Goal: Information Seeking & Learning: Compare options

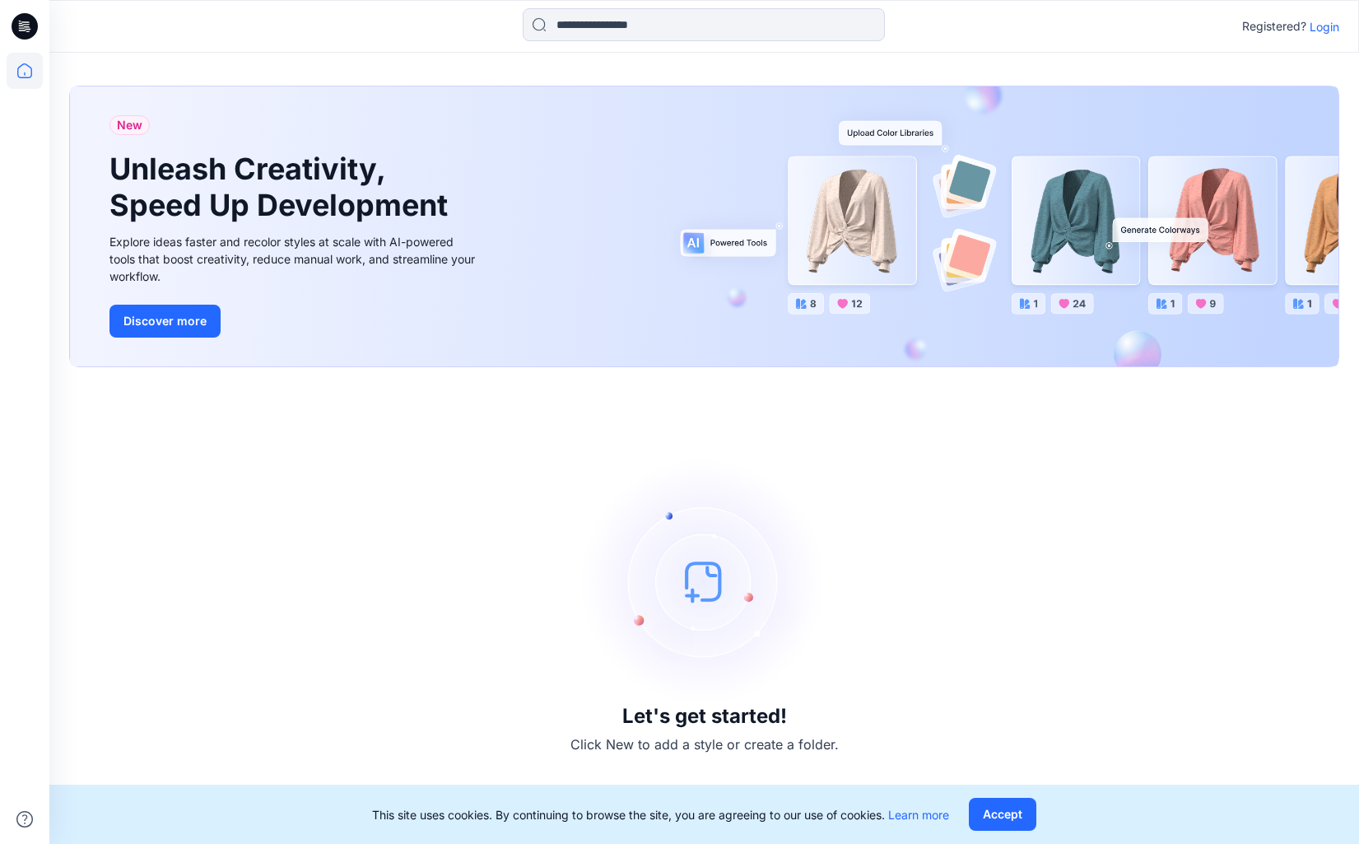
click at [1326, 30] on p "Login" at bounding box center [1325, 26] width 30 height 17
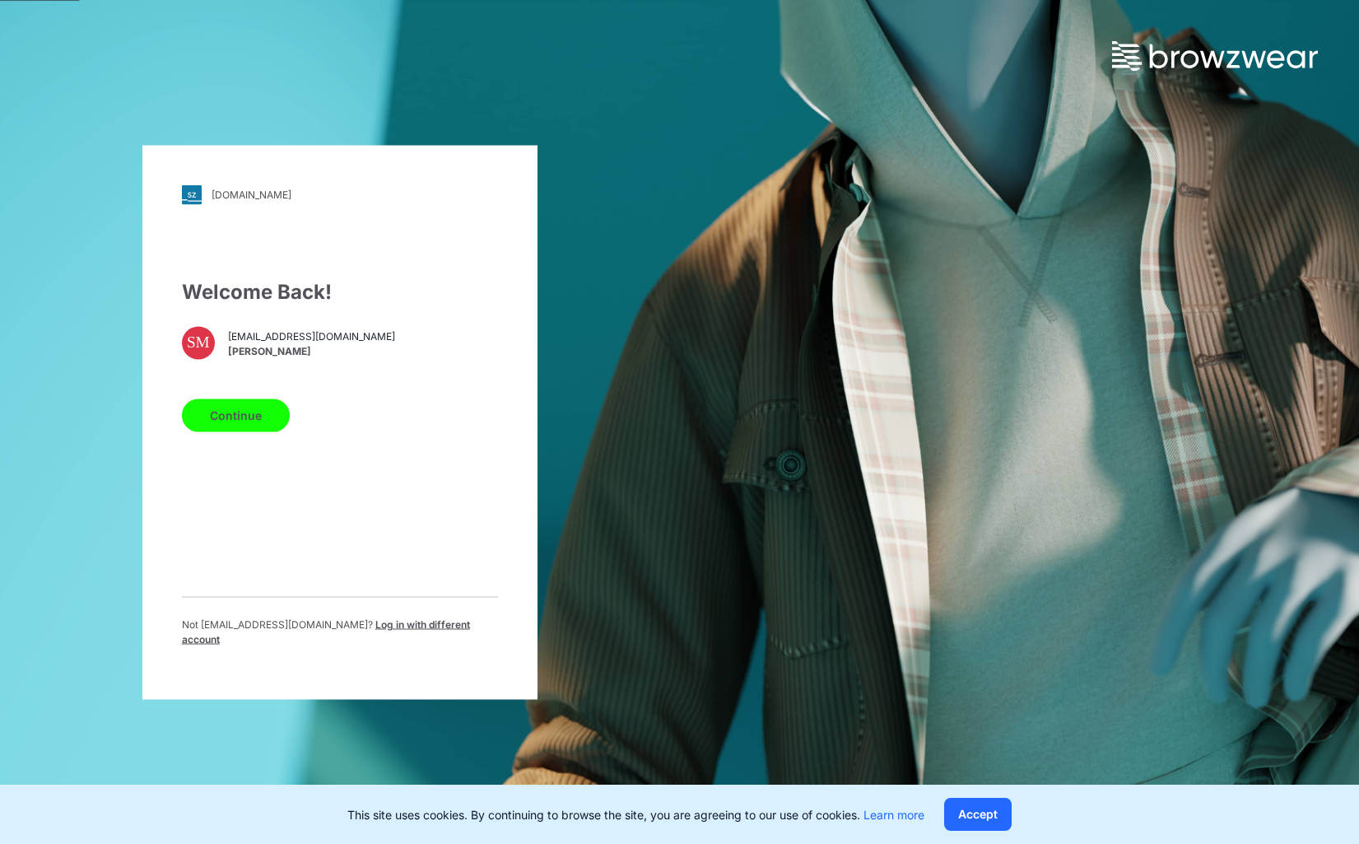
click at [254, 420] on button "Continue" at bounding box center [236, 414] width 108 height 33
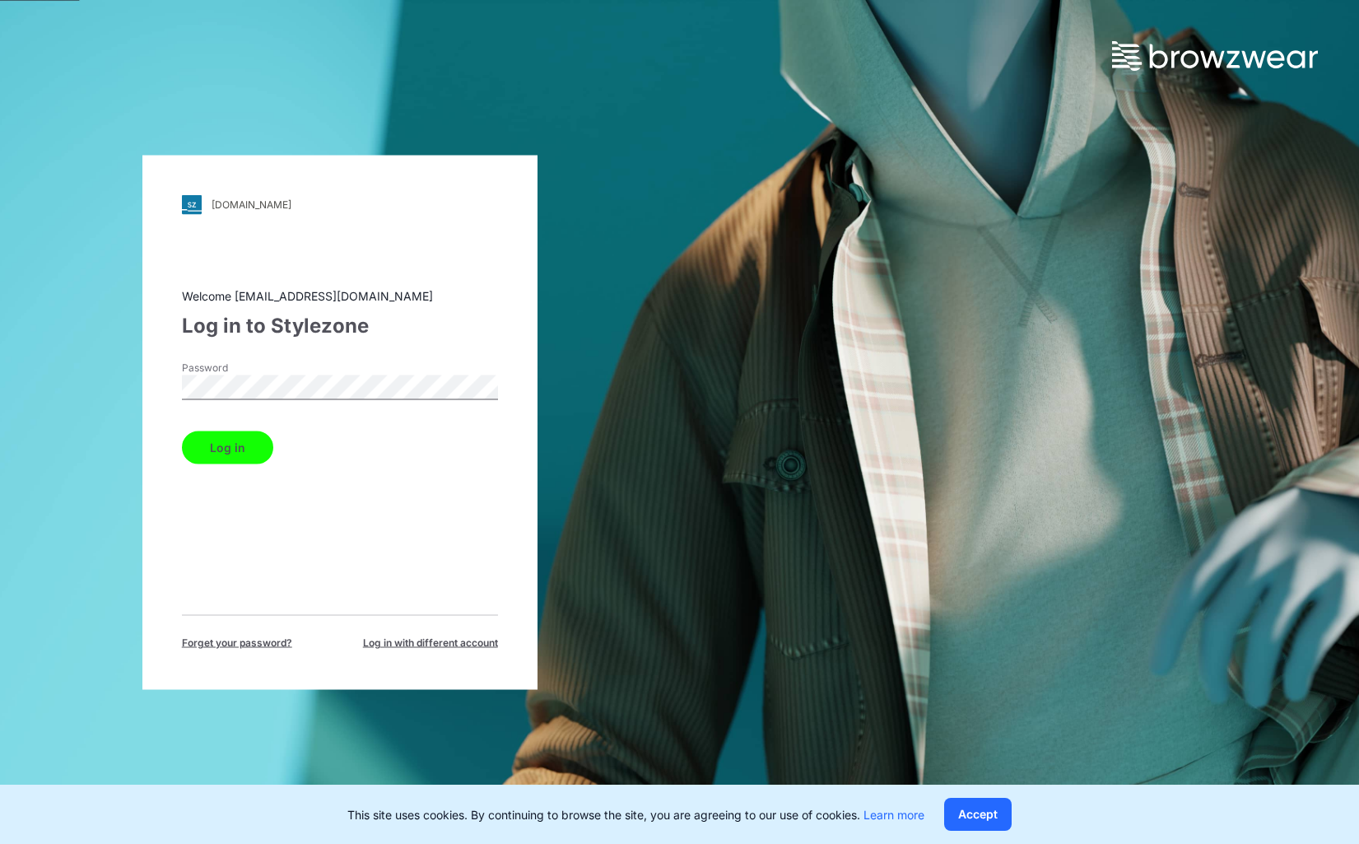
click at [239, 445] on button "Log in" at bounding box center [227, 447] width 91 height 33
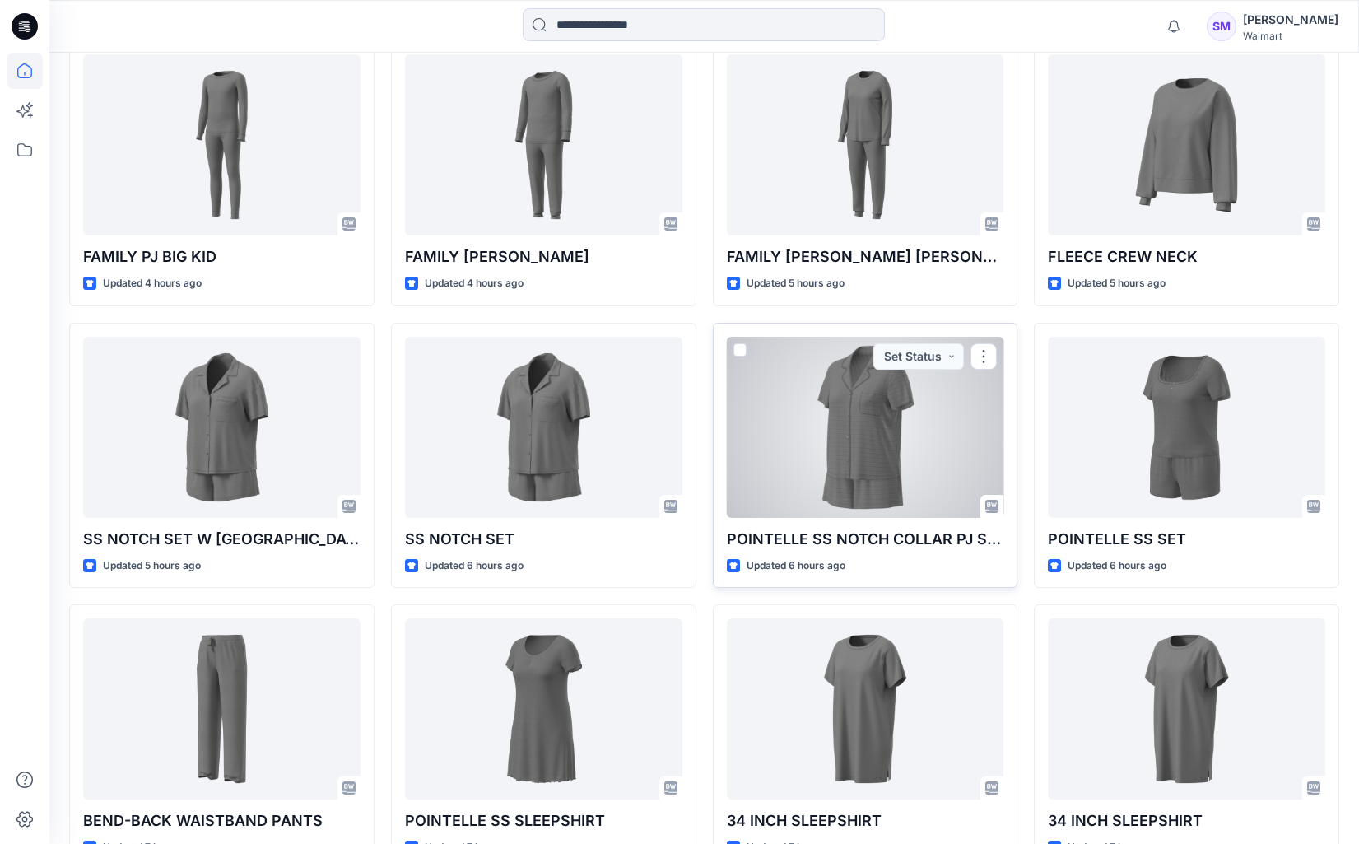
scroll to position [790, 0]
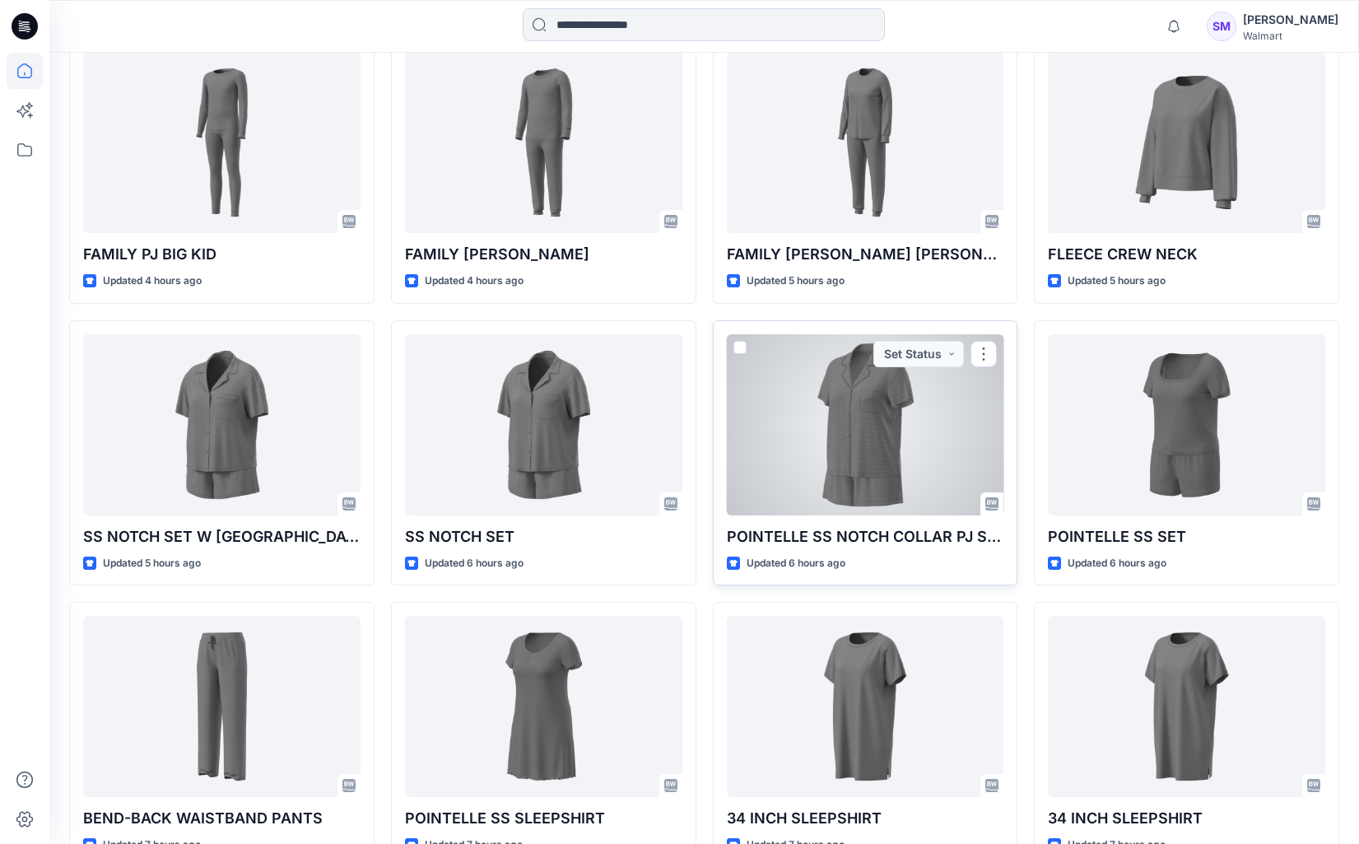
click at [840, 427] on div at bounding box center [865, 424] width 277 height 181
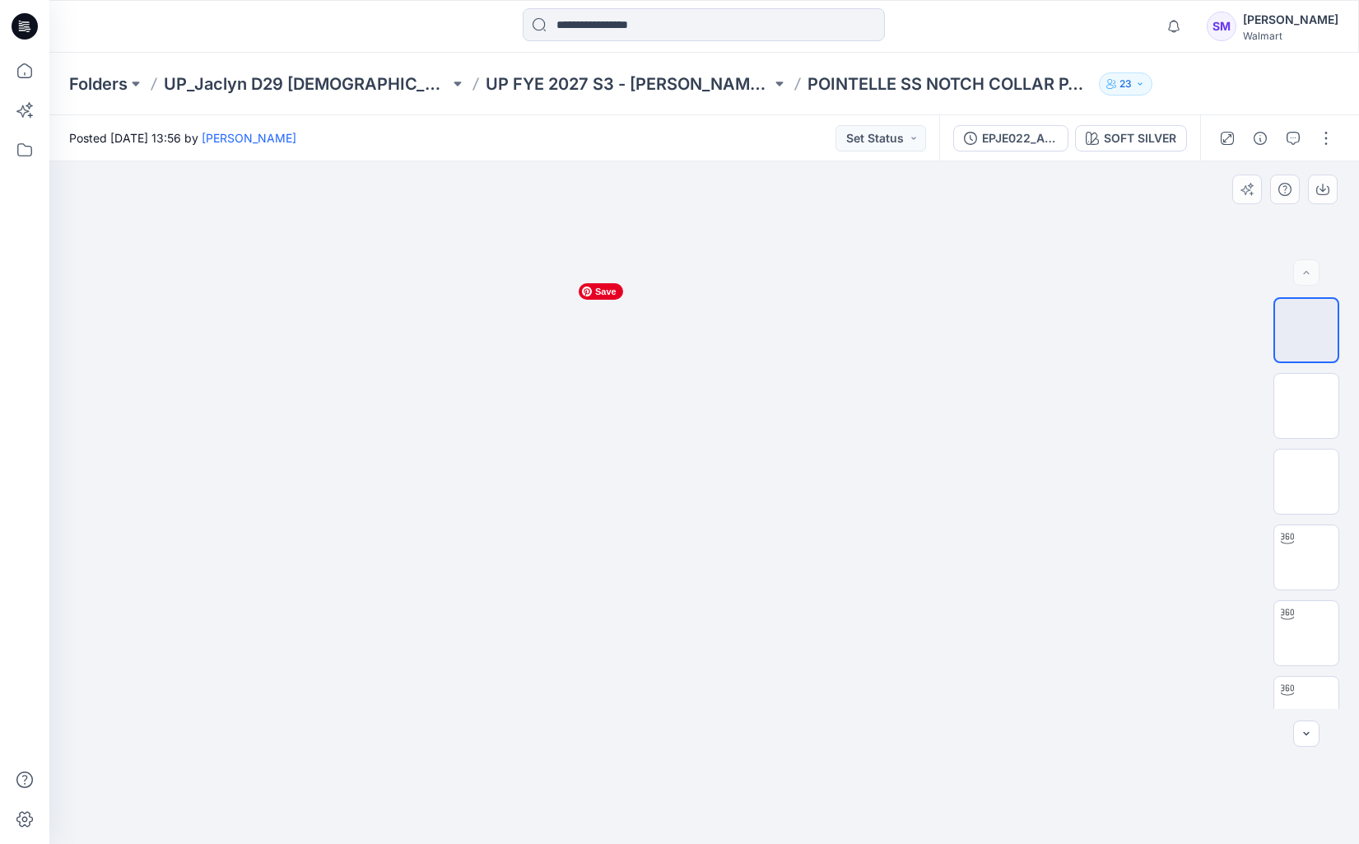
click at [732, 275] on img at bounding box center [705, 275] width 268 height 0
click at [1307, 406] on img at bounding box center [1307, 406] width 0 height 0
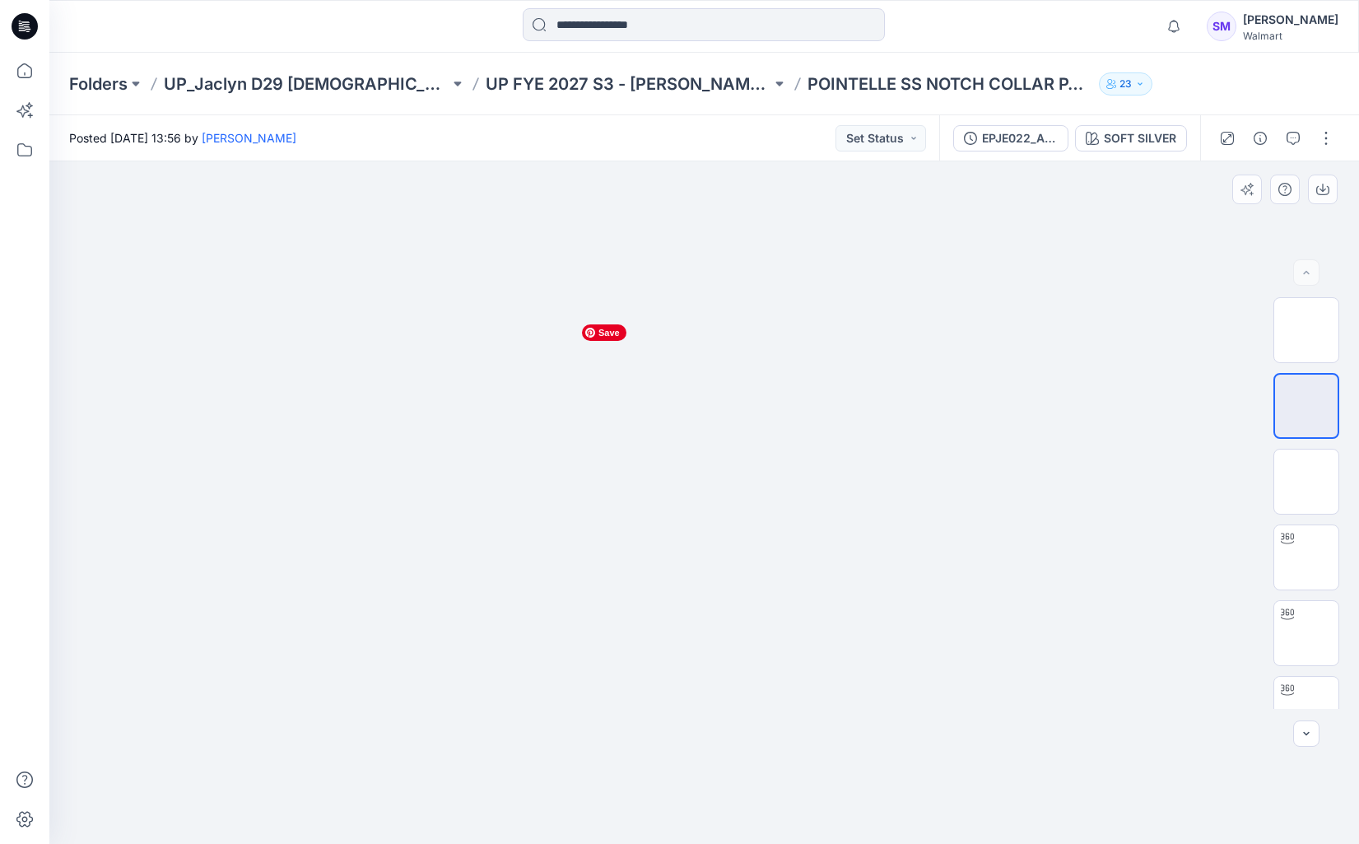
click at [762, 316] on img at bounding box center [705, 316] width 262 height 0
click at [727, 316] on img at bounding box center [705, 316] width 262 height 0
click at [1307, 557] on img at bounding box center [1307, 557] width 0 height 0
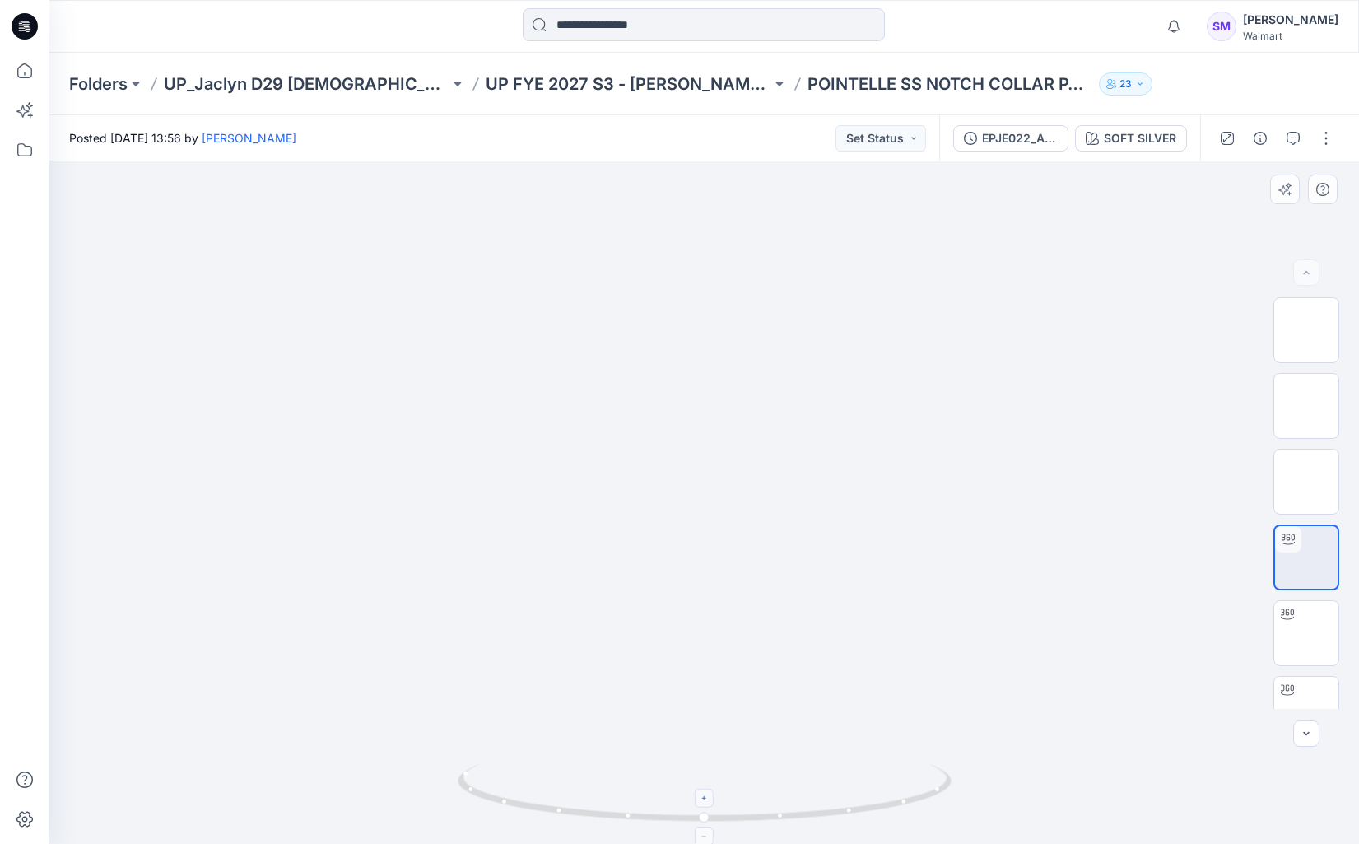
click at [706, 799] on icon at bounding box center [705, 799] width 10 height 10
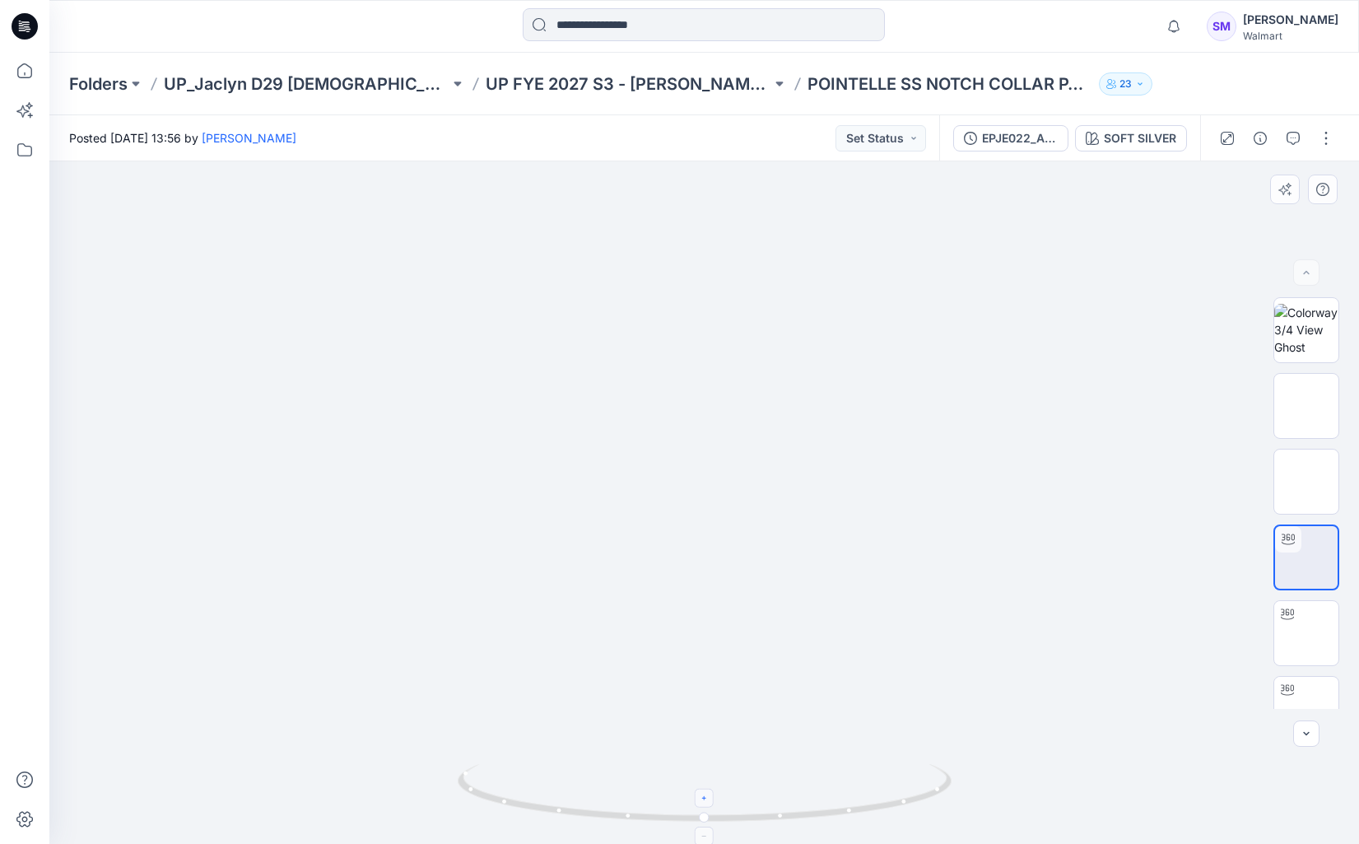
click at [706, 799] on icon at bounding box center [705, 799] width 10 height 10
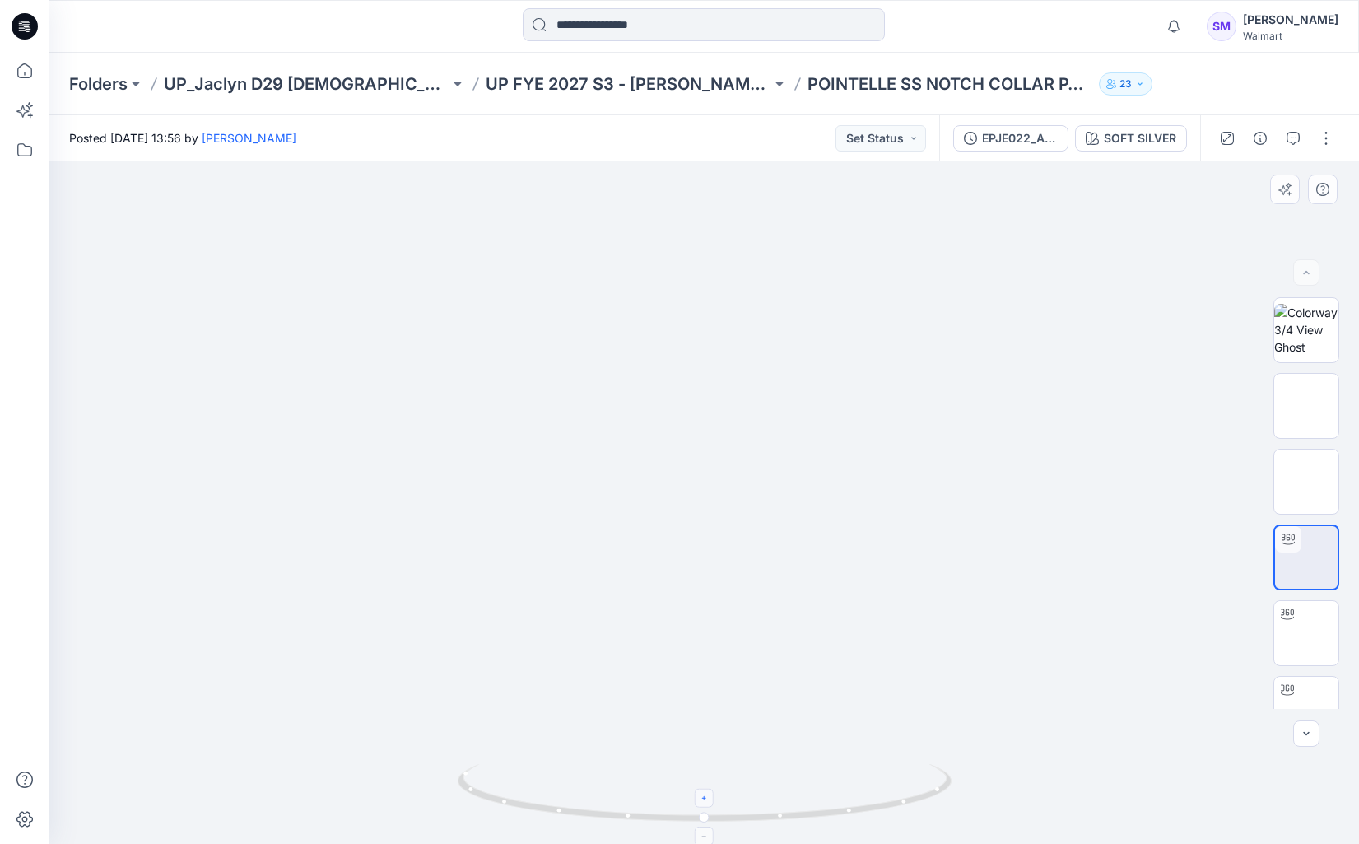
click at [706, 799] on icon at bounding box center [705, 799] width 10 height 10
click at [706, 799] on foreignobject at bounding box center [704, 798] width 19 height 19
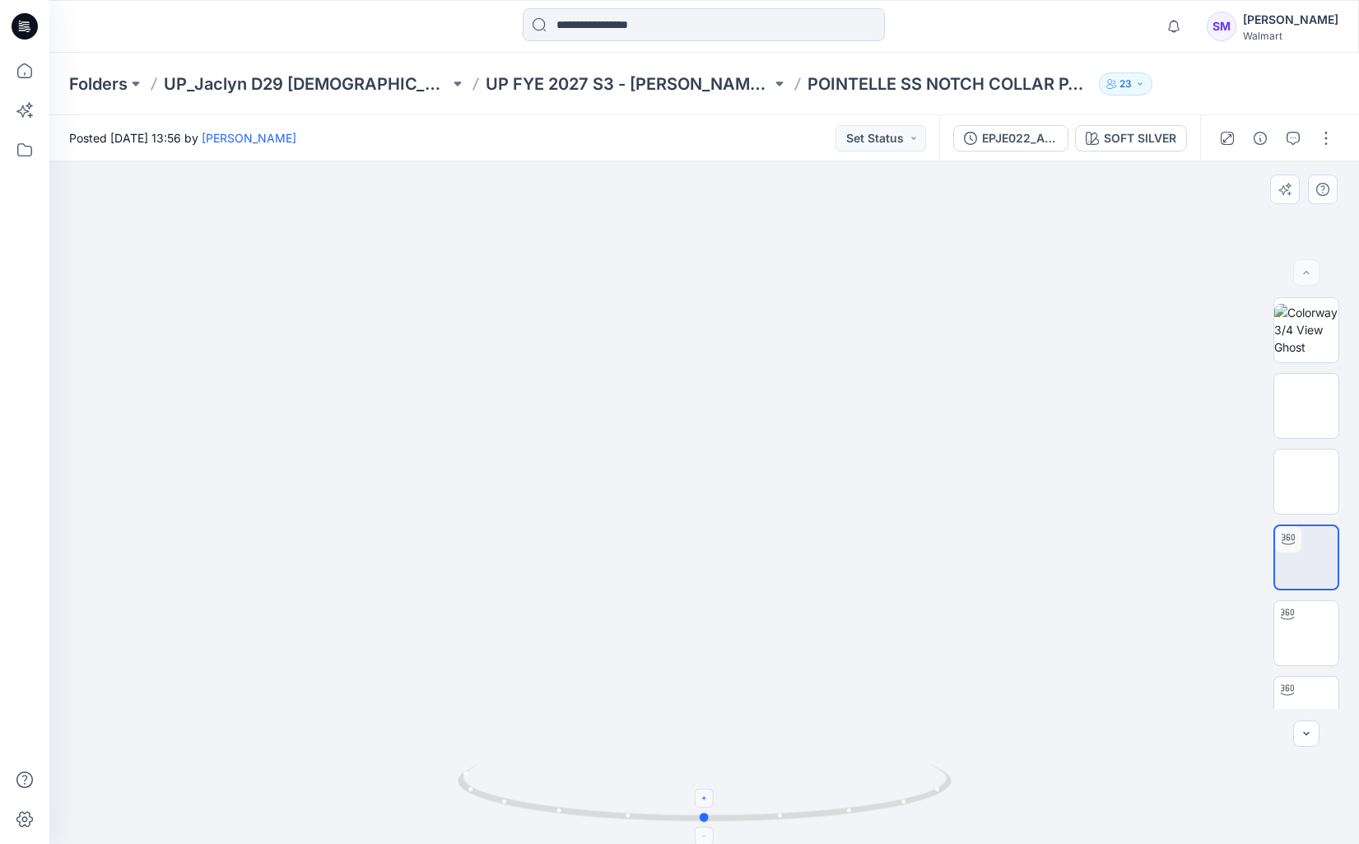
click at [706, 799] on foreignobject at bounding box center [704, 798] width 19 height 19
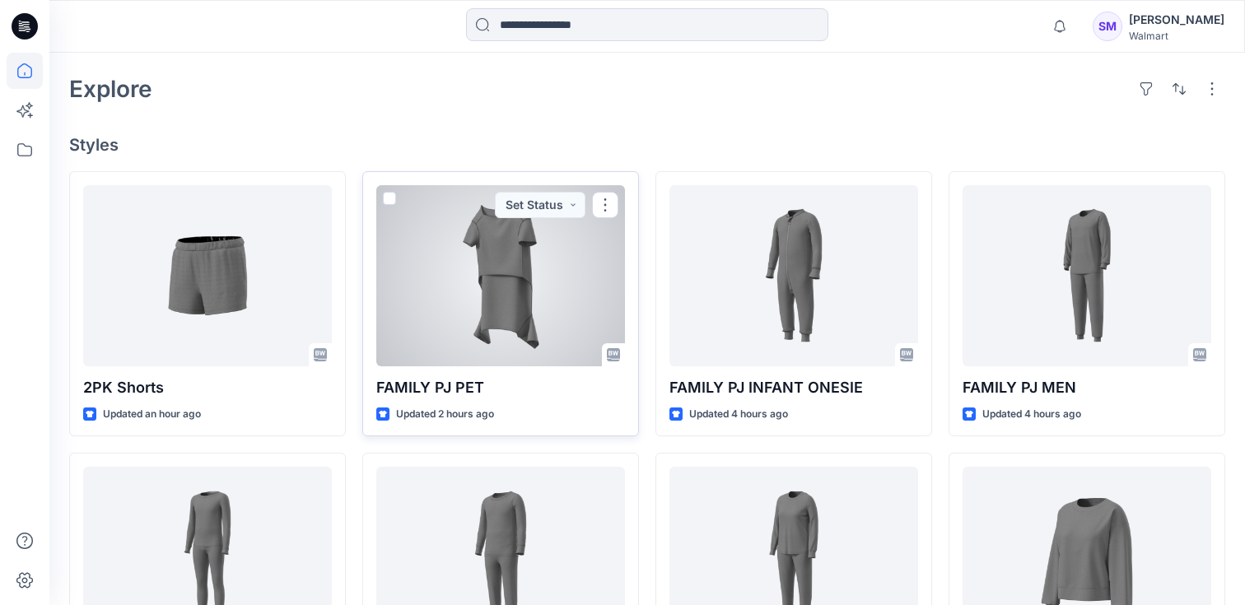
scroll to position [378, 0]
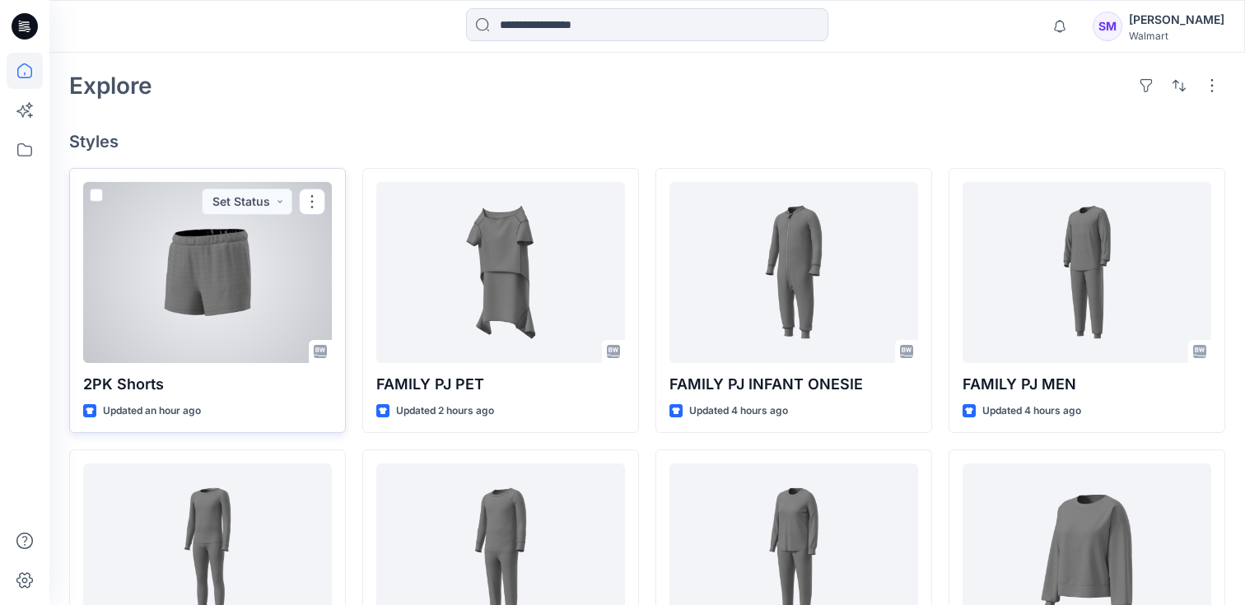
click at [211, 270] on div at bounding box center [207, 272] width 249 height 181
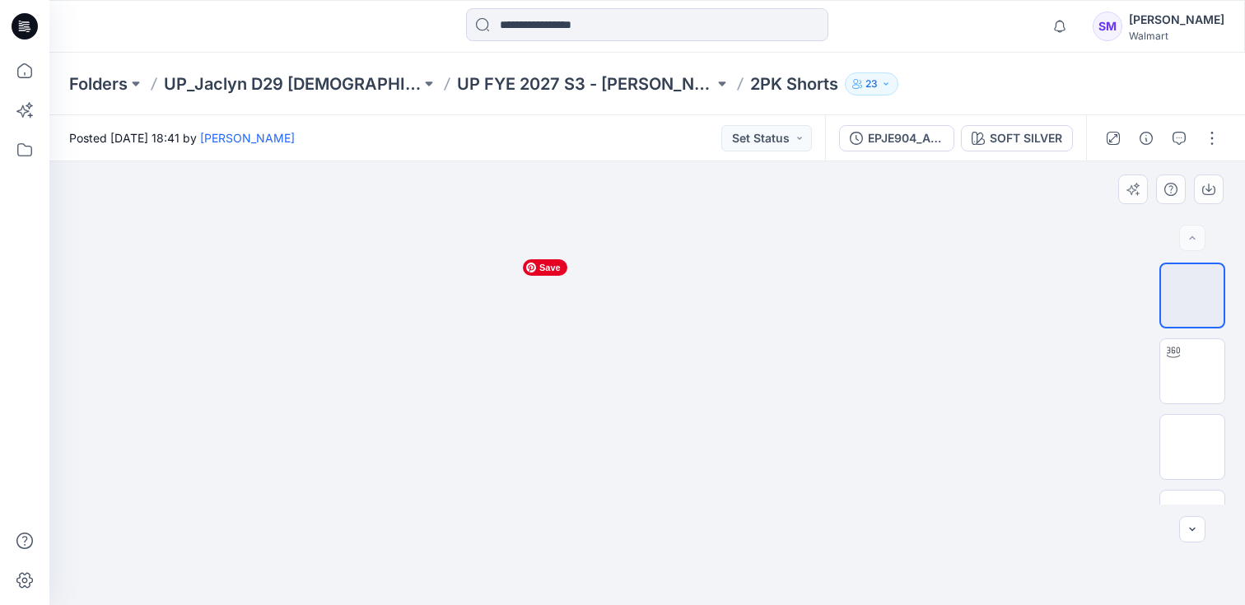
click at [598, 251] on img at bounding box center [647, 251] width 265 height 0
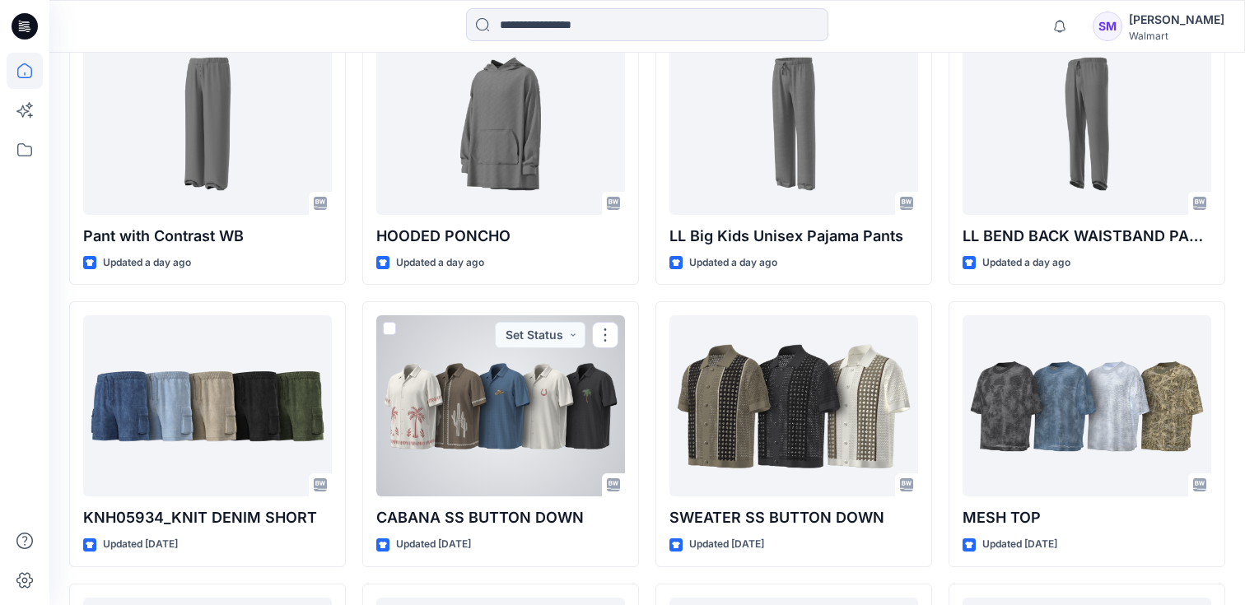
scroll to position [2222, 0]
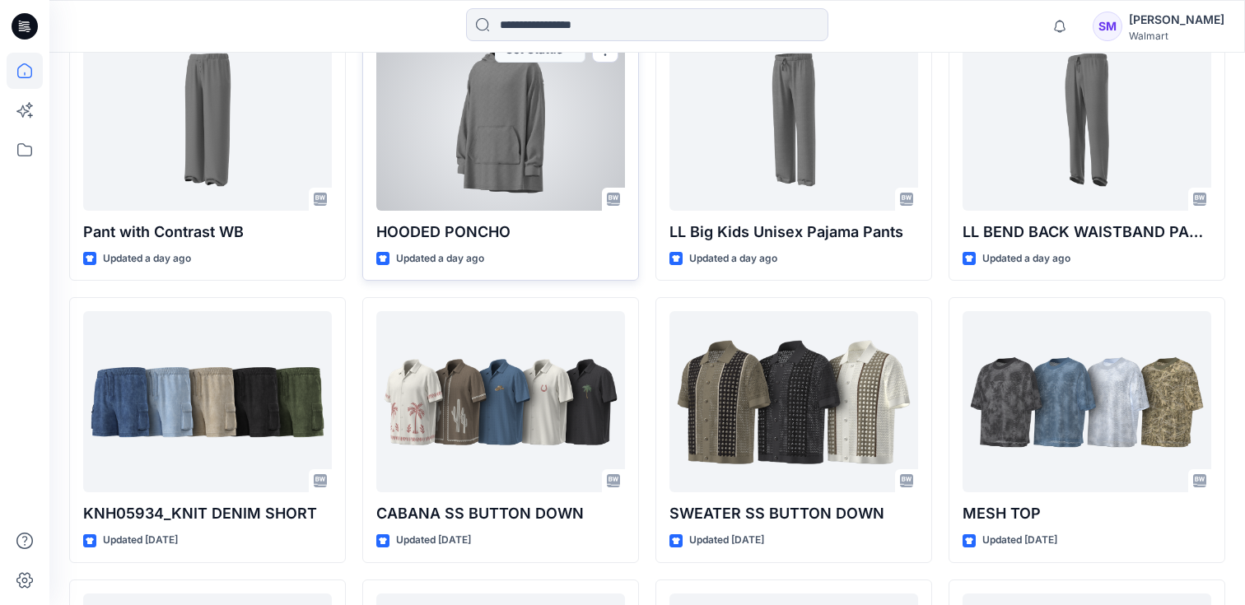
click at [521, 129] on div at bounding box center [500, 120] width 249 height 181
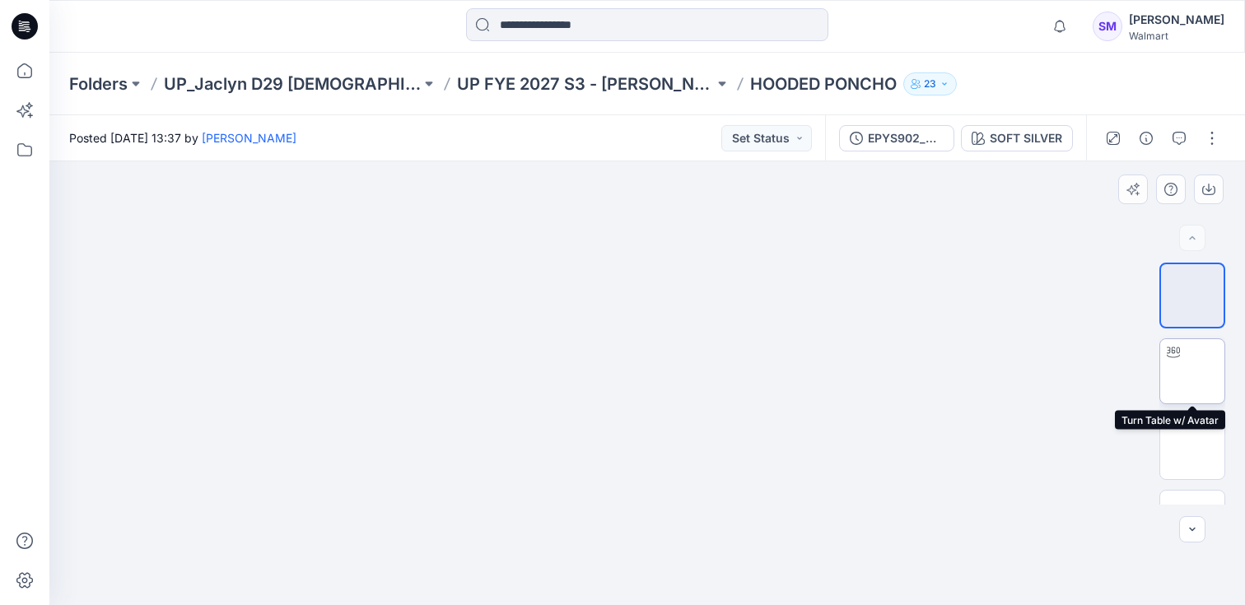
click at [1192, 371] on img at bounding box center [1192, 371] width 0 height 0
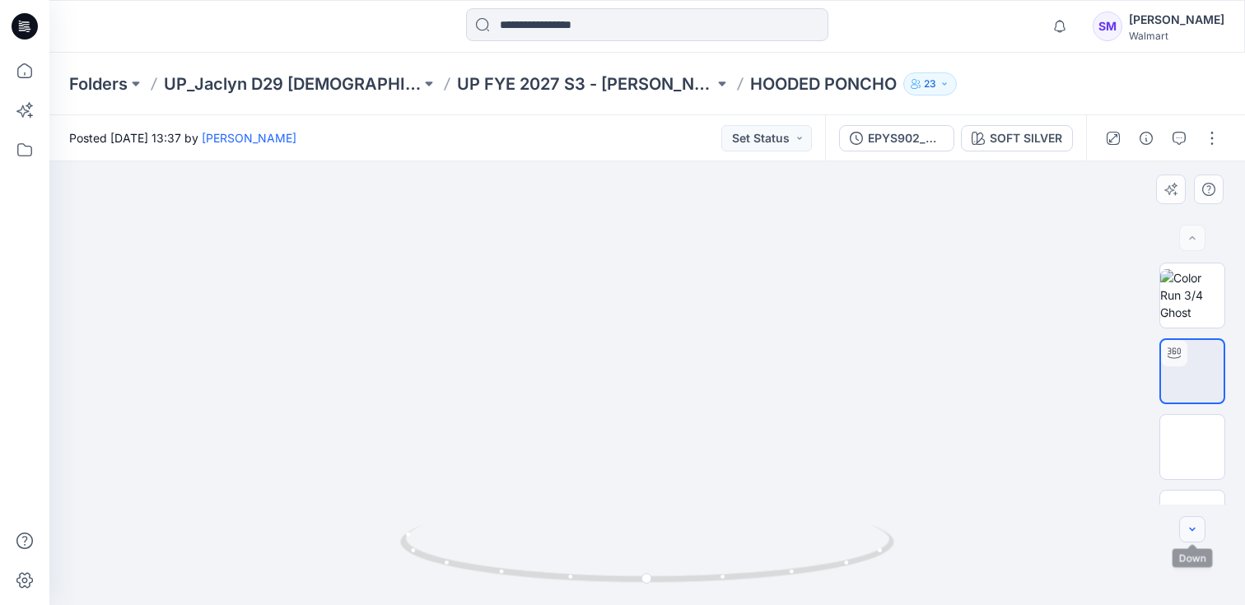
click at [1180, 533] on button "button" at bounding box center [1192, 529] width 26 height 26
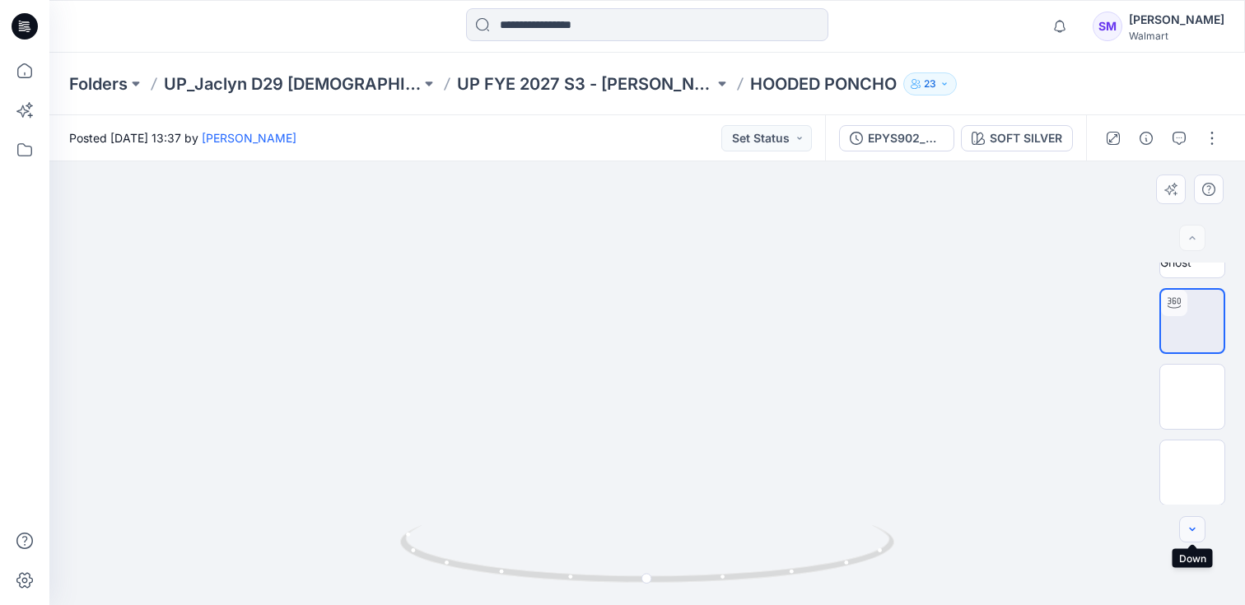
scroll to position [51, 0]
click at [1180, 533] on div at bounding box center [1192, 529] width 26 height 26
click at [1203, 394] on img at bounding box center [1192, 396] width 64 height 35
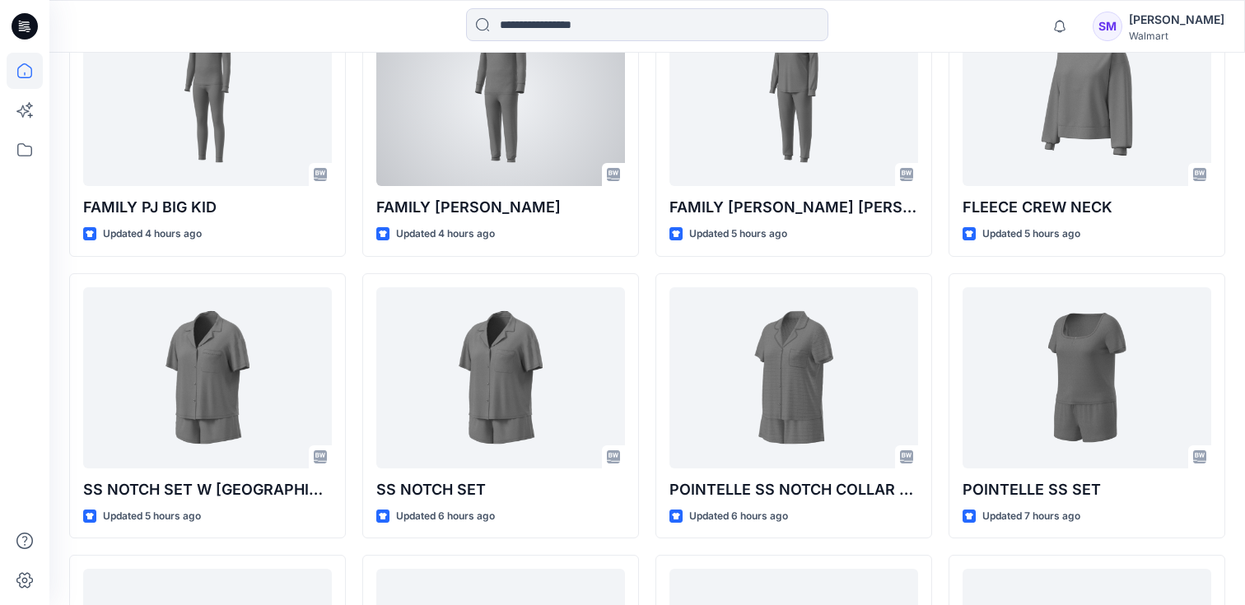
scroll to position [837, 0]
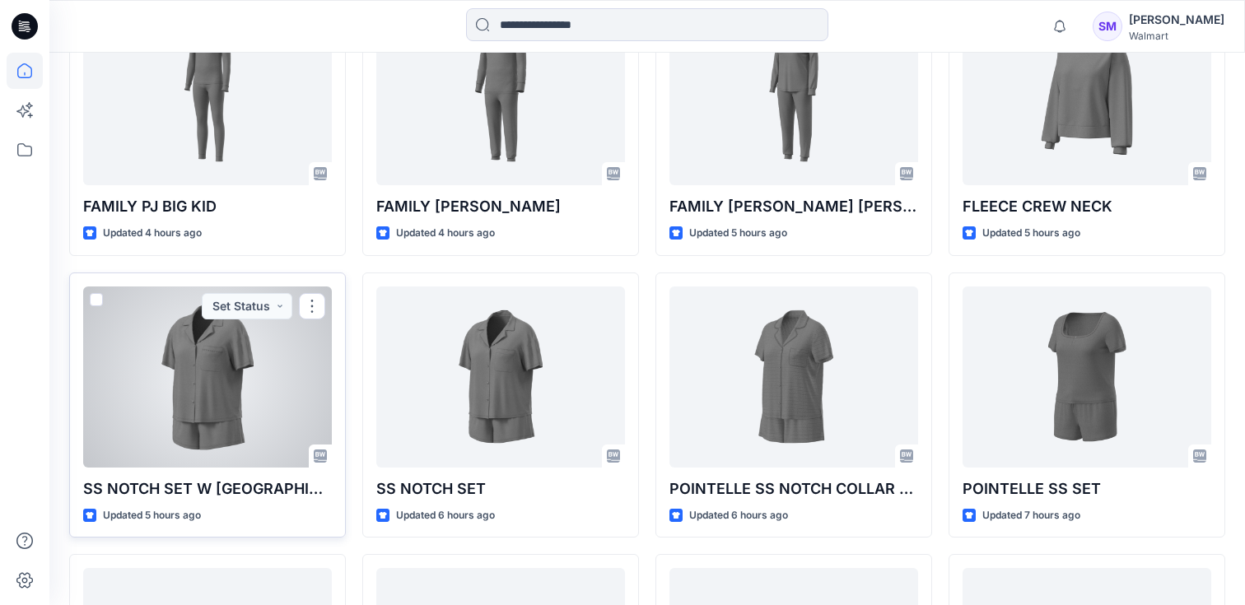
click at [266, 369] on div at bounding box center [207, 377] width 249 height 181
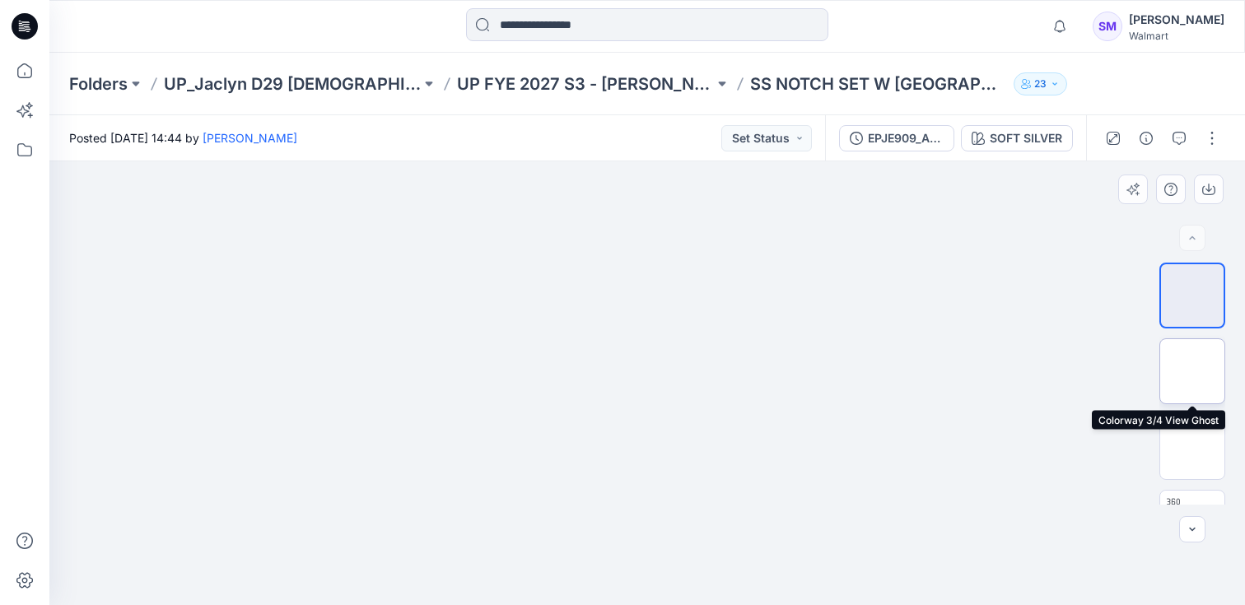
click at [1192, 371] on img at bounding box center [1192, 371] width 0 height 0
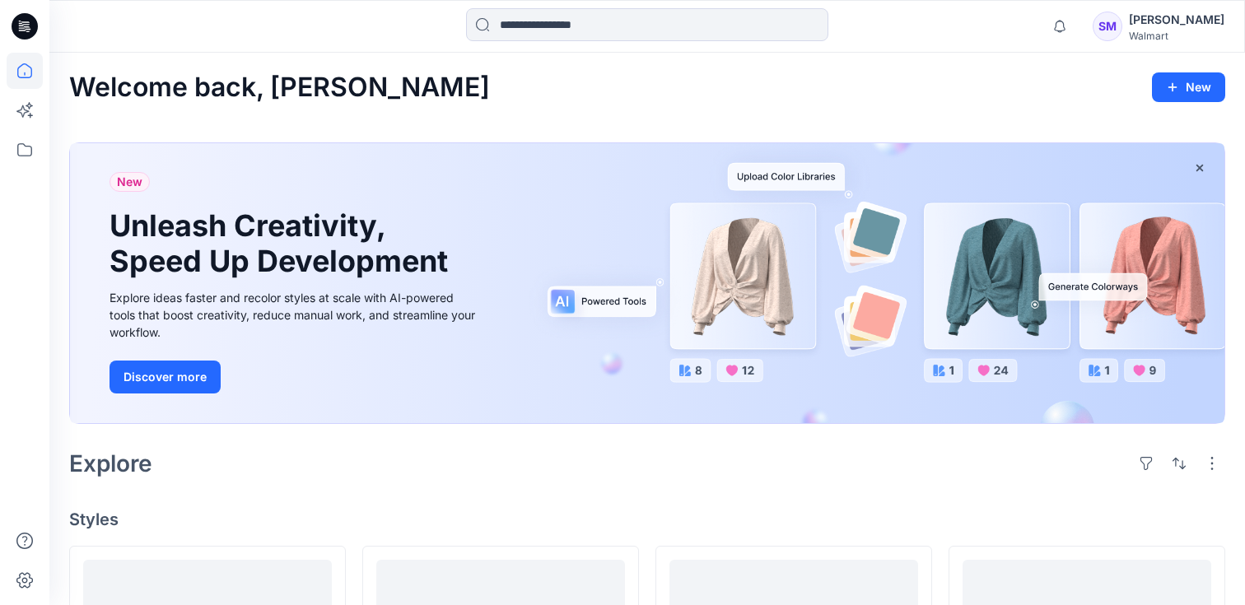
scroll to position [837, 0]
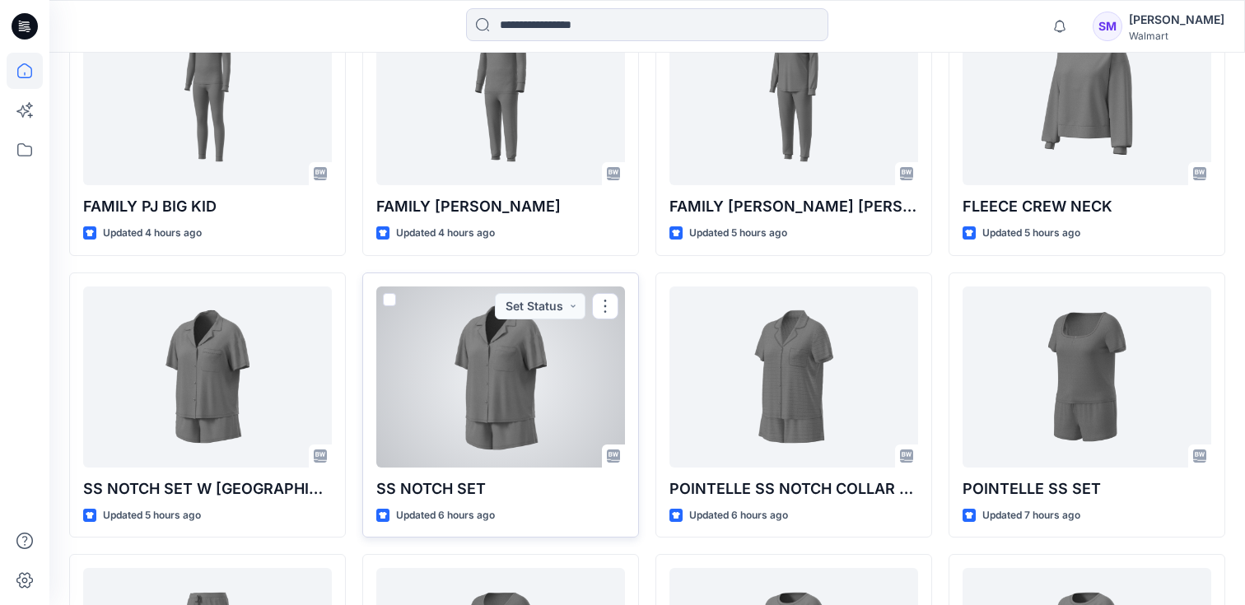
click at [503, 403] on div at bounding box center [500, 377] width 249 height 181
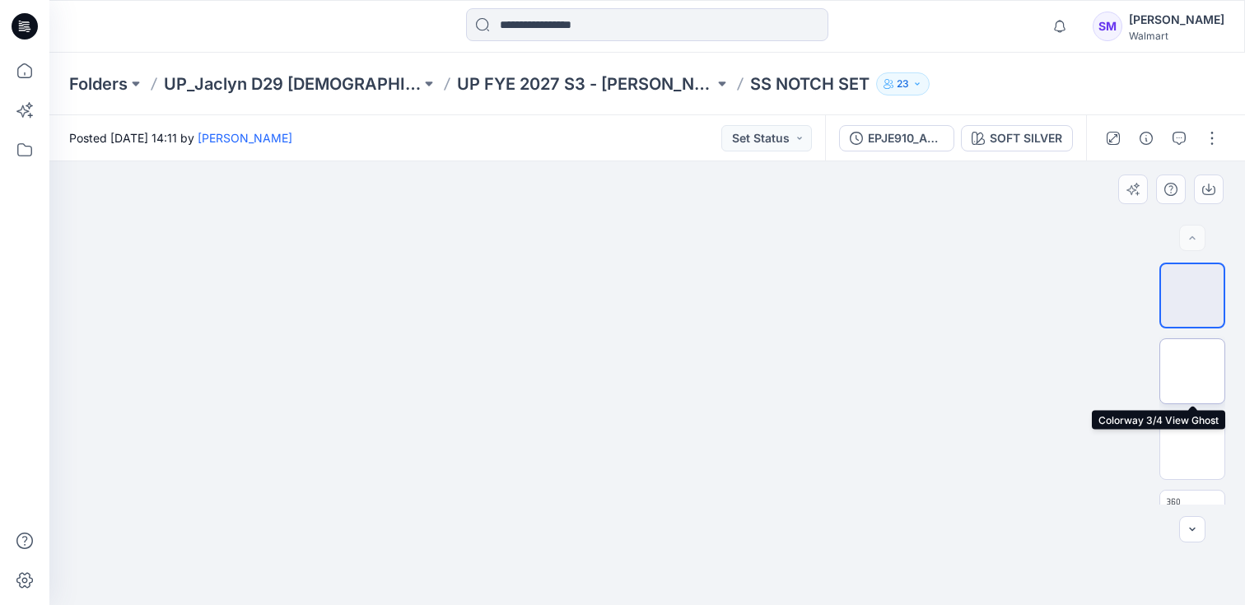
click at [1192, 371] on img at bounding box center [1192, 371] width 0 height 0
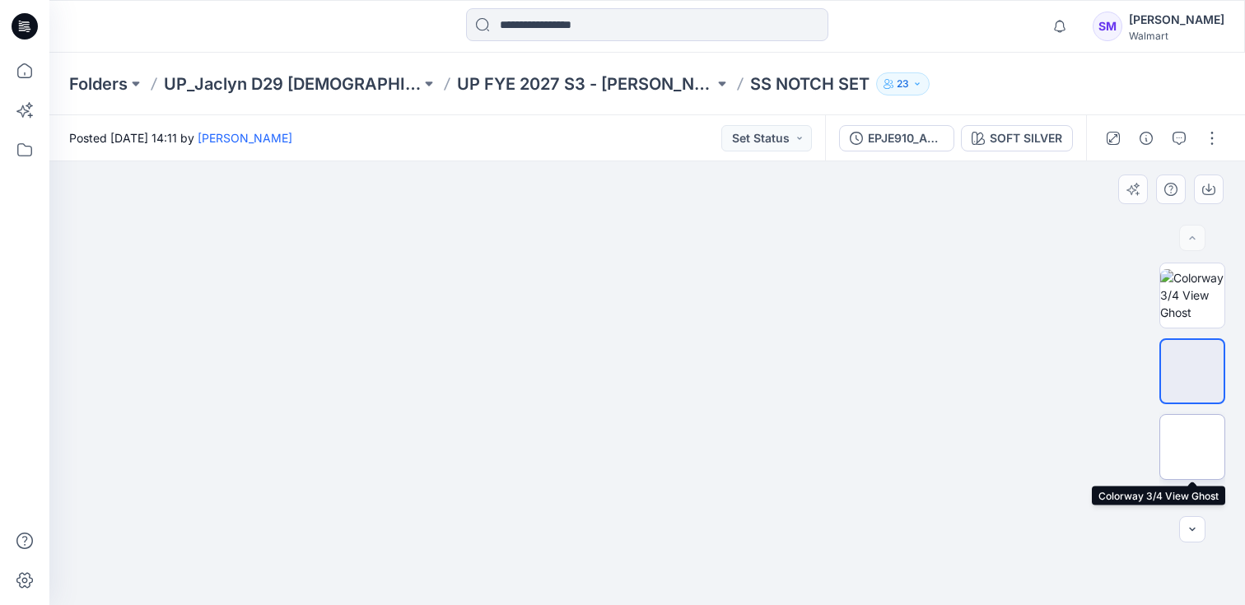
click at [1192, 447] on img at bounding box center [1192, 447] width 0 height 0
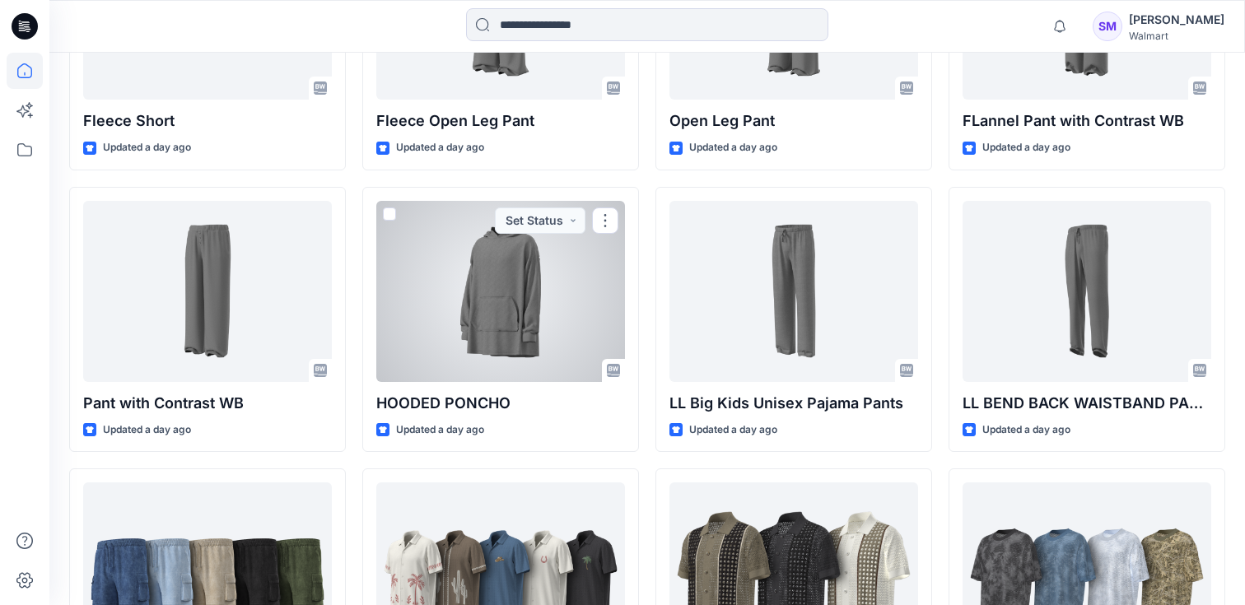
scroll to position [2062, 0]
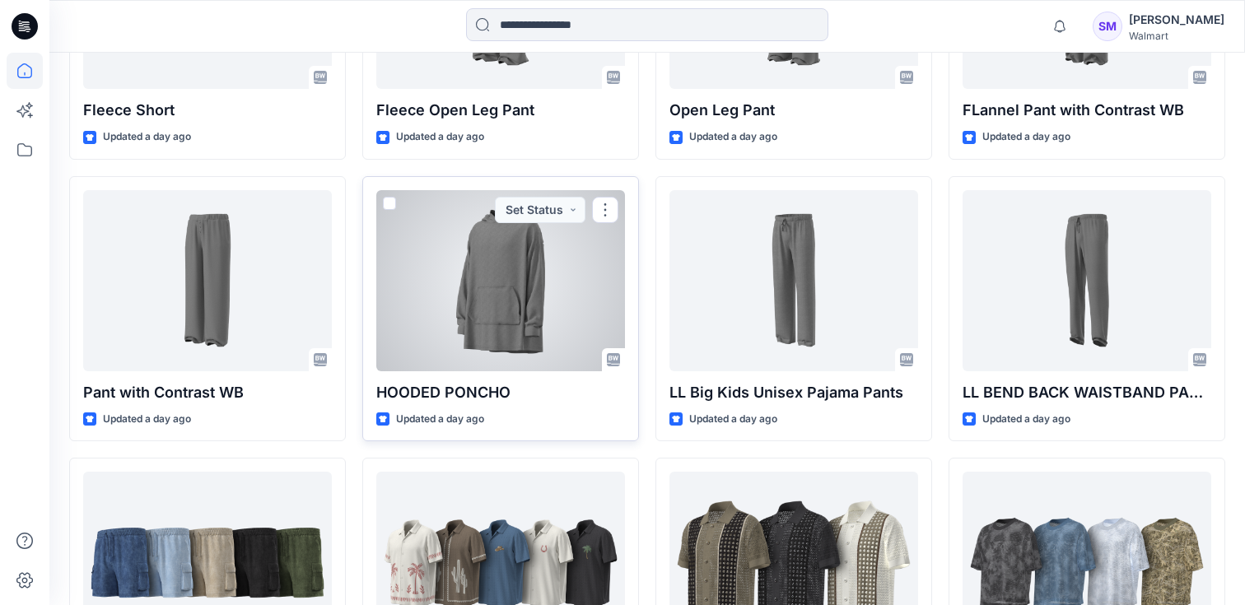
click at [471, 259] on div at bounding box center [500, 280] width 249 height 181
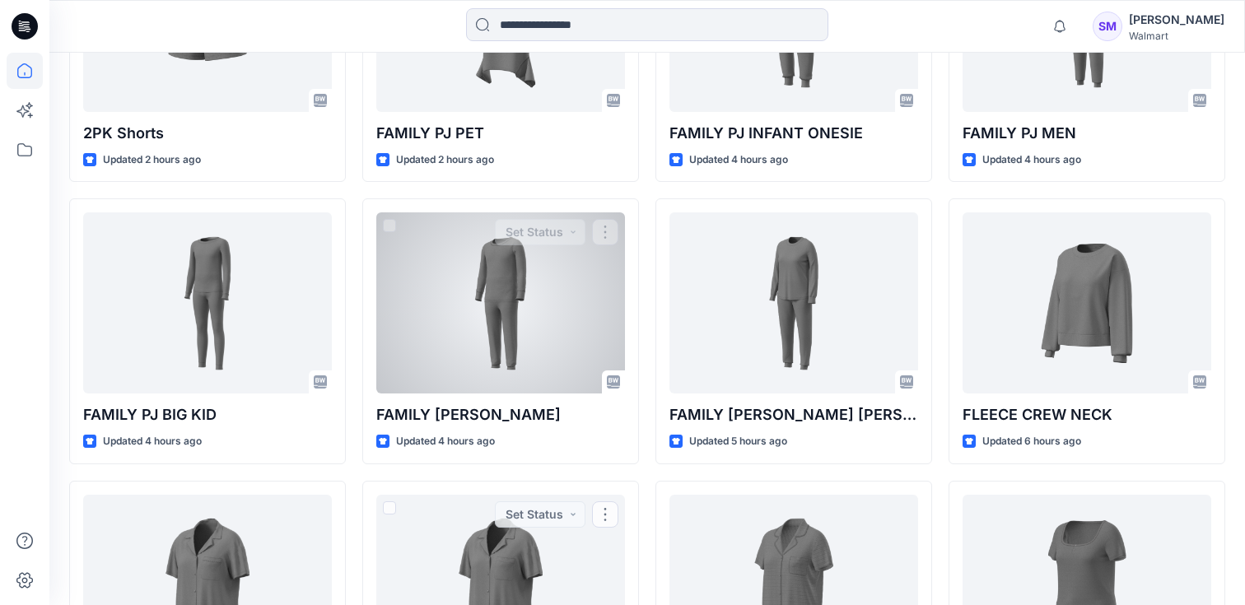
scroll to position [627, 0]
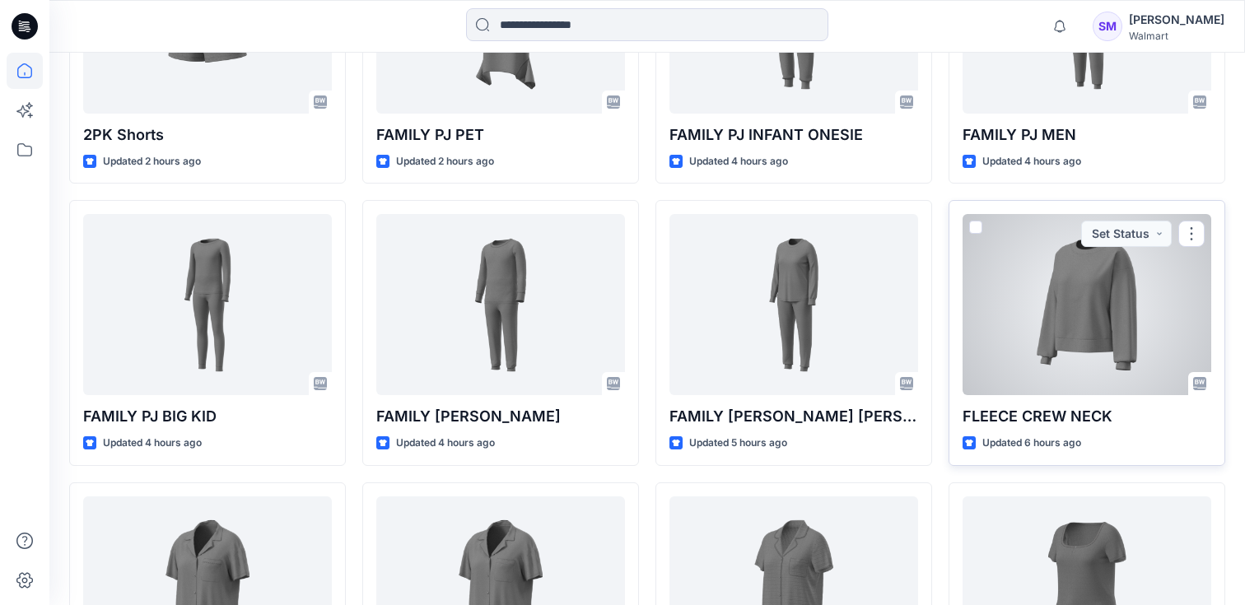
click at [1087, 329] on div at bounding box center [1086, 304] width 249 height 181
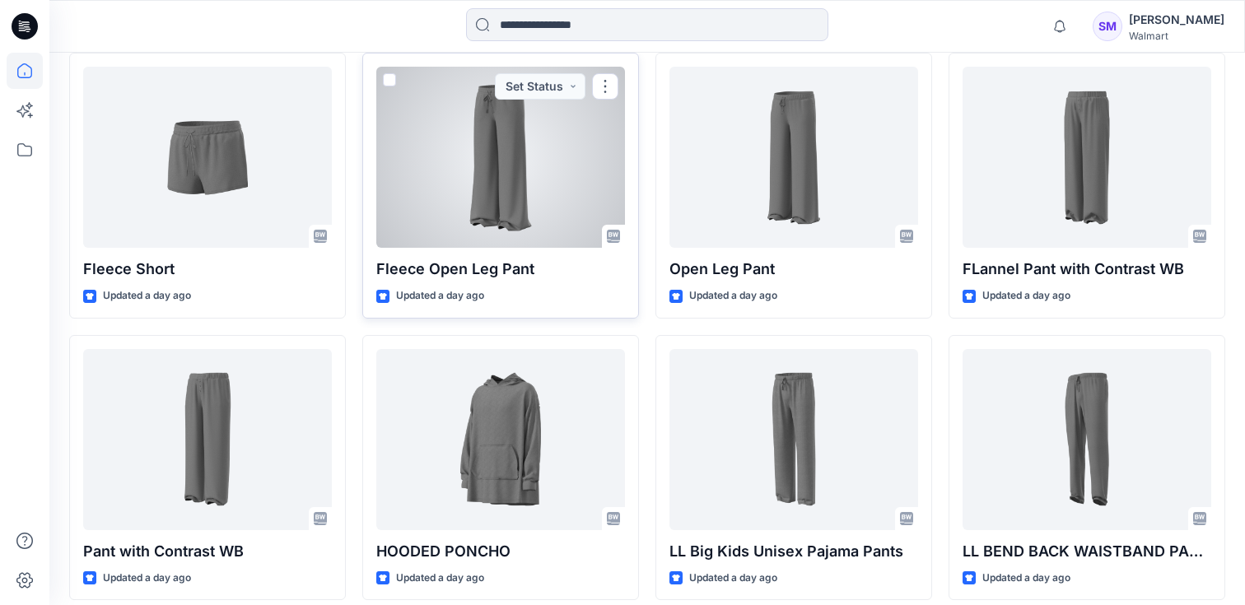
scroll to position [1951, 0]
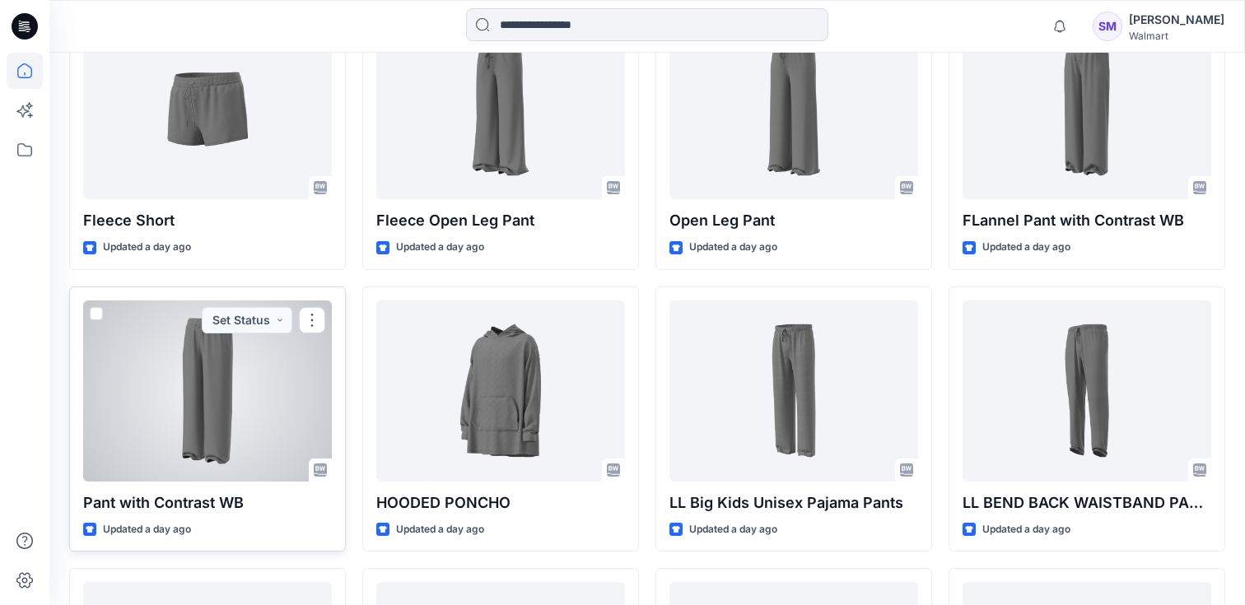
click at [241, 380] on div at bounding box center [207, 391] width 249 height 181
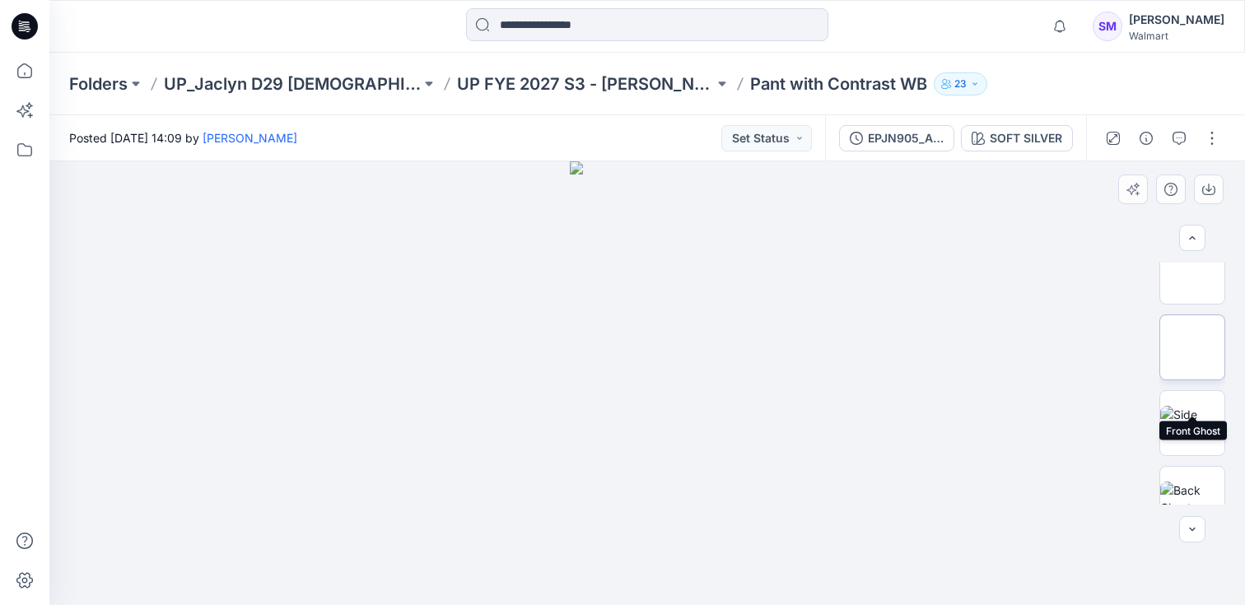
scroll to position [127, 0]
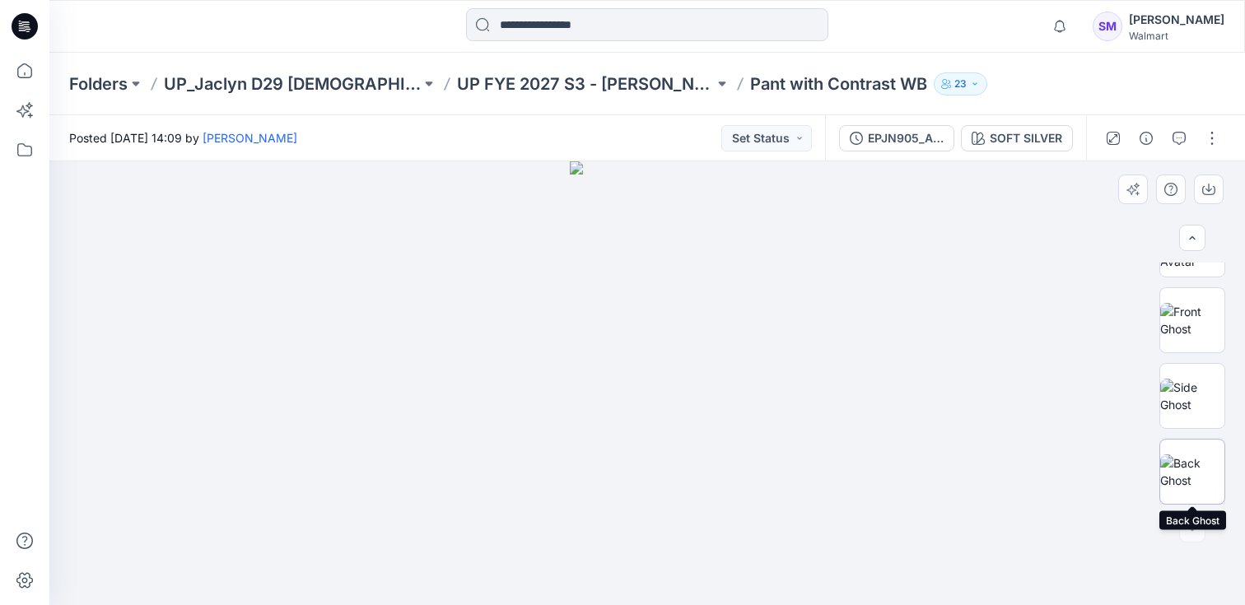
click at [1183, 454] on img at bounding box center [1192, 471] width 64 height 35
click at [1194, 412] on img at bounding box center [1192, 396] width 64 height 35
click at [1199, 328] on img at bounding box center [1192, 320] width 64 height 35
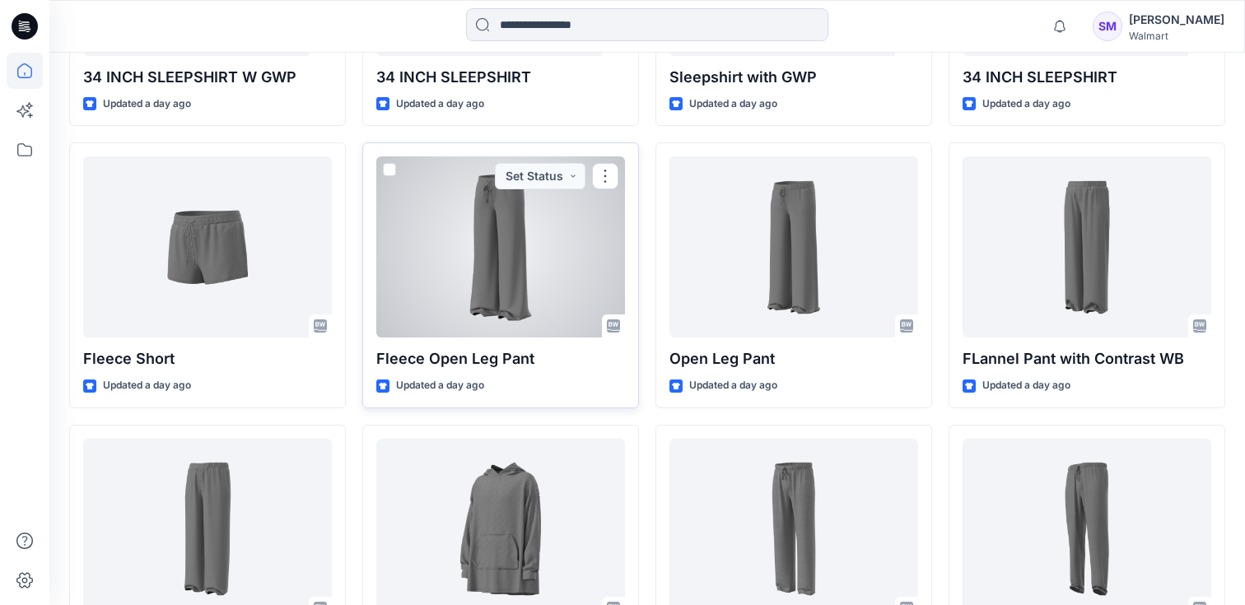
scroll to position [1810, 0]
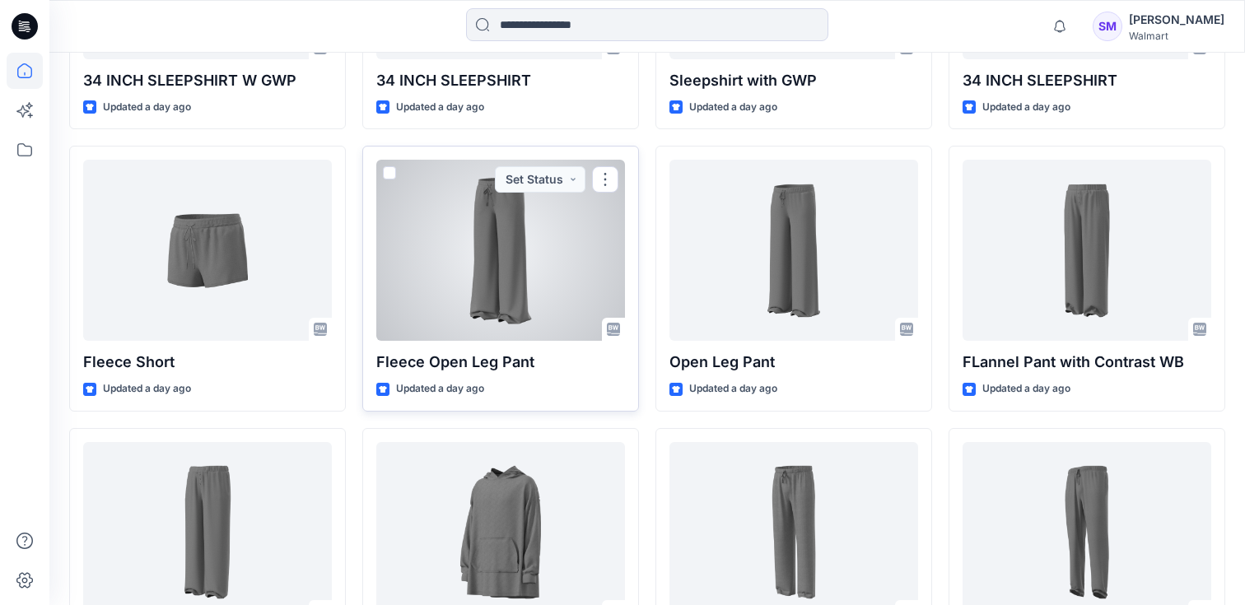
click at [520, 354] on p "Fleece Open Leg Pant" at bounding box center [500, 362] width 249 height 23
click at [499, 355] on p "Fleece Open Leg Pant" at bounding box center [500, 362] width 249 height 23
click at [478, 273] on div at bounding box center [500, 250] width 249 height 181
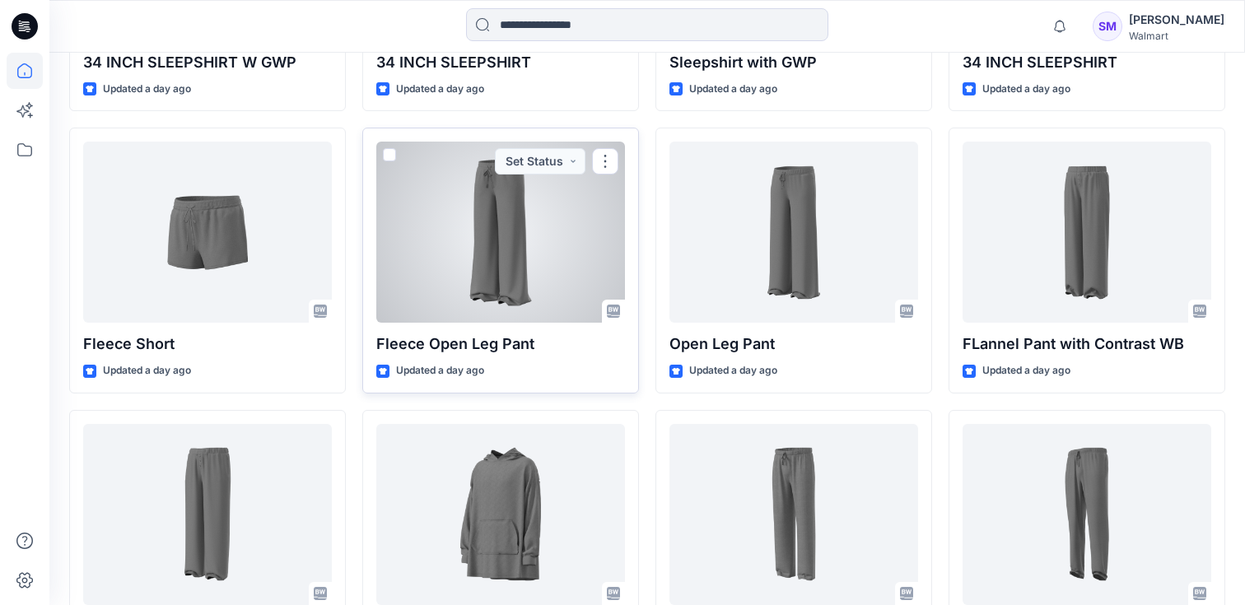
scroll to position [1829, 0]
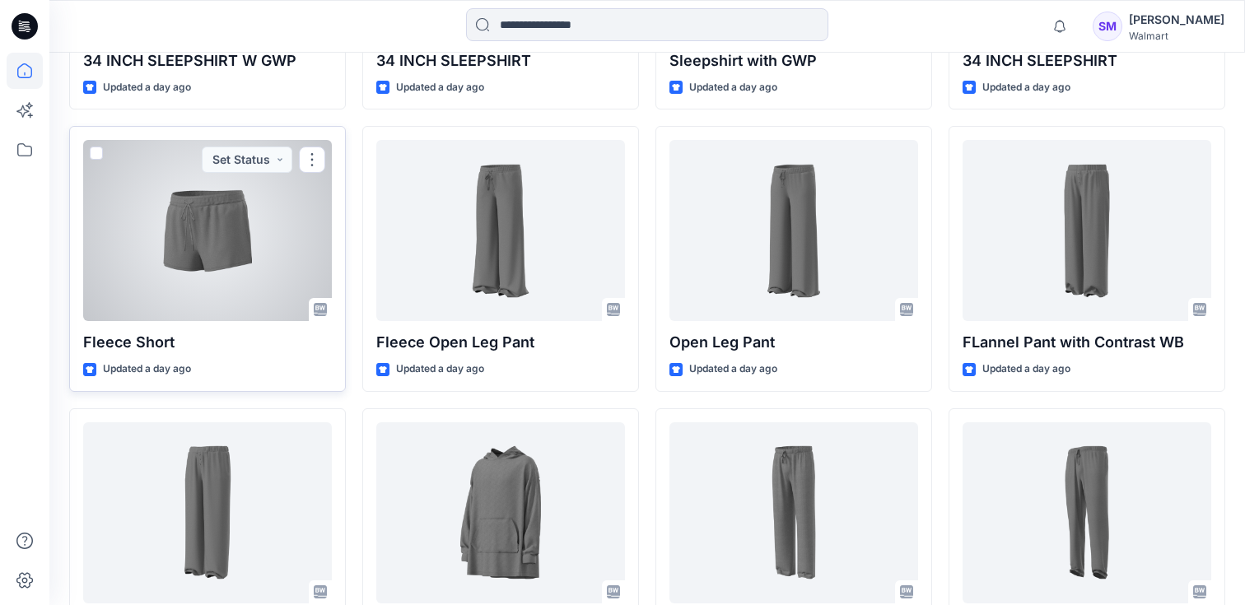
click at [212, 249] on div at bounding box center [207, 230] width 249 height 181
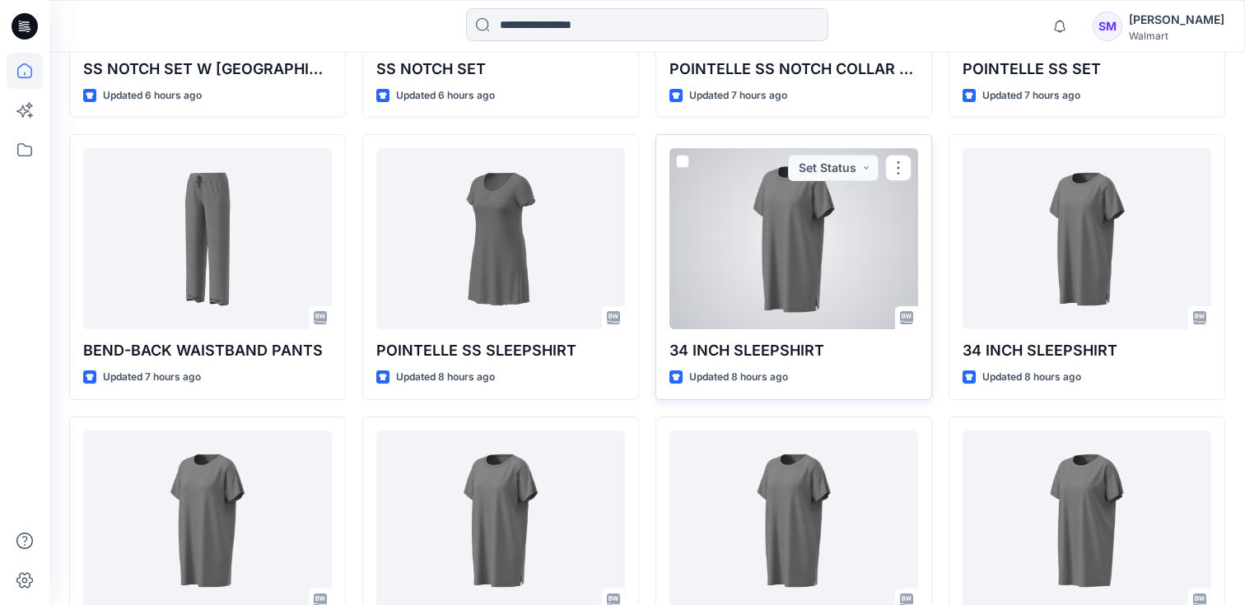
scroll to position [1251, 0]
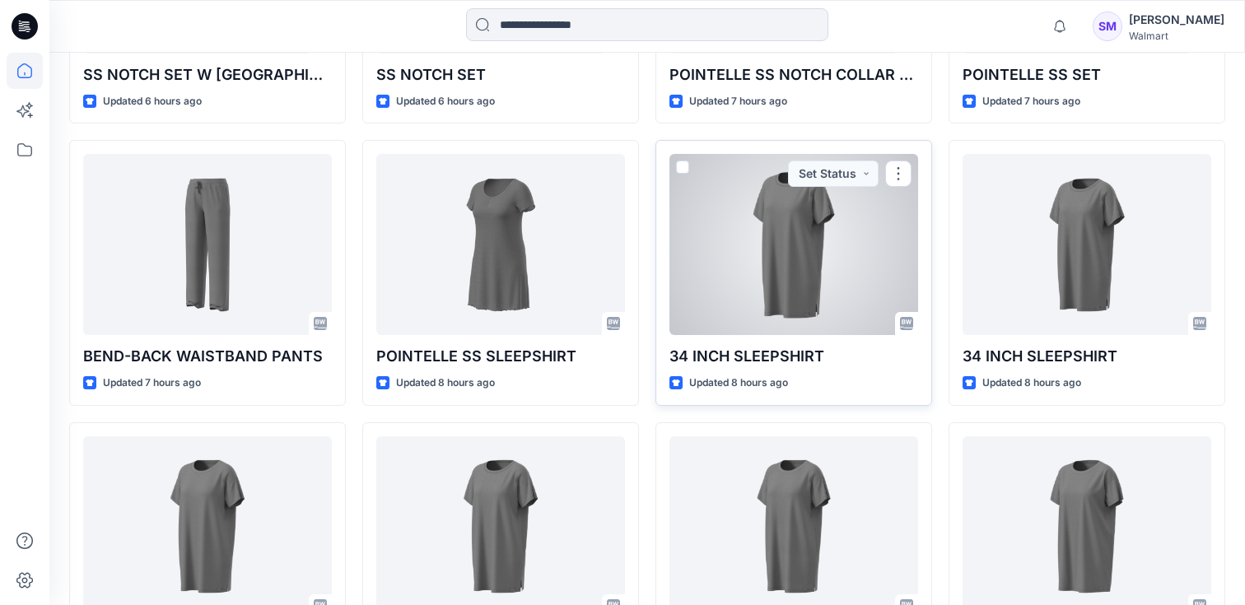
click at [808, 242] on div at bounding box center [793, 244] width 249 height 181
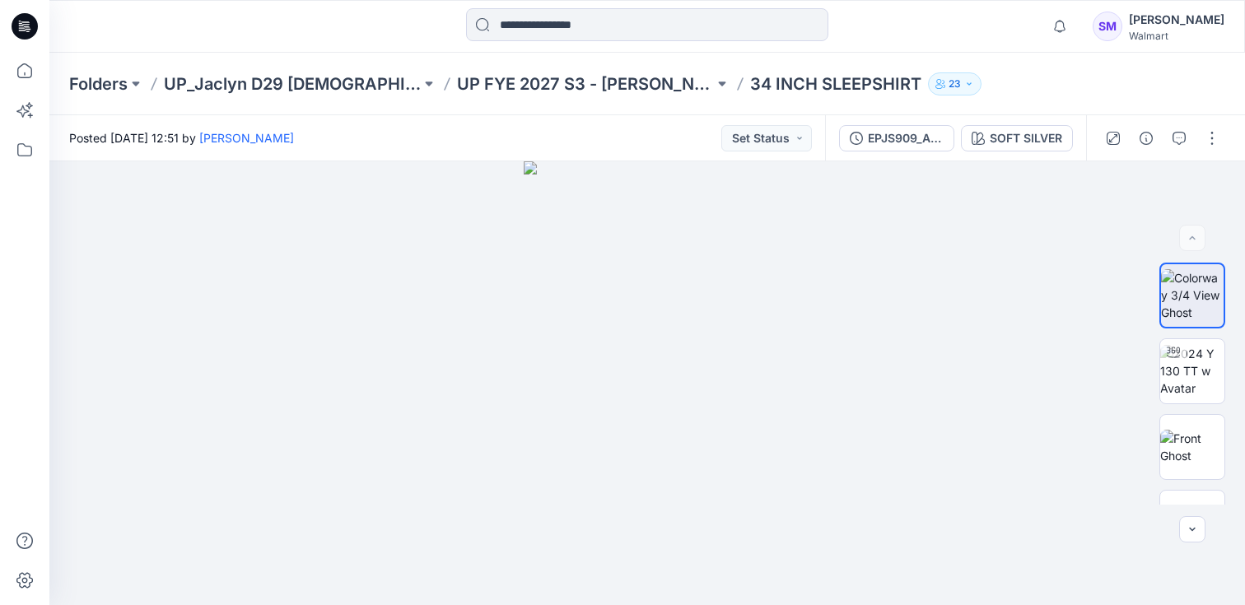
scroll to position [1251, 0]
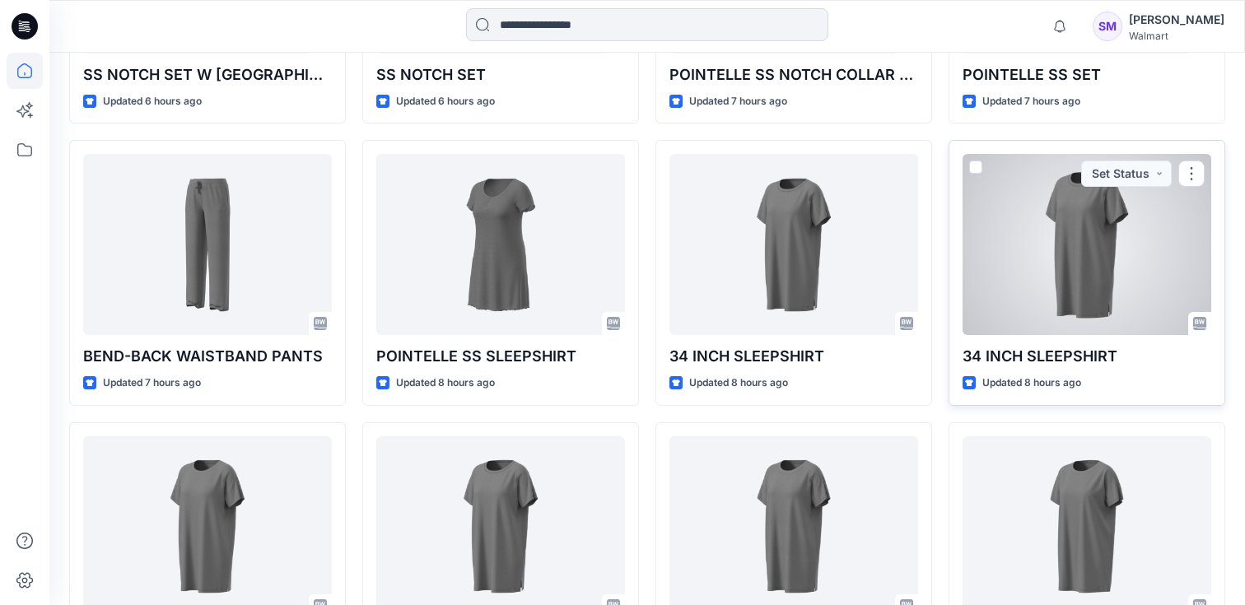
click at [1043, 235] on div at bounding box center [1086, 244] width 249 height 181
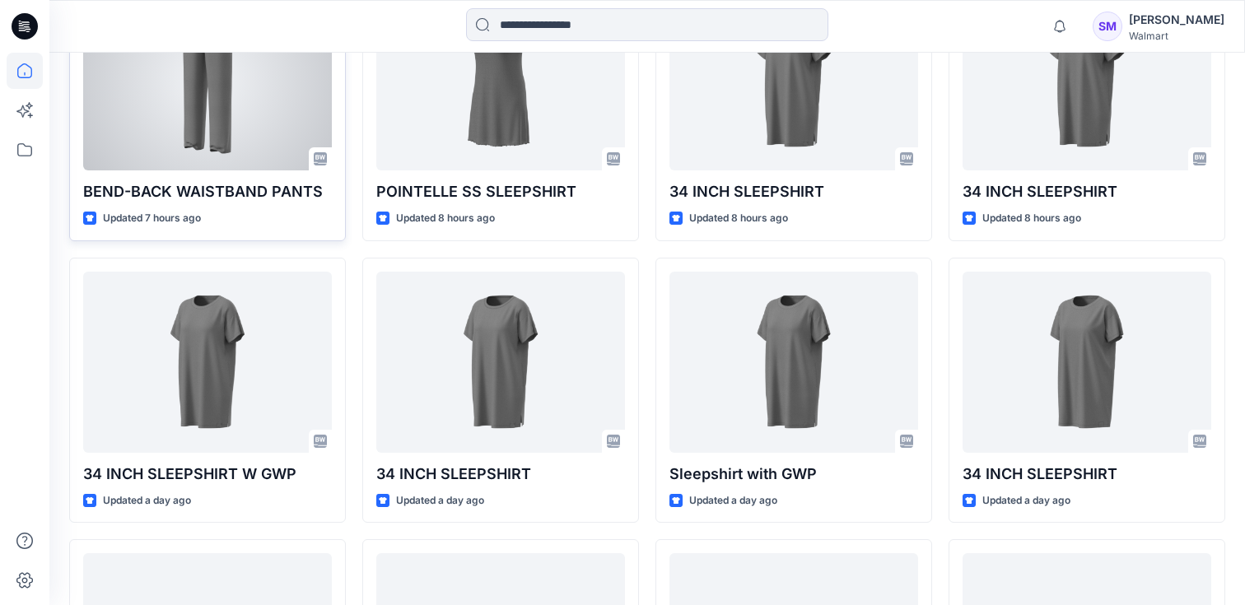
scroll to position [1472, 0]
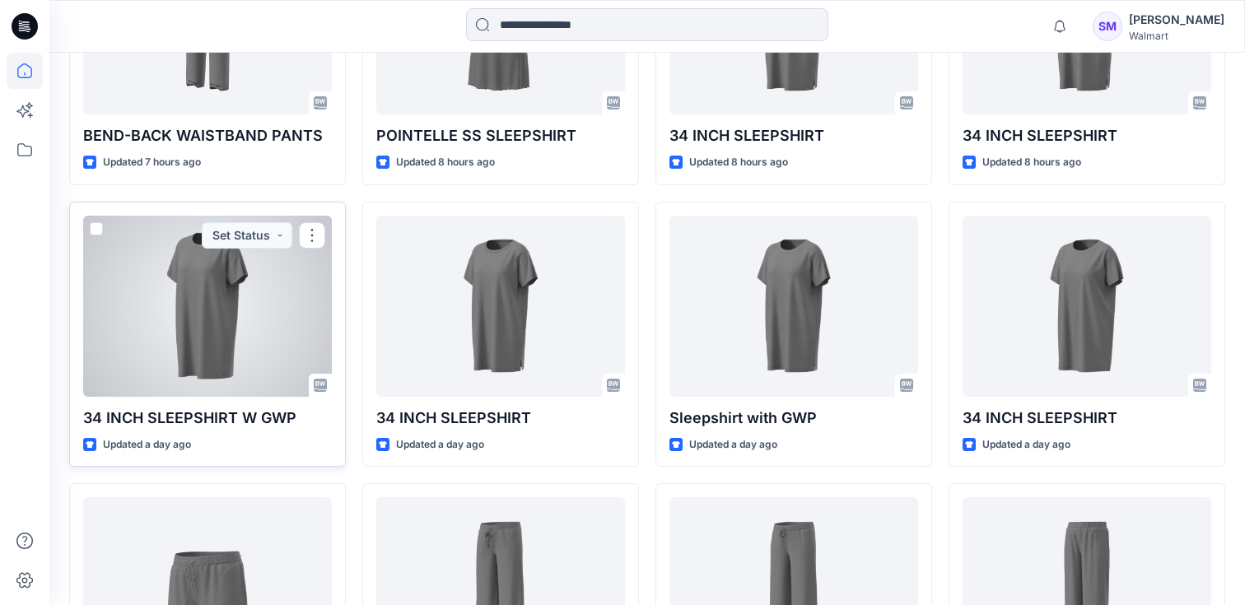
click at [208, 323] on div at bounding box center [207, 306] width 249 height 181
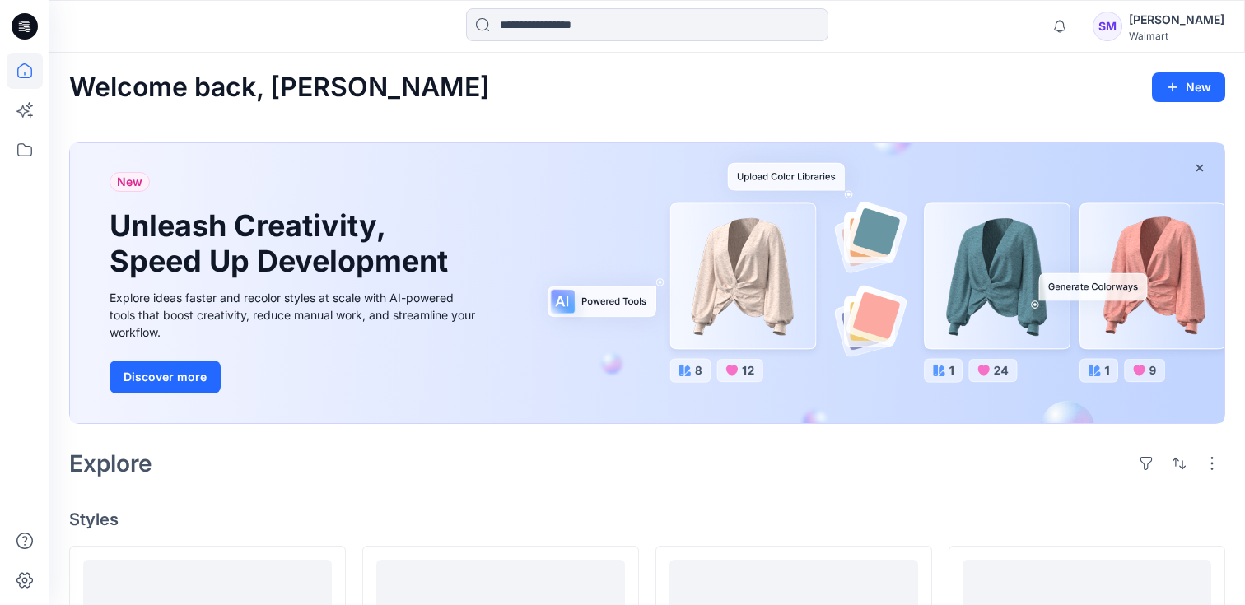
scroll to position [1472, 0]
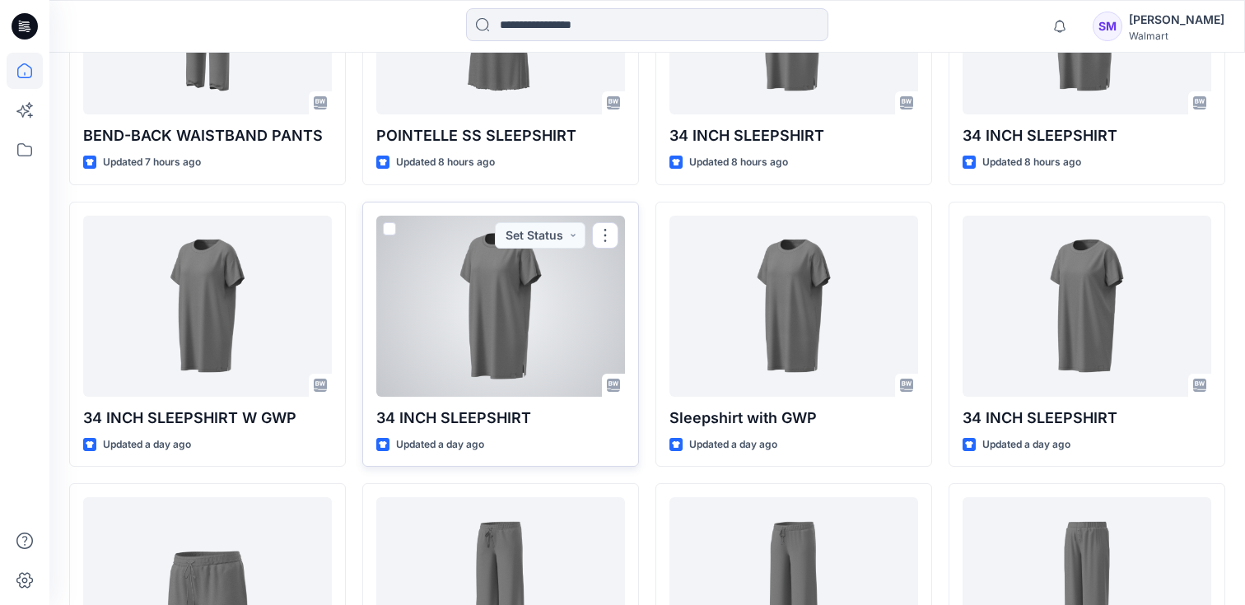
click at [526, 298] on div at bounding box center [500, 306] width 249 height 181
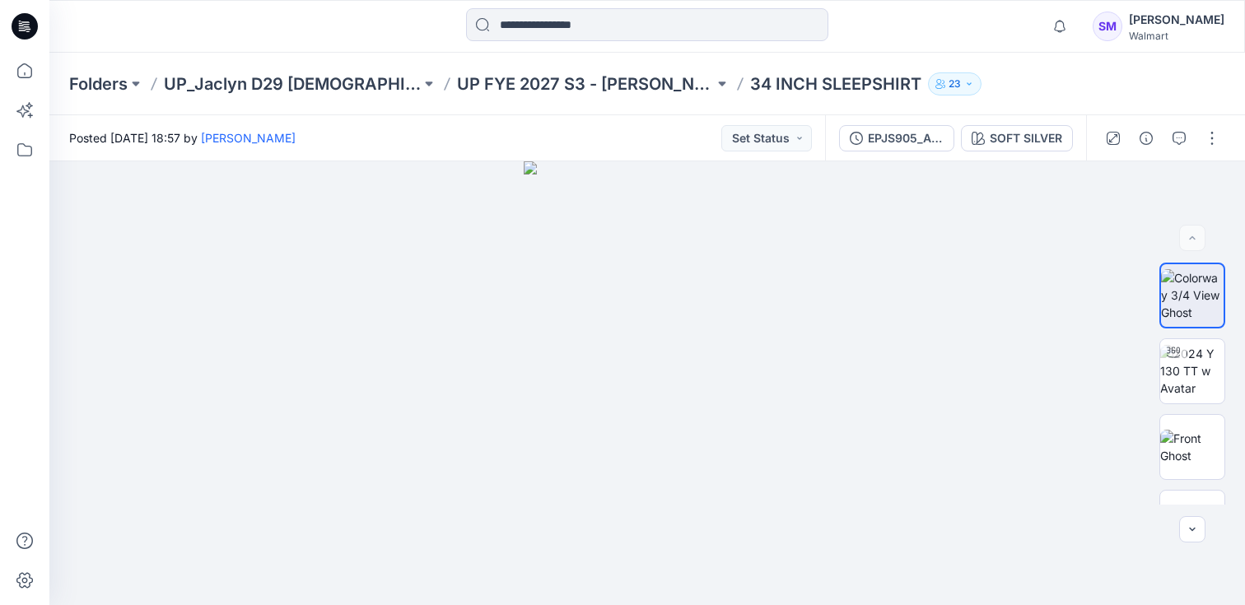
scroll to position [1472, 0]
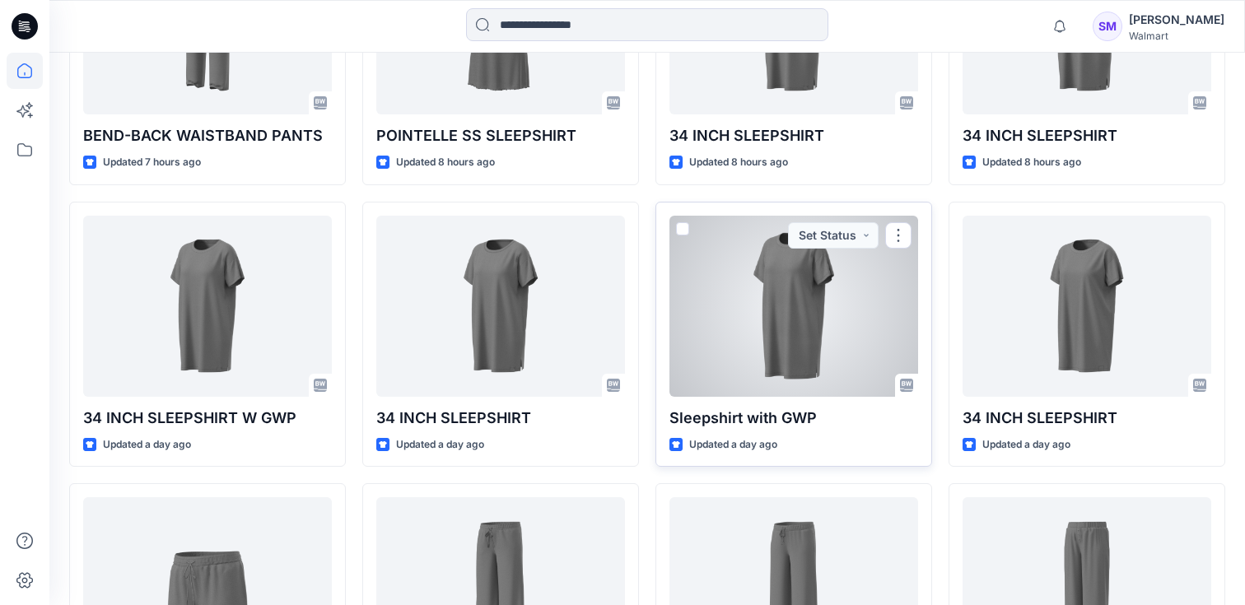
click at [748, 292] on div at bounding box center [793, 306] width 249 height 181
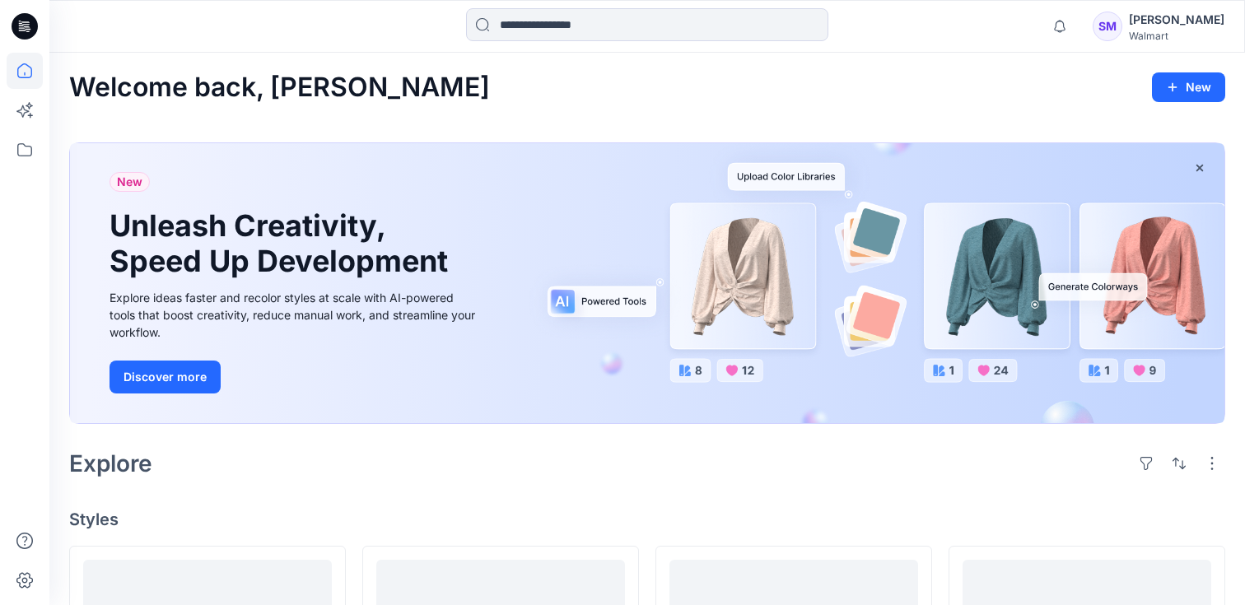
scroll to position [1472, 0]
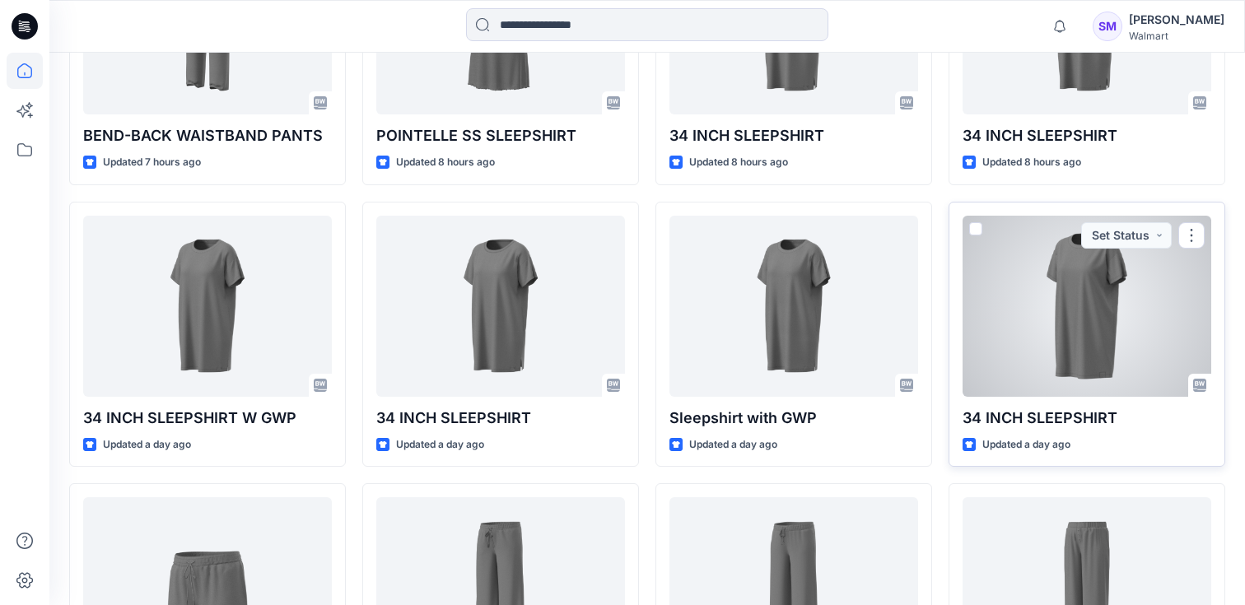
click at [1023, 293] on div at bounding box center [1086, 306] width 249 height 181
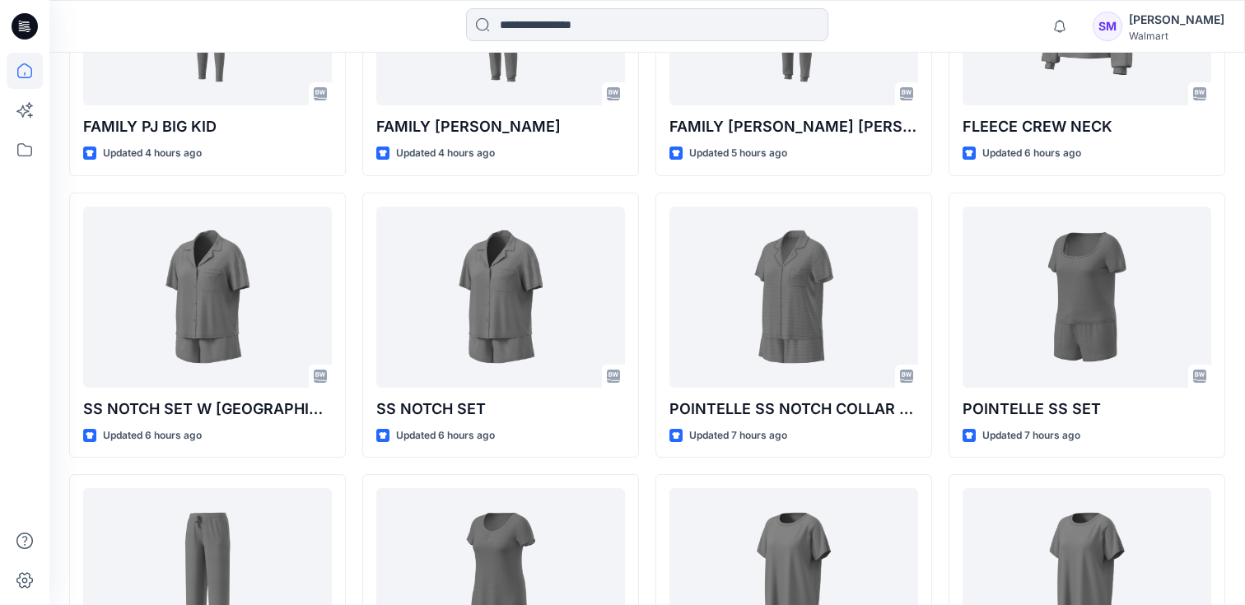
scroll to position [907, 0]
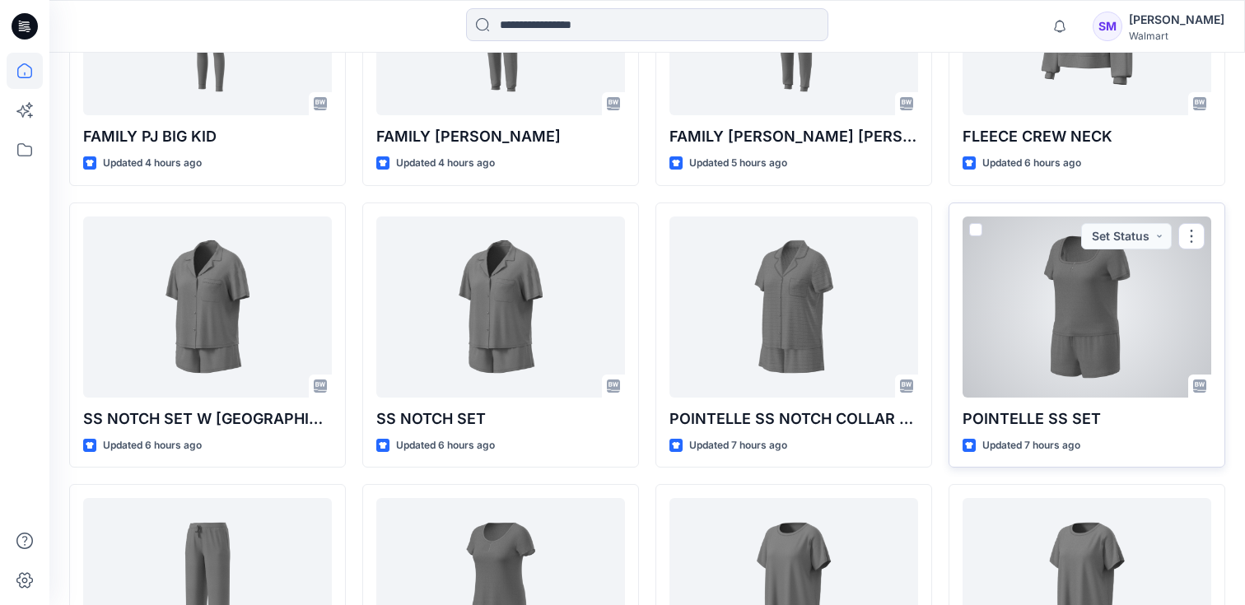
click at [1038, 305] on div at bounding box center [1086, 307] width 249 height 181
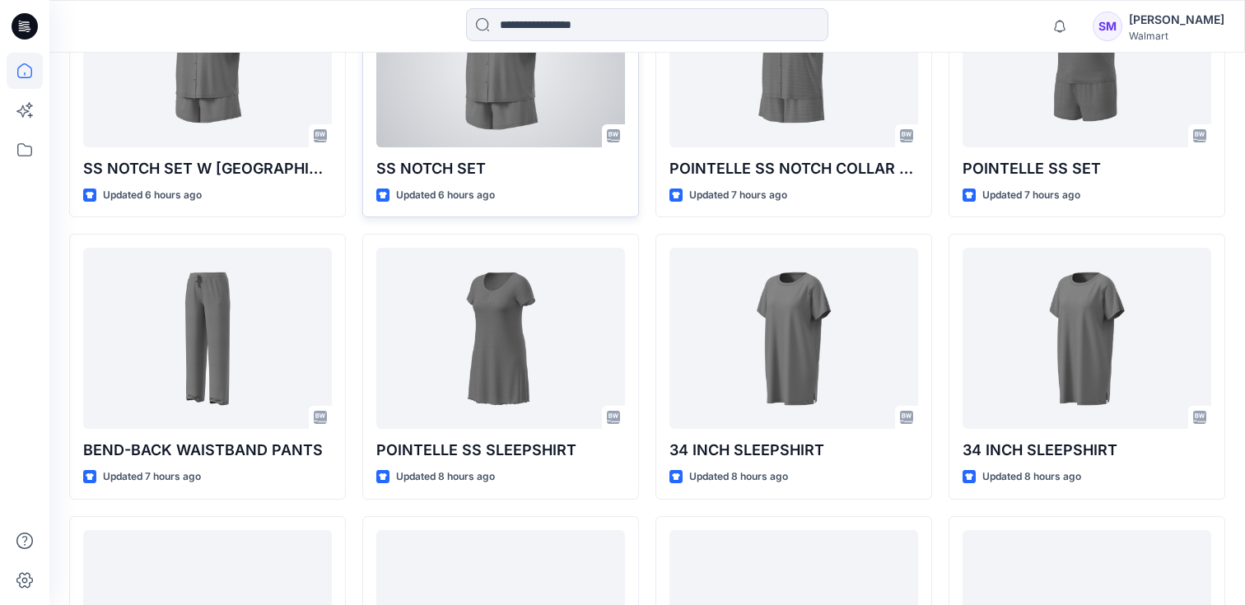
scroll to position [1166, 0]
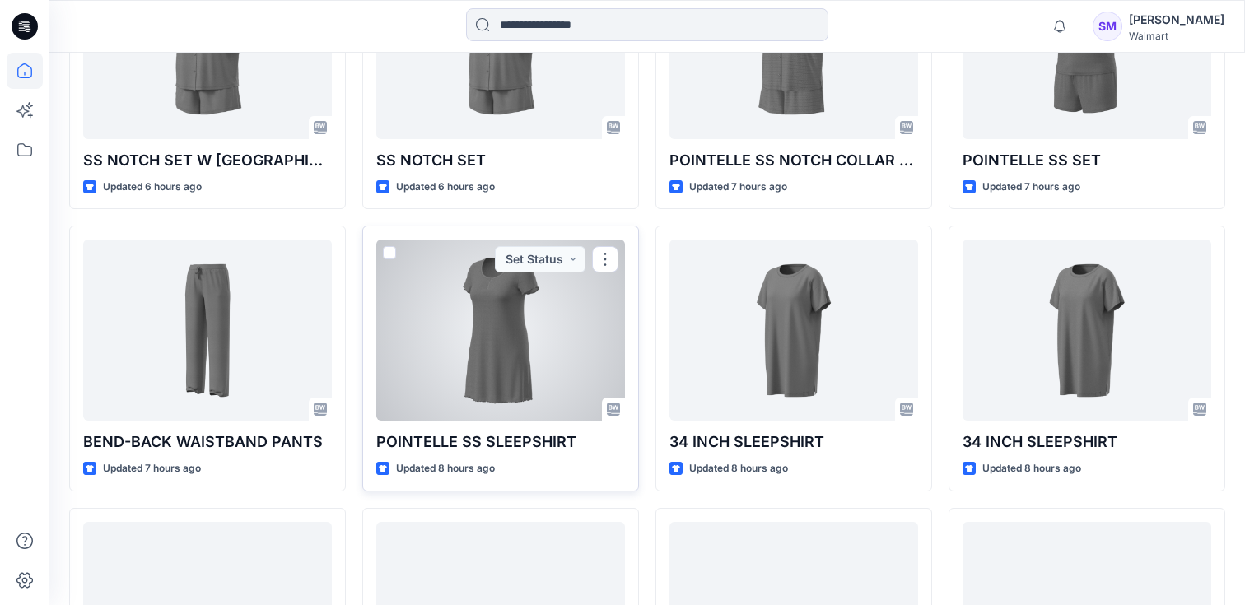
click at [500, 321] on div at bounding box center [500, 330] width 249 height 181
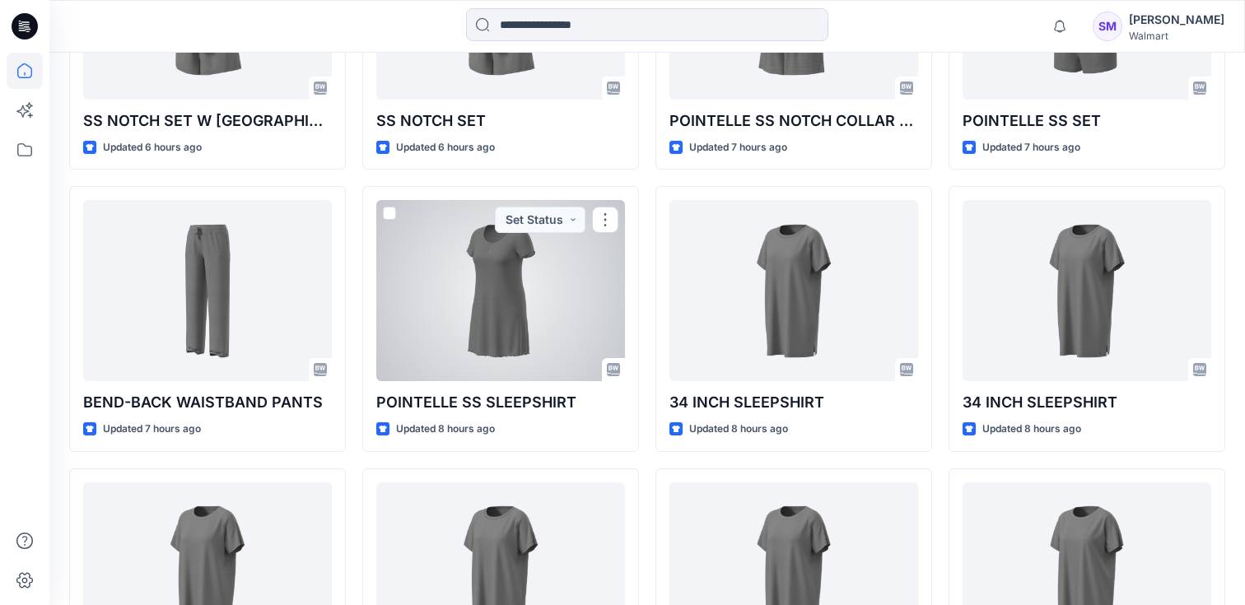
scroll to position [1175, 0]
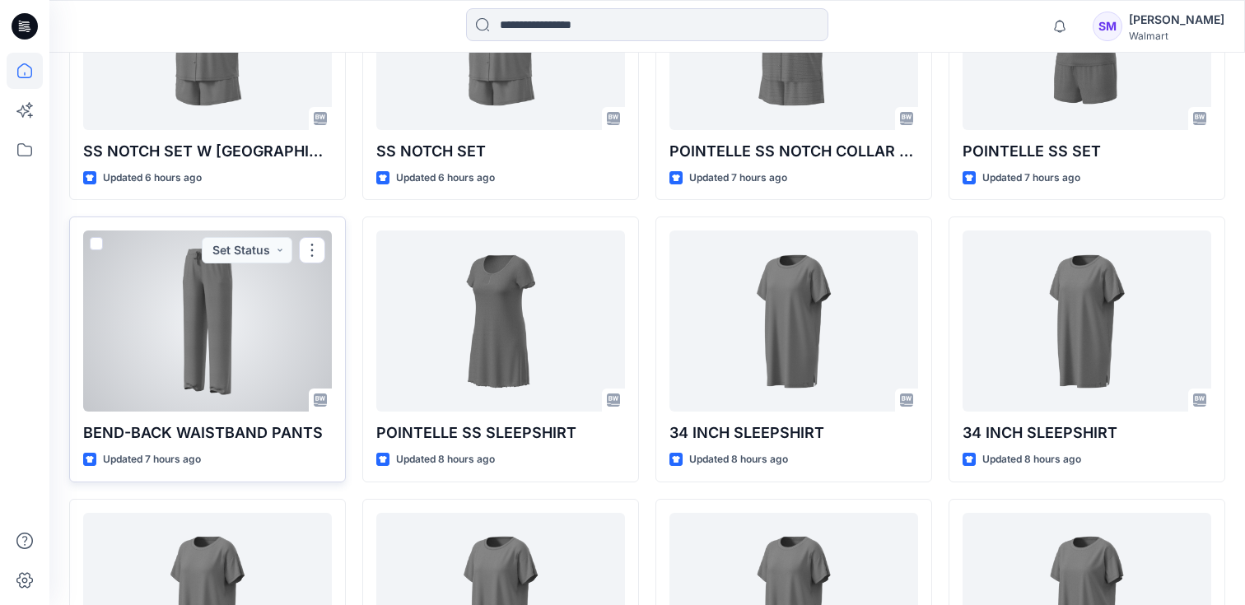
click at [186, 311] on div at bounding box center [207, 321] width 249 height 181
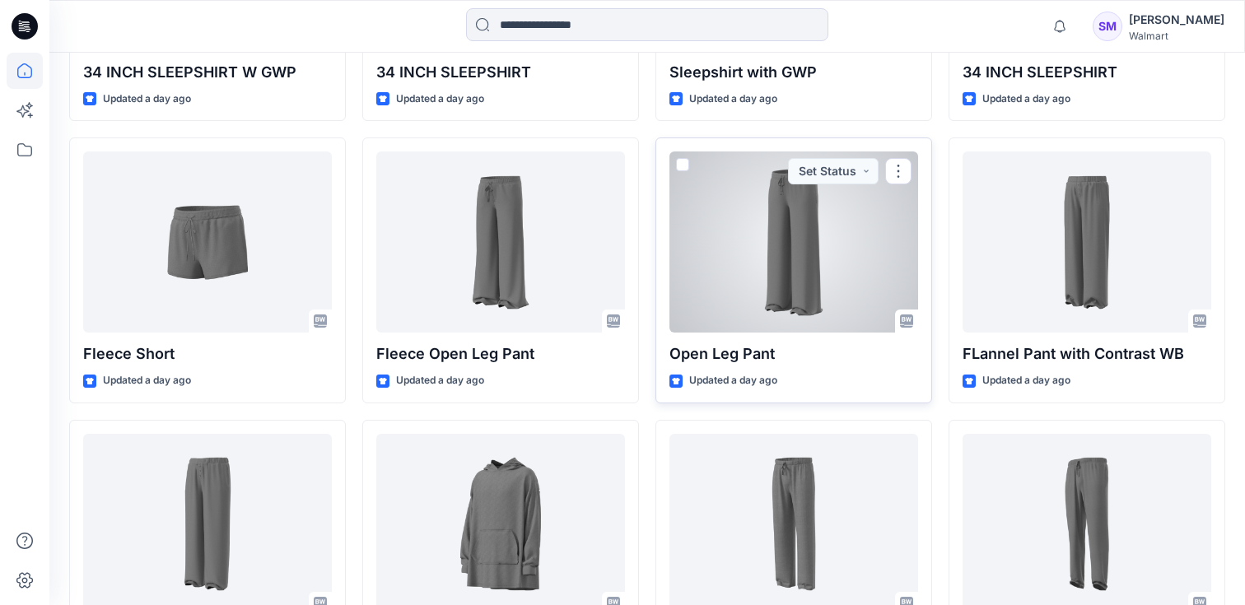
scroll to position [1819, 0]
click at [801, 320] on div at bounding box center [793, 241] width 249 height 181
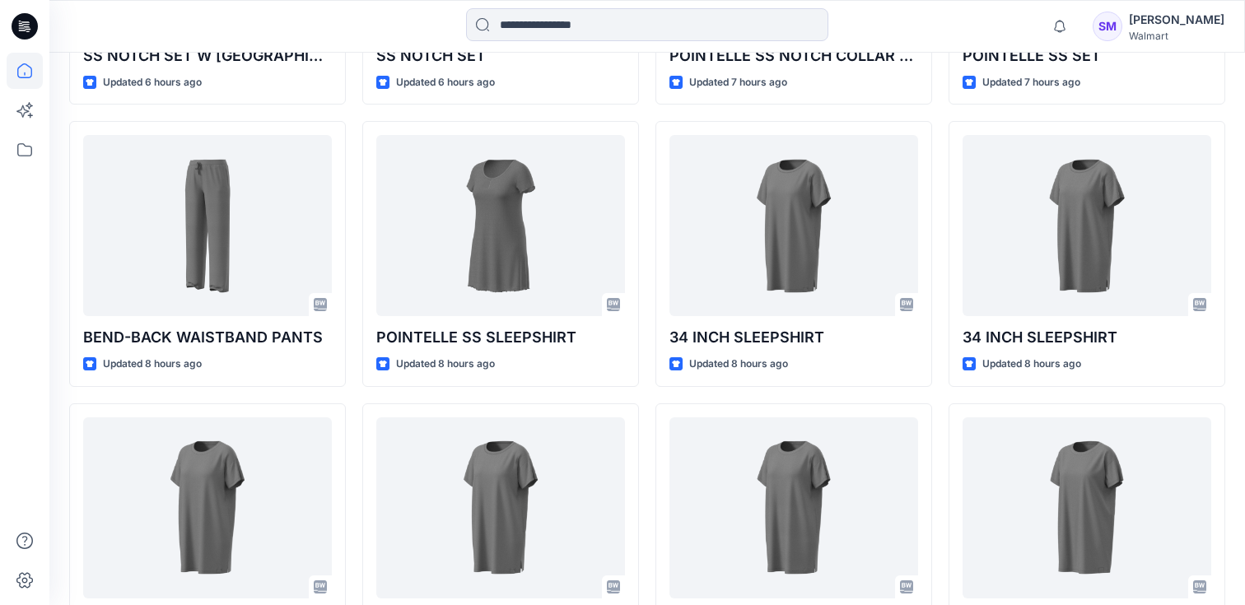
scroll to position [1269, 0]
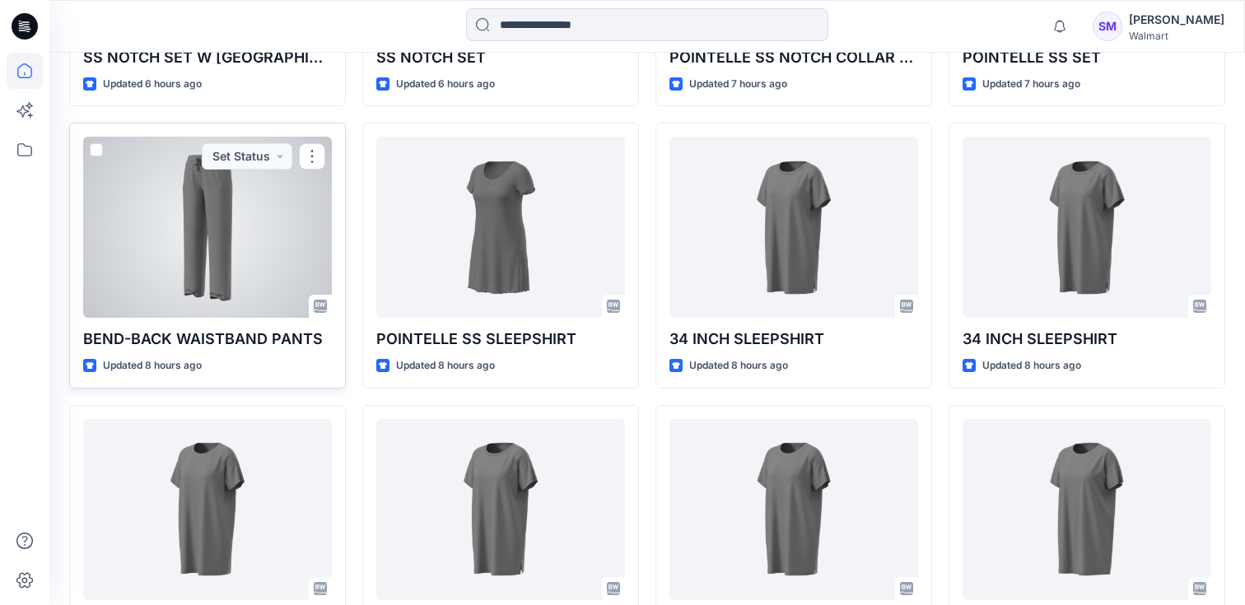
click at [213, 245] on div at bounding box center [207, 227] width 249 height 181
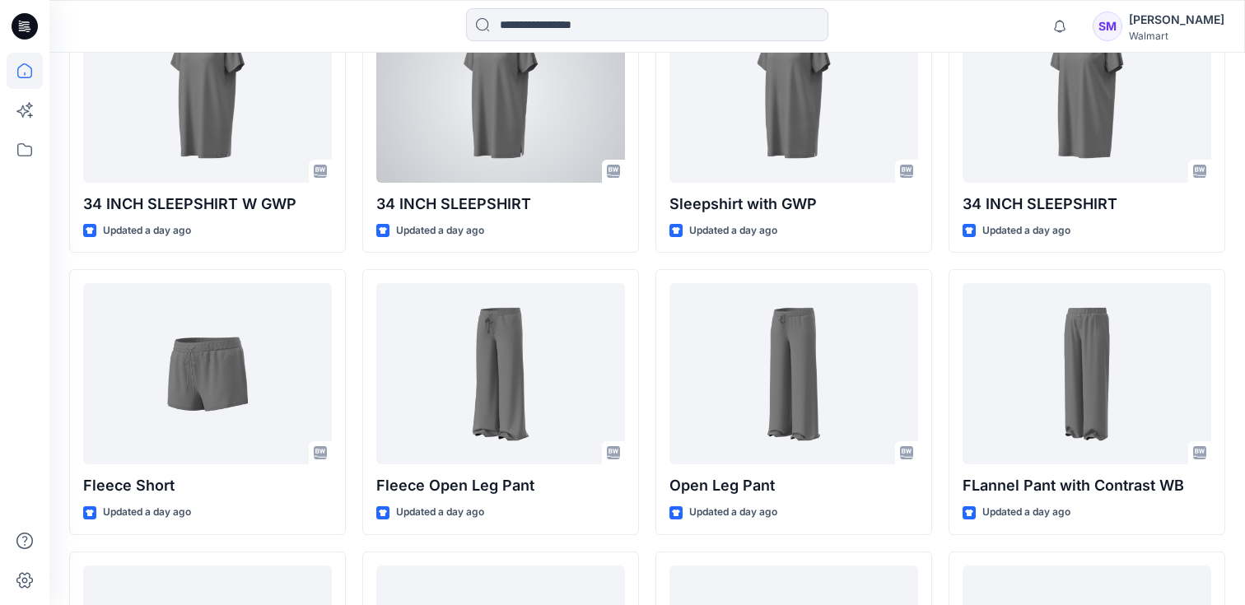
scroll to position [1695, 0]
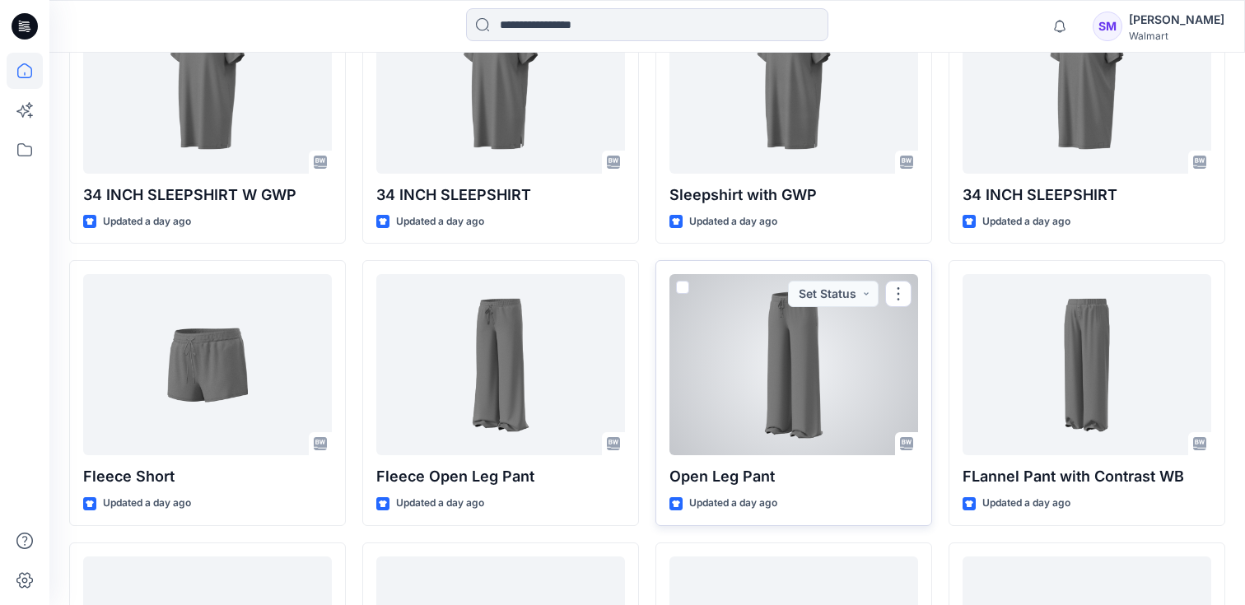
click at [772, 393] on div at bounding box center [793, 364] width 249 height 181
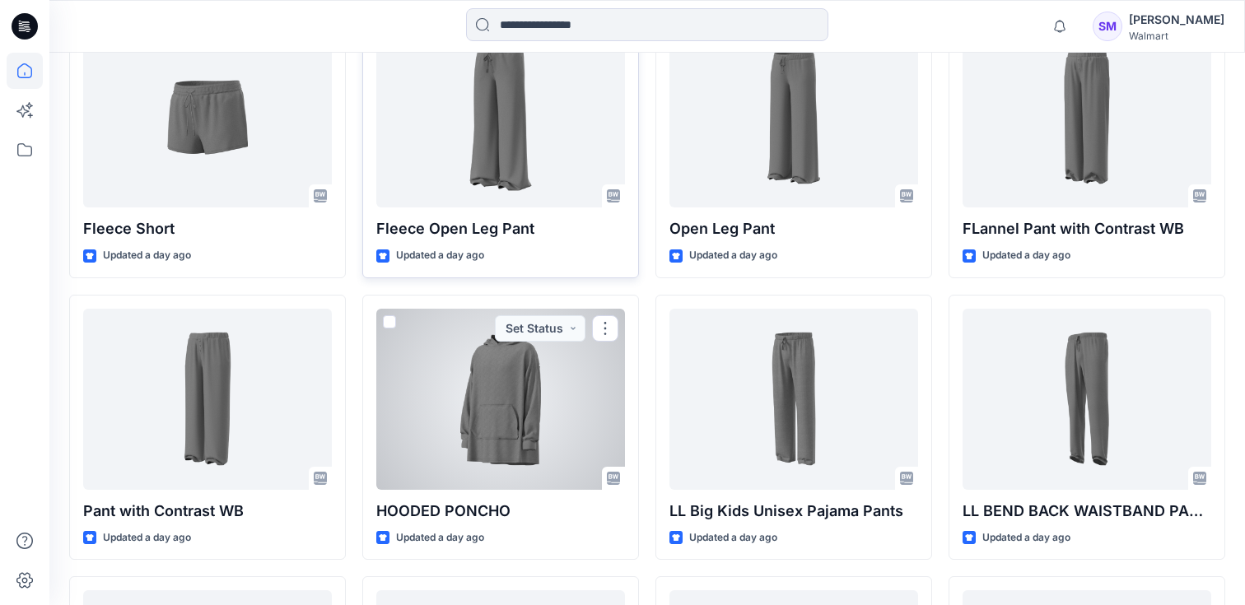
scroll to position [1949, 0]
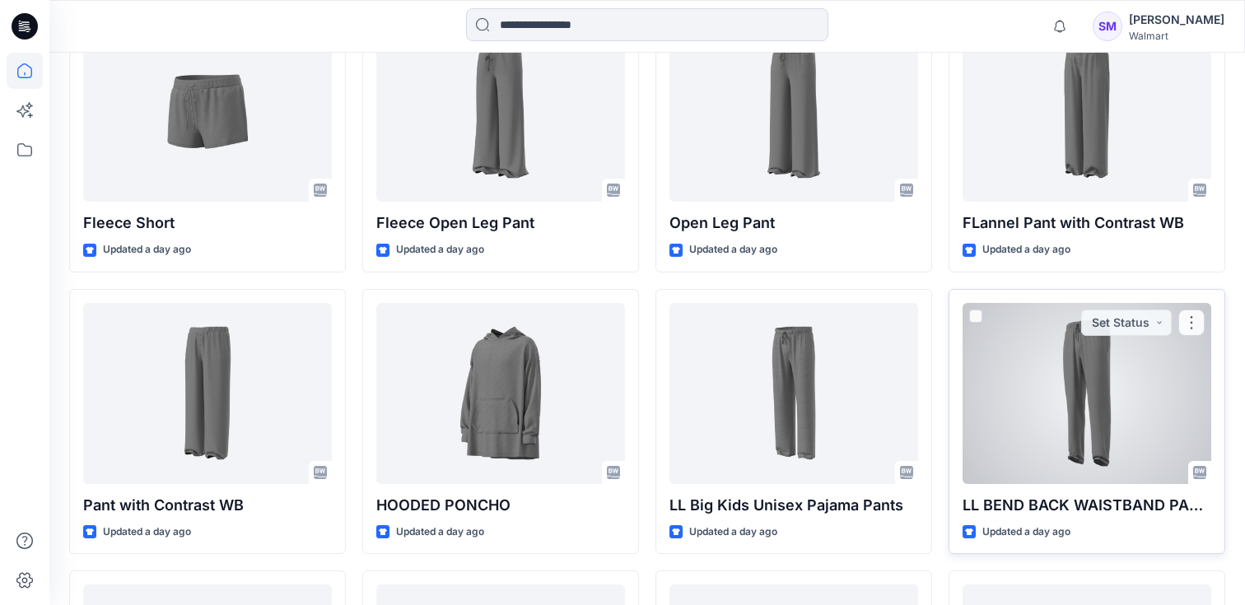
click at [1072, 398] on div at bounding box center [1086, 393] width 249 height 181
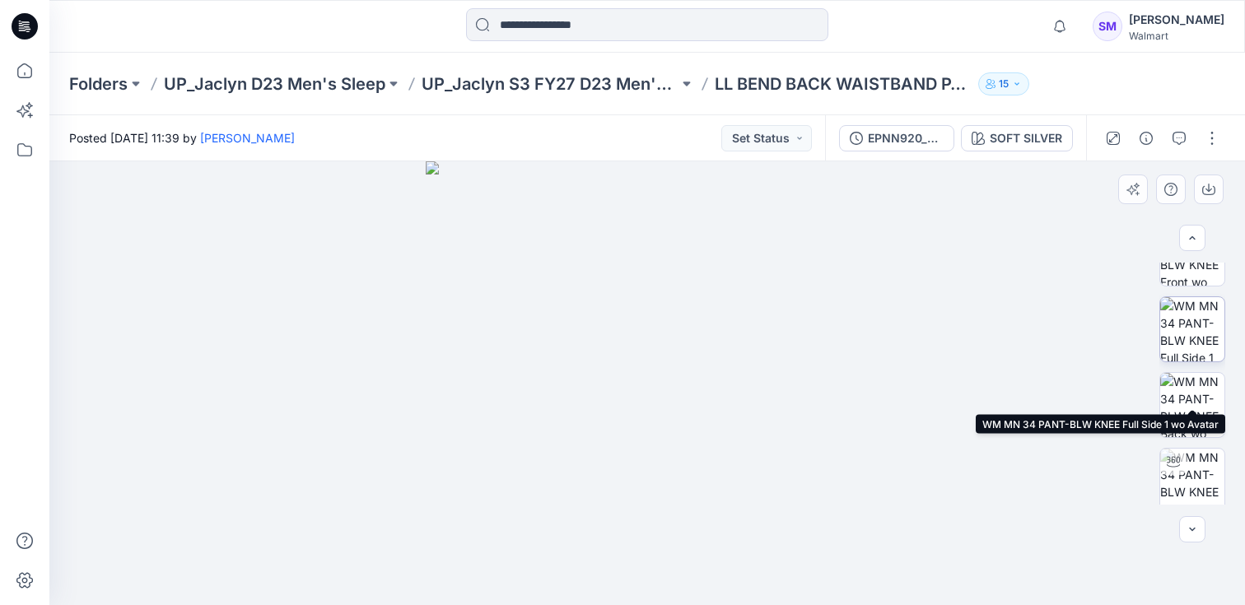
scroll to position [127, 0]
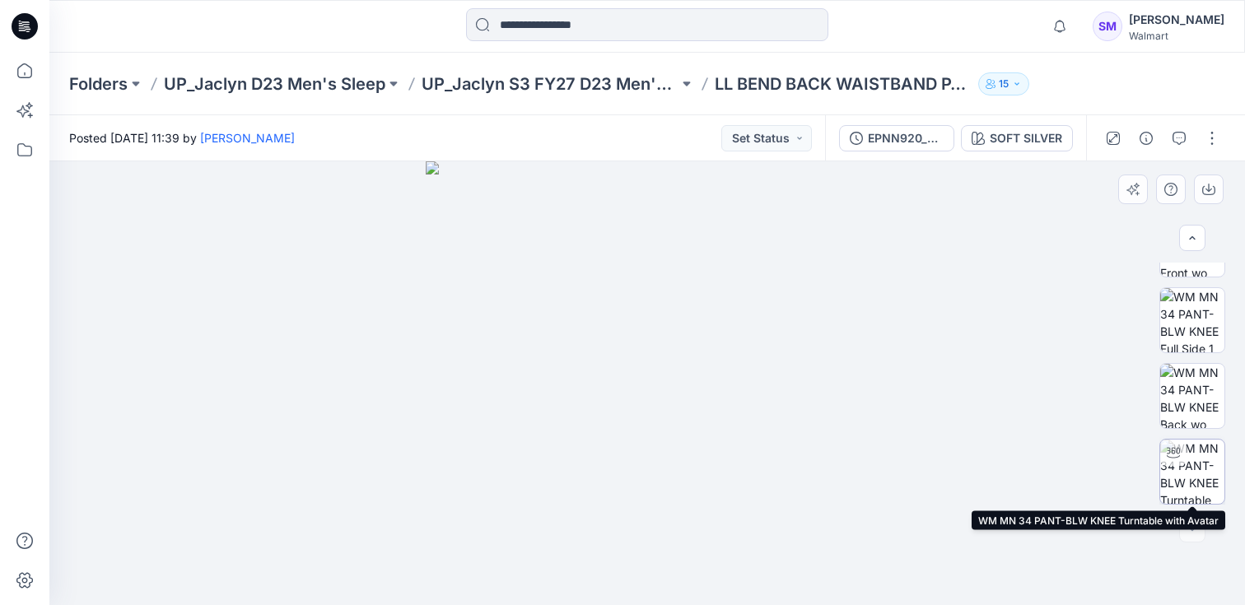
click at [1188, 473] on img at bounding box center [1192, 472] width 64 height 64
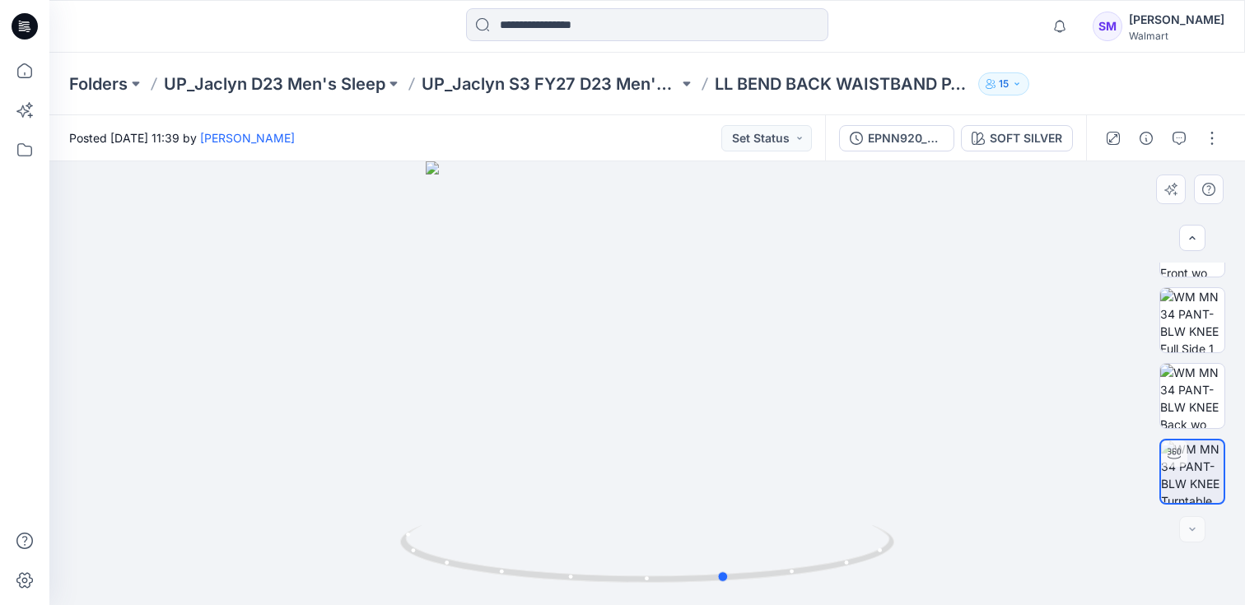
drag, startPoint x: 678, startPoint y: 479, endPoint x: 757, endPoint y: 457, distance: 81.3
click at [757, 457] on div at bounding box center [646, 383] width 1195 height 444
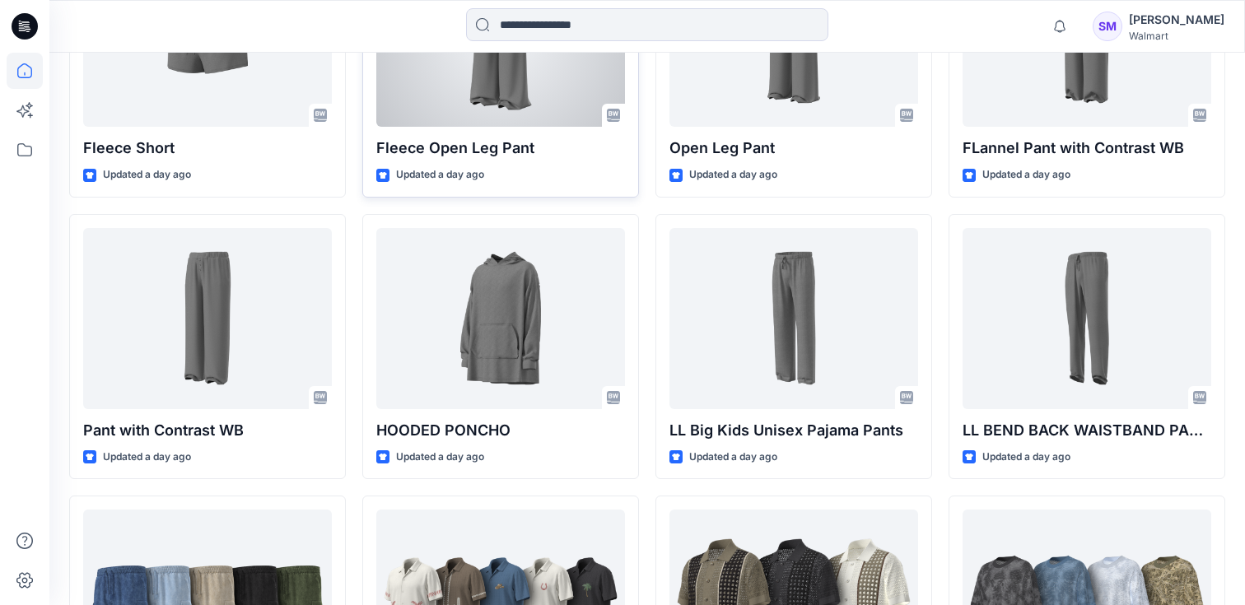
scroll to position [2032, 0]
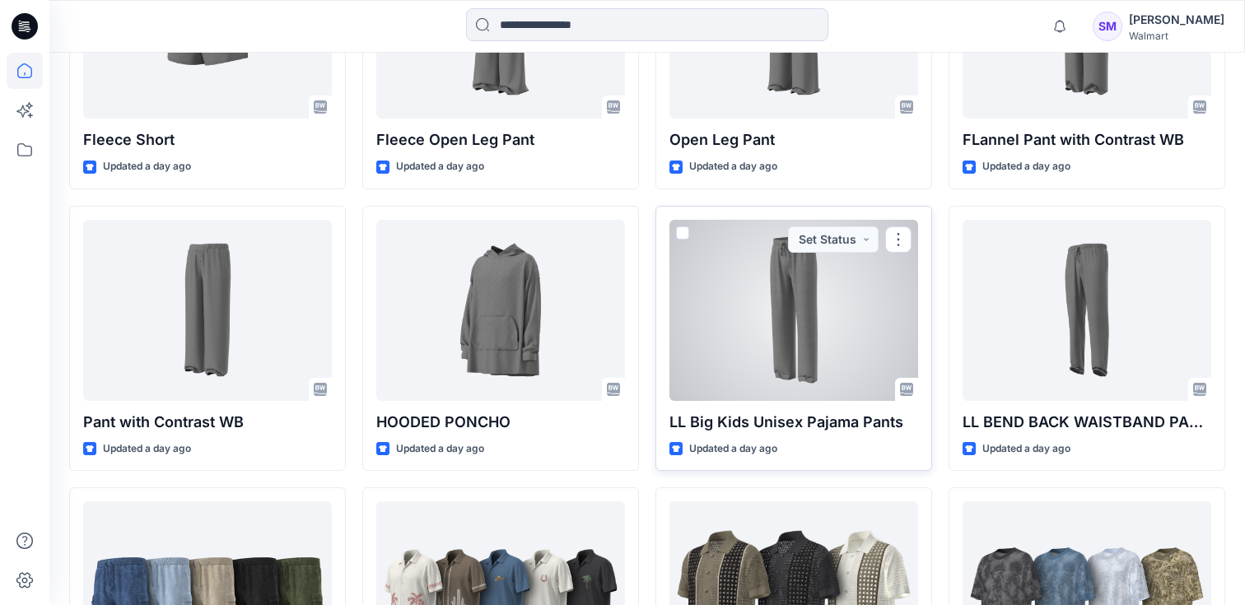
click at [794, 350] on div at bounding box center [793, 310] width 249 height 181
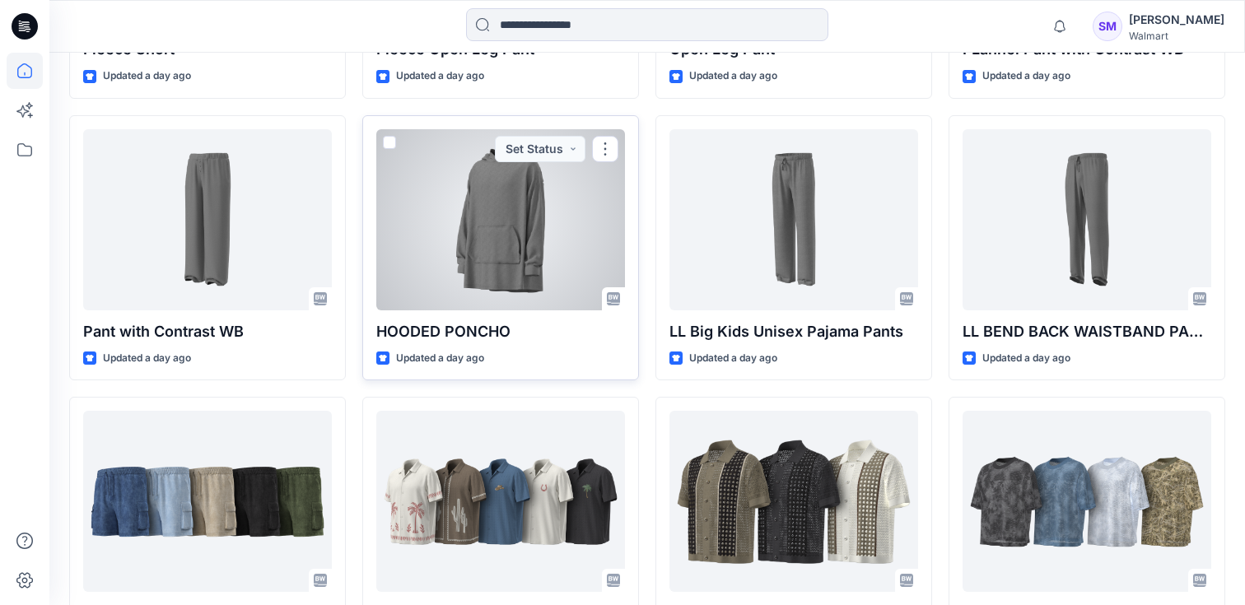
scroll to position [2132, 0]
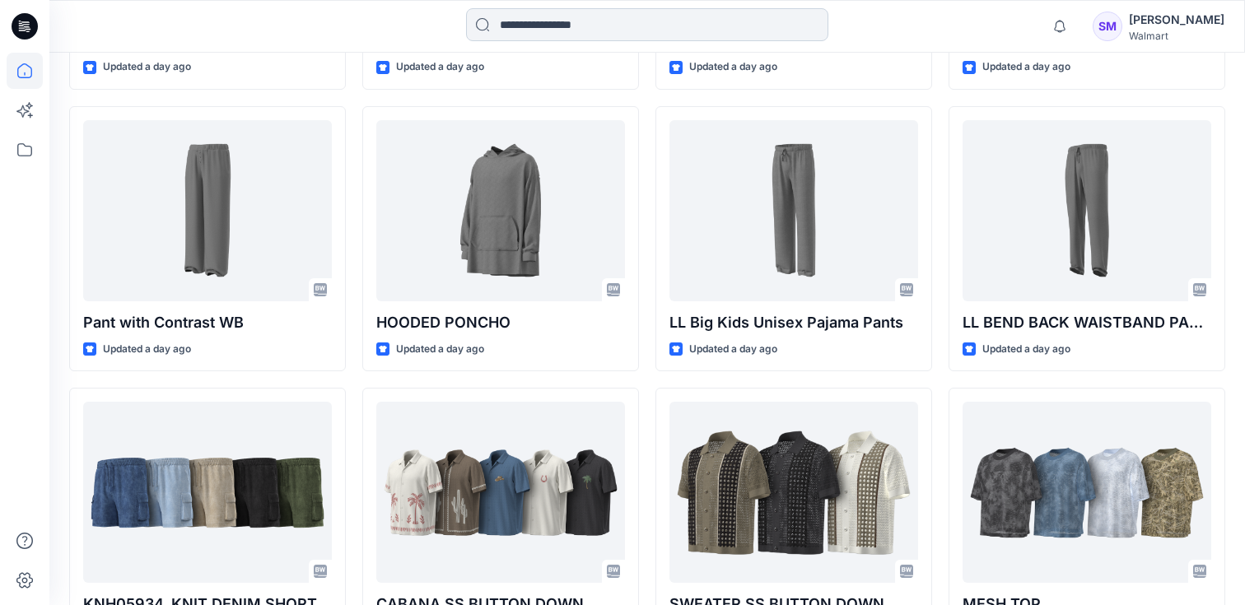
click at [657, 30] on input at bounding box center [647, 24] width 362 height 33
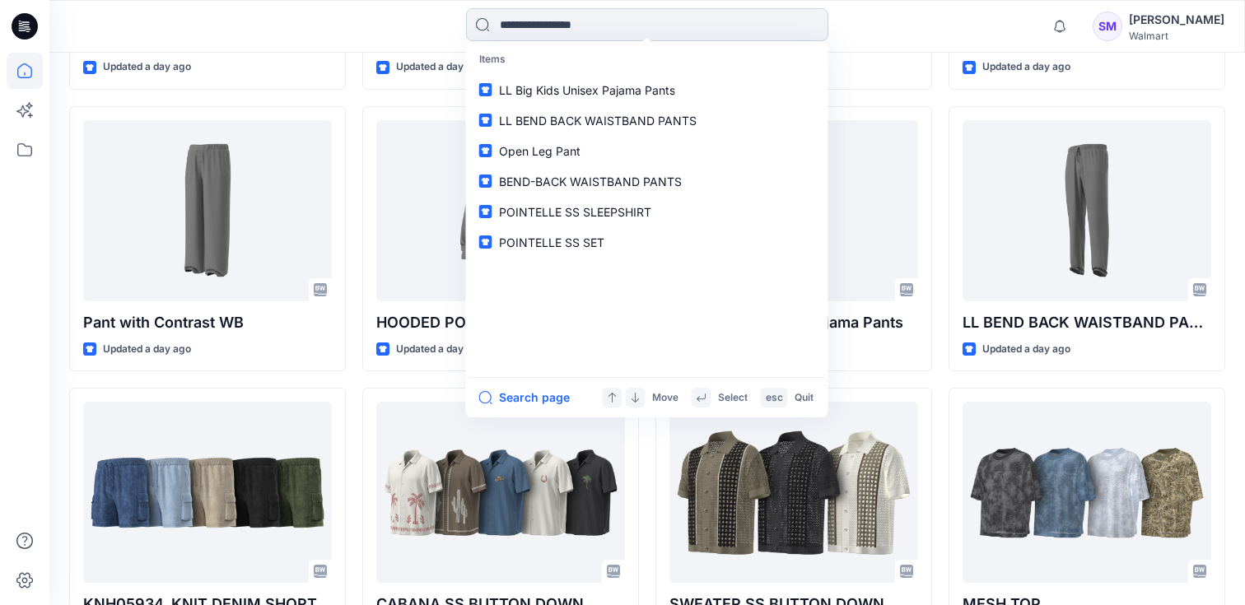
paste input "*******"
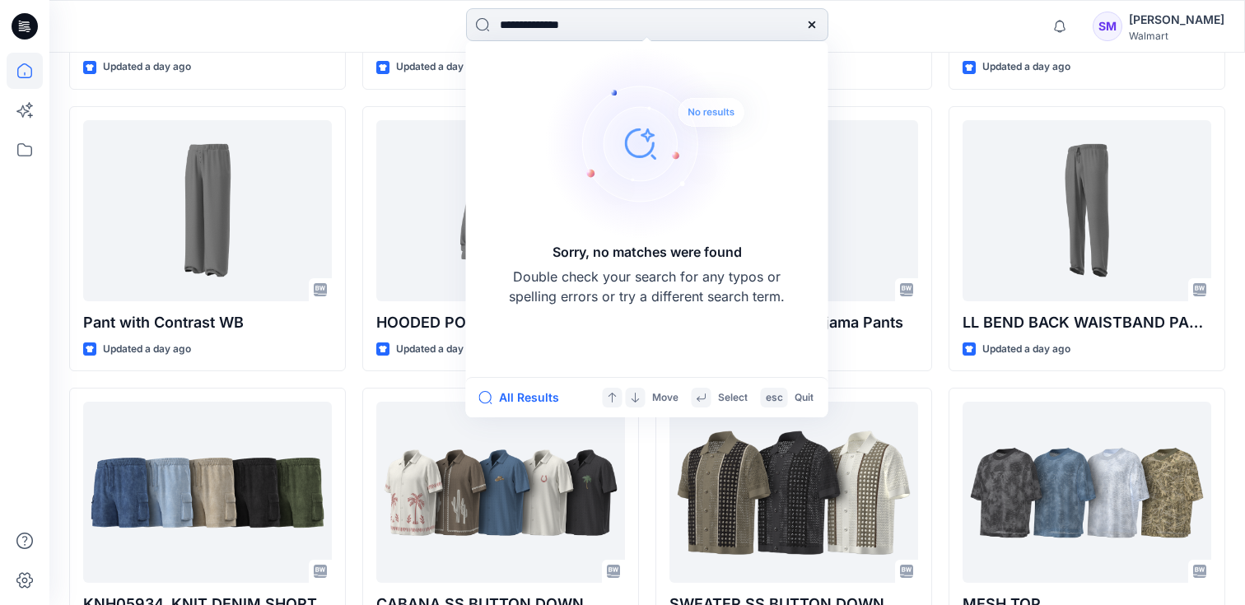
click at [657, 30] on input "**********" at bounding box center [647, 24] width 362 height 33
paste input
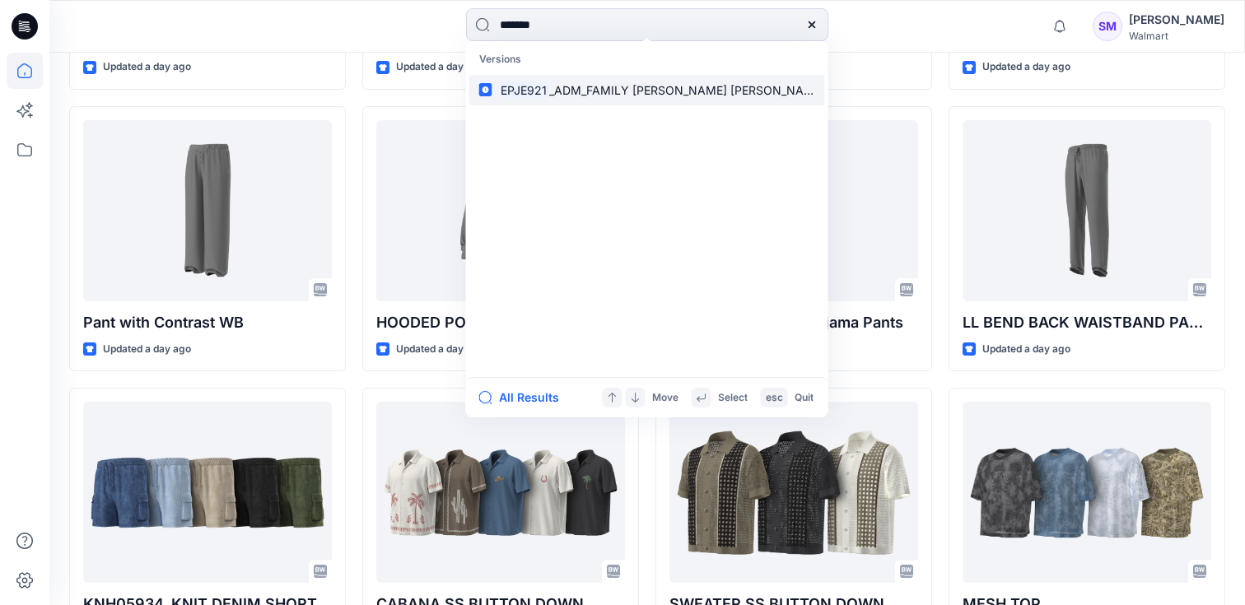
type input "*******"
click at [646, 96] on span "_ADM_FAMILY [PERSON_NAME] [PERSON_NAME]" at bounding box center [687, 90] width 276 height 14
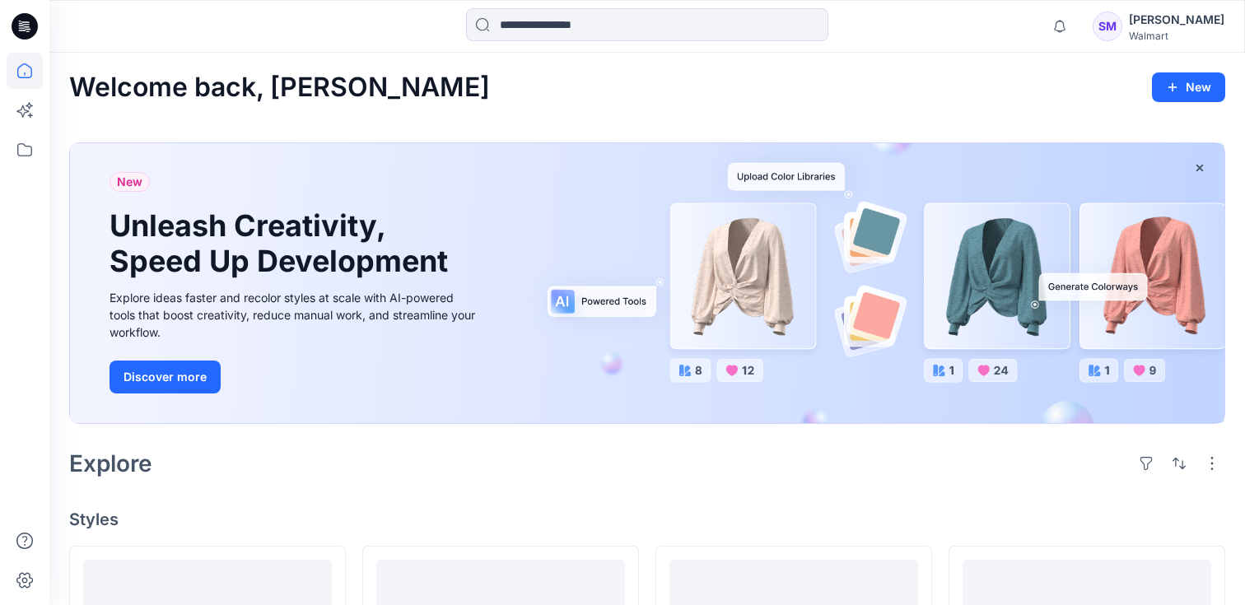
scroll to position [2132, 0]
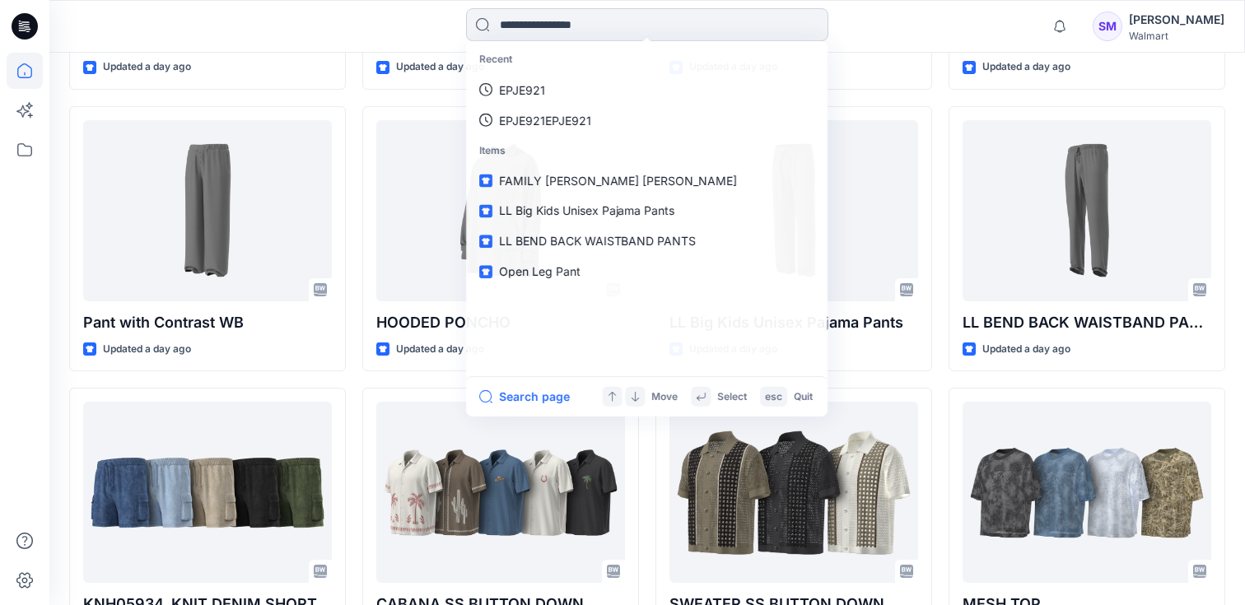
click at [529, 21] on input at bounding box center [647, 24] width 362 height 33
paste input "*******"
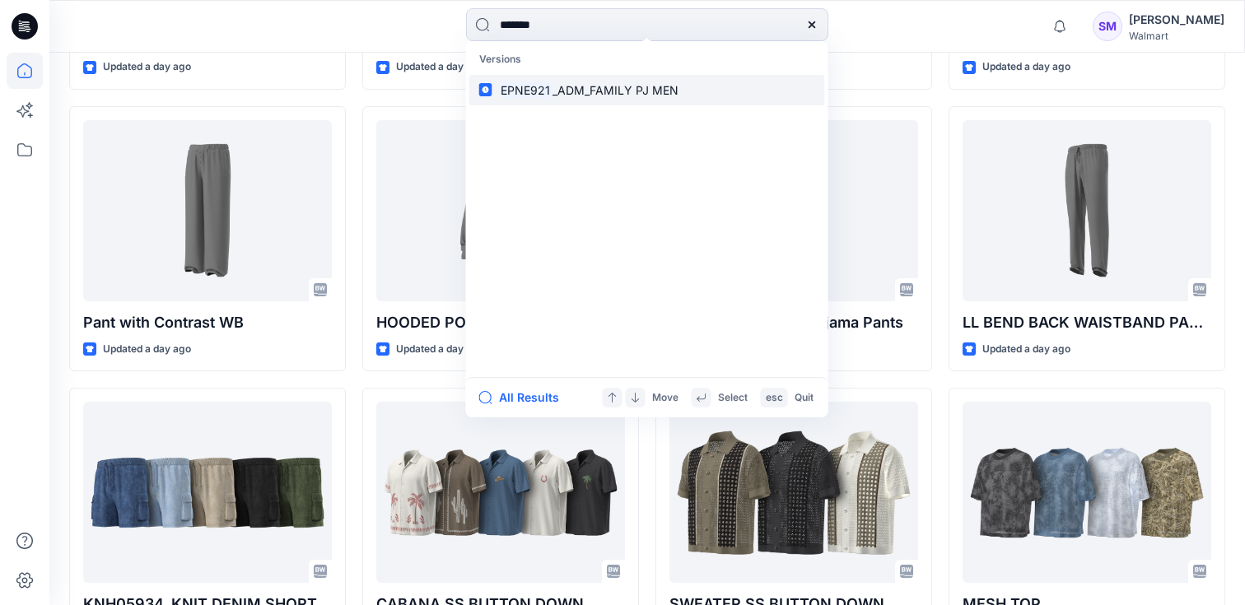
type input "*******"
click at [554, 78] on link "EPNE921 _ADM_FAMILY PJ MEN" at bounding box center [647, 90] width 356 height 30
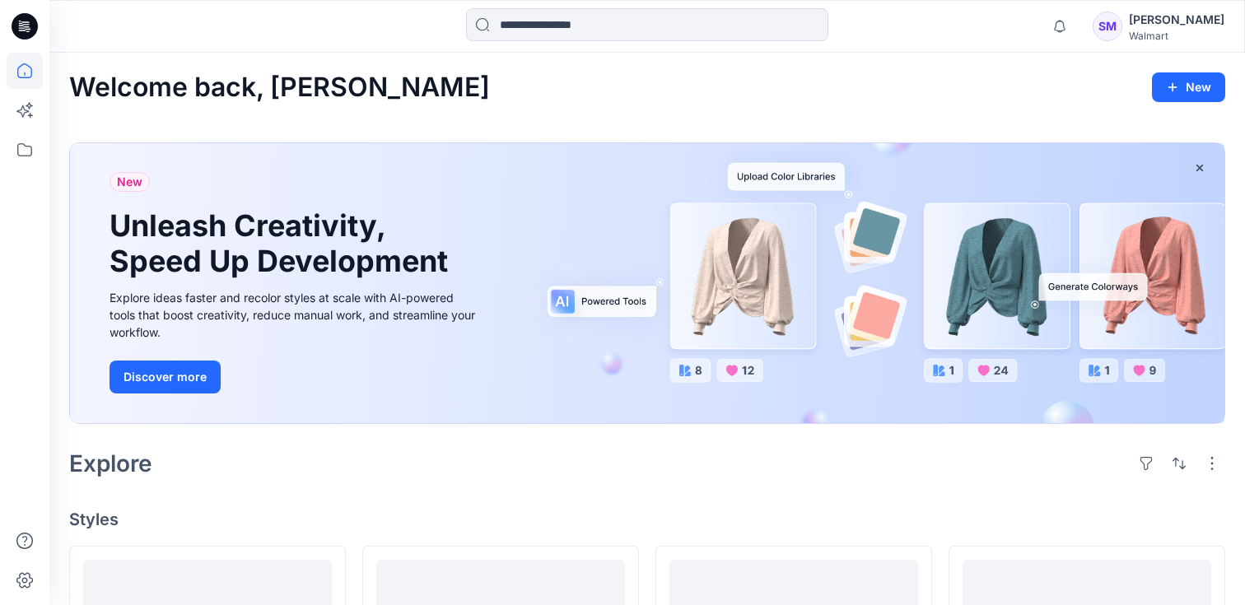
scroll to position [2132, 0]
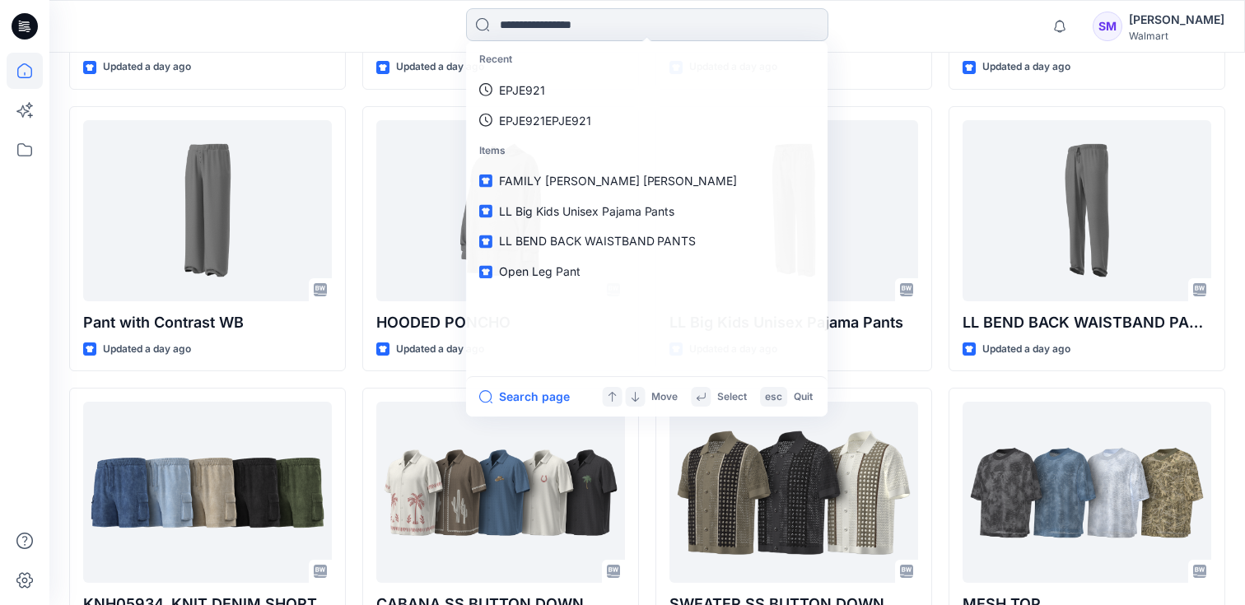
click at [525, 35] on input at bounding box center [647, 24] width 362 height 33
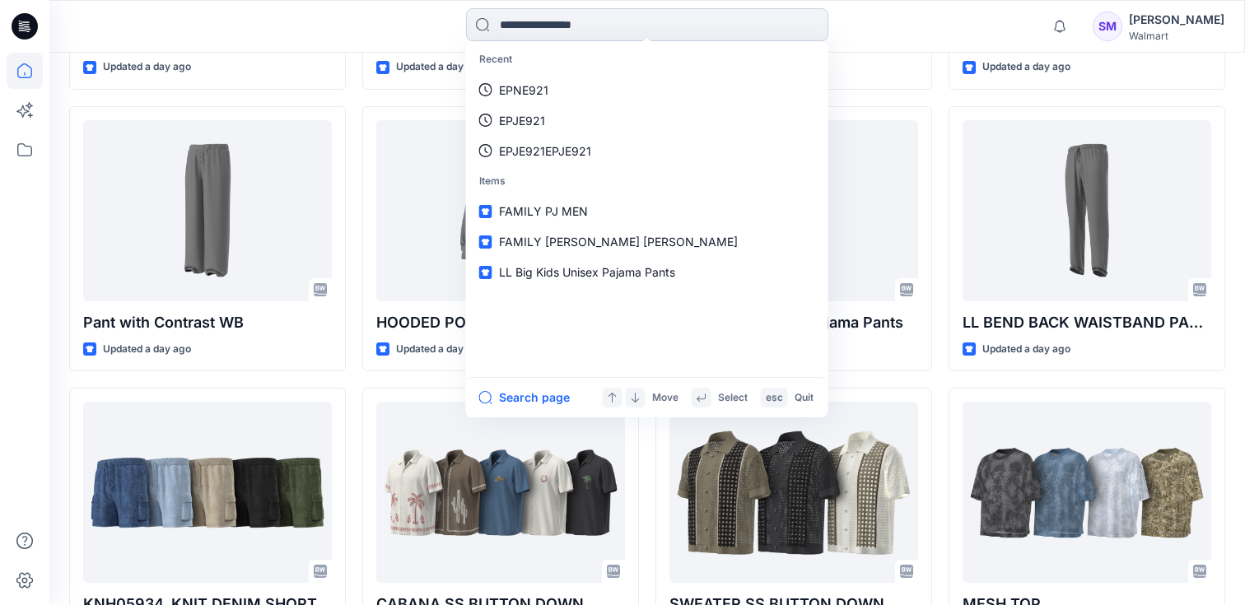
paste input "*******"
type input "*******"
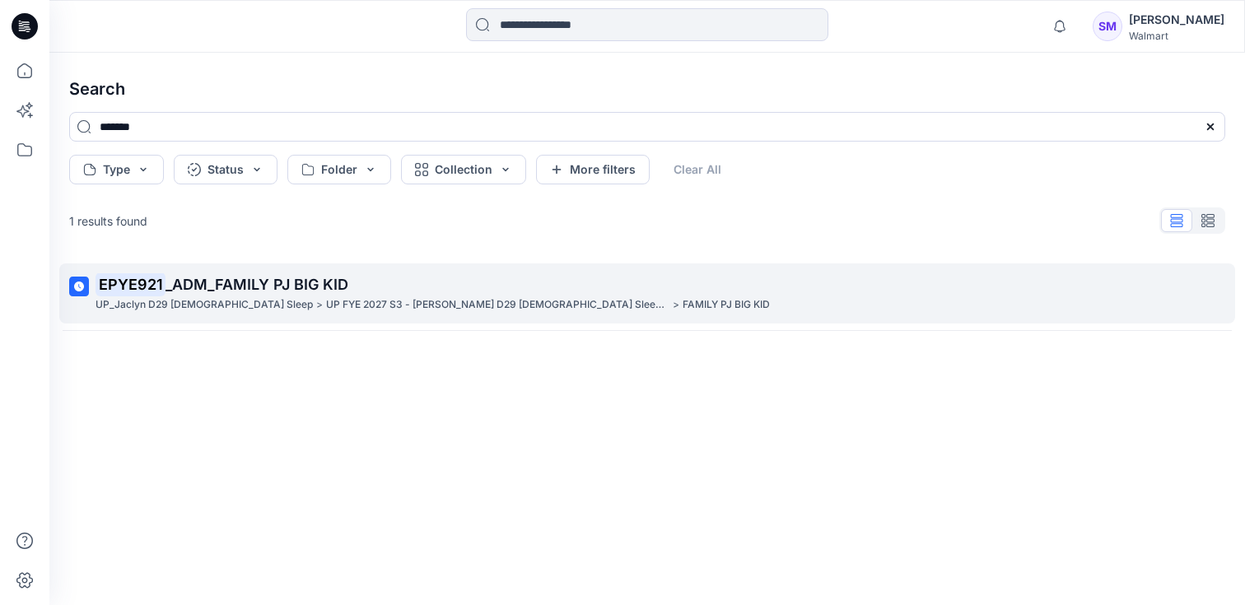
click at [296, 287] on span "_ADM_FAMILY PJ BIG KID" at bounding box center [256, 284] width 183 height 17
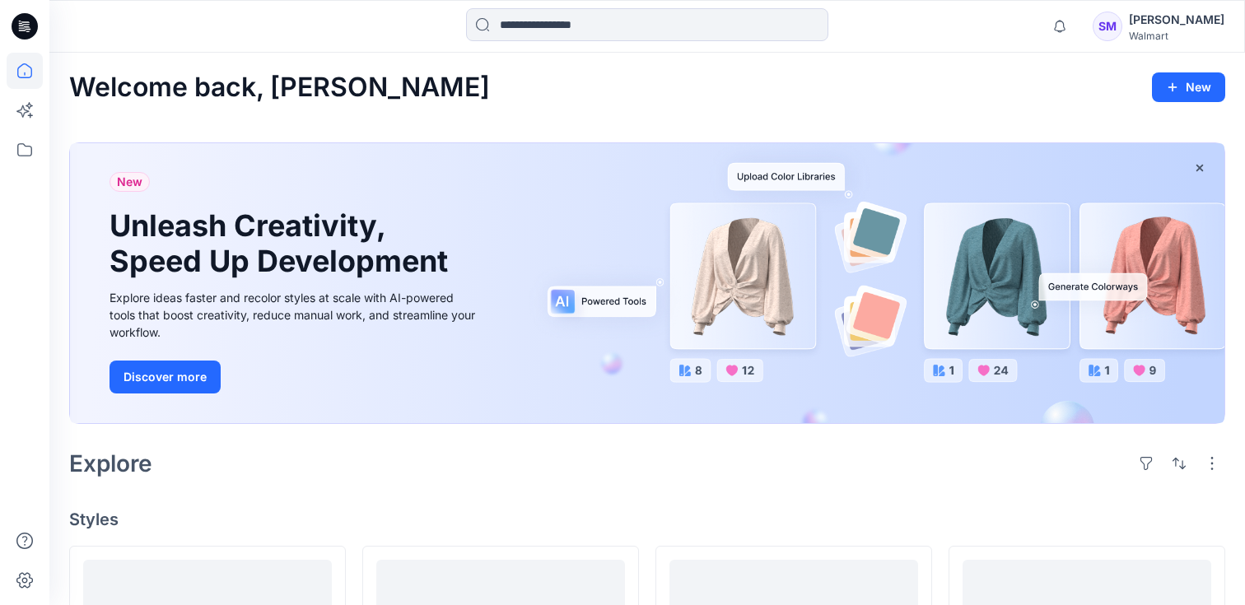
scroll to position [2132, 0]
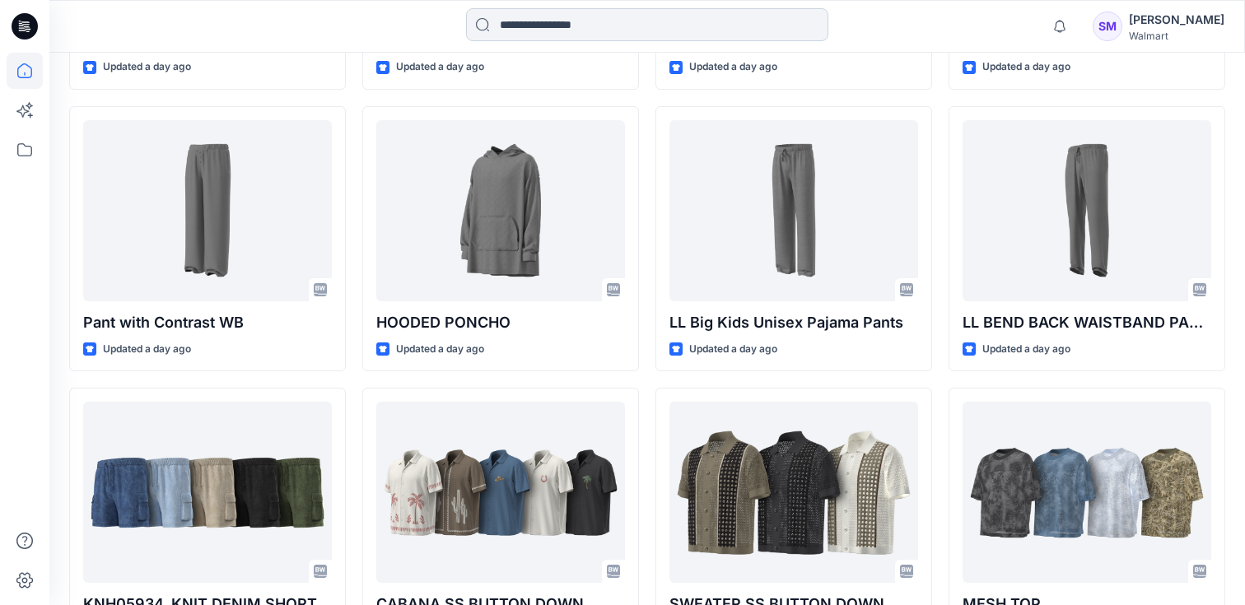
click at [542, 16] on input at bounding box center [647, 24] width 362 height 33
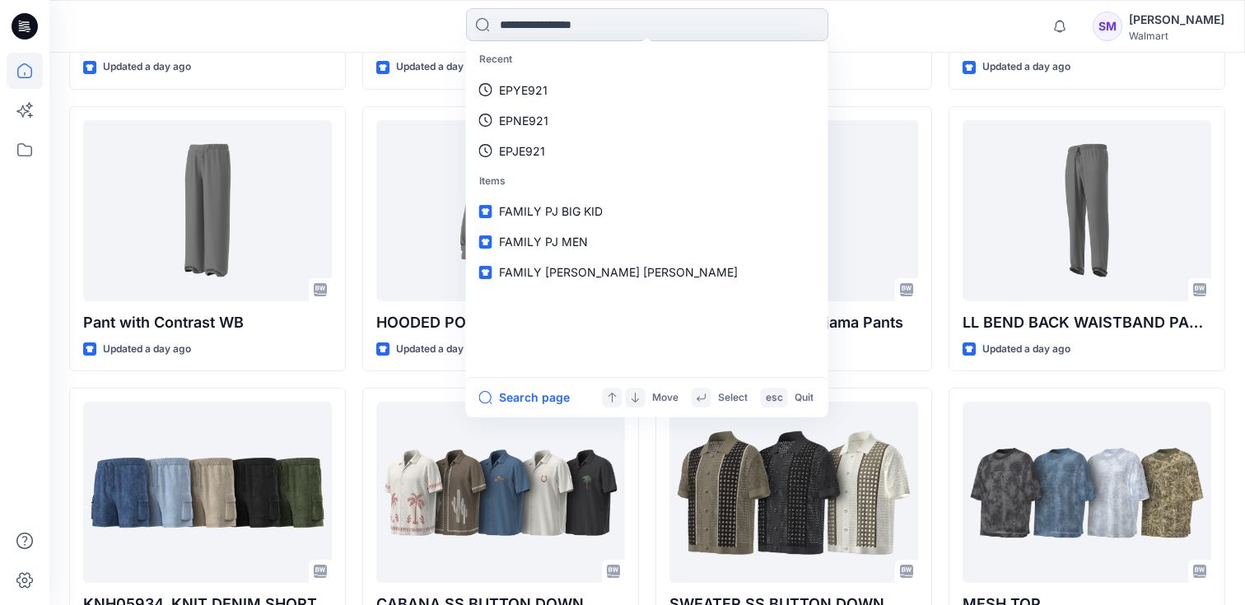
paste input "*******"
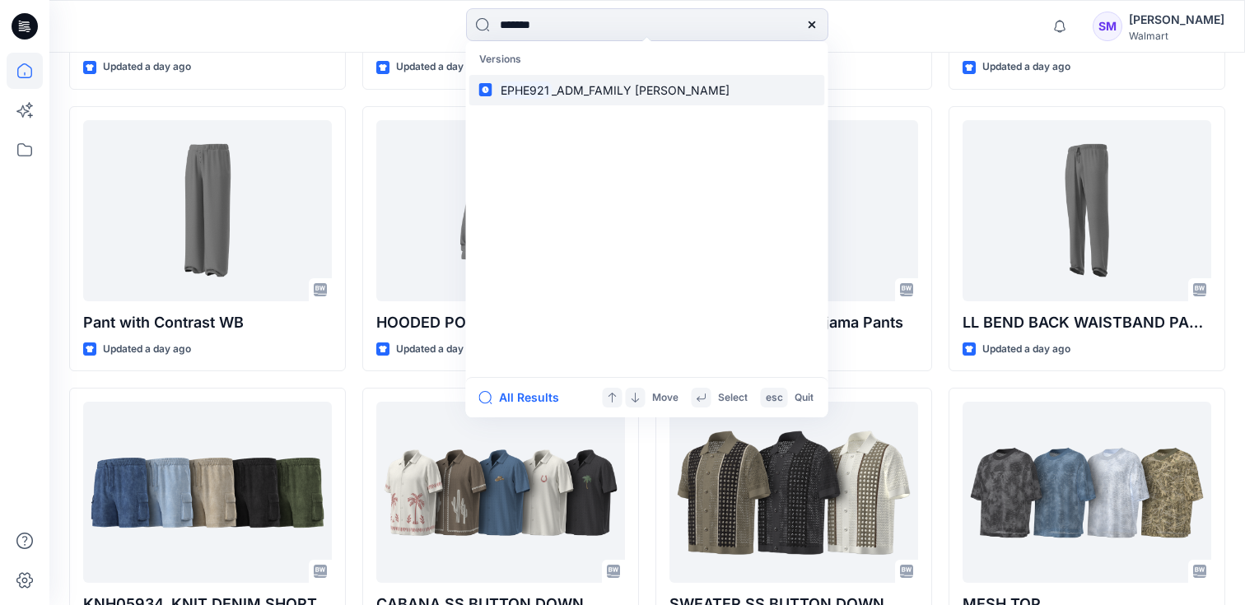
type input "*******"
click at [564, 97] on p "EPHE921 _ADM_FAMILY [PERSON_NAME]" at bounding box center [614, 90] width 231 height 17
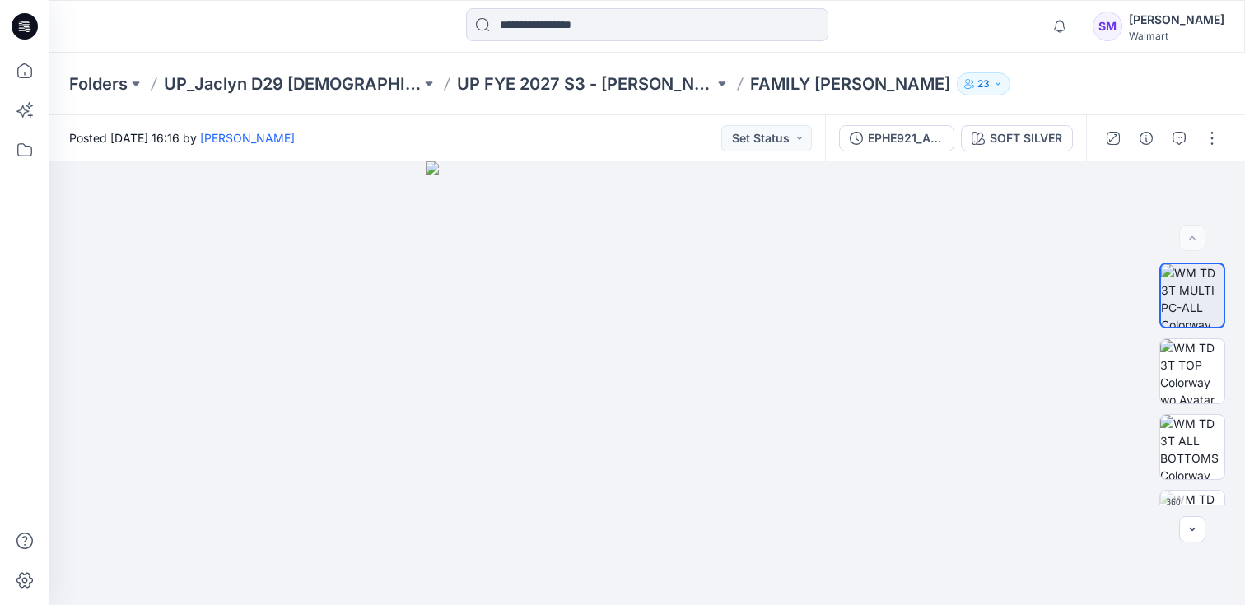
scroll to position [2132, 0]
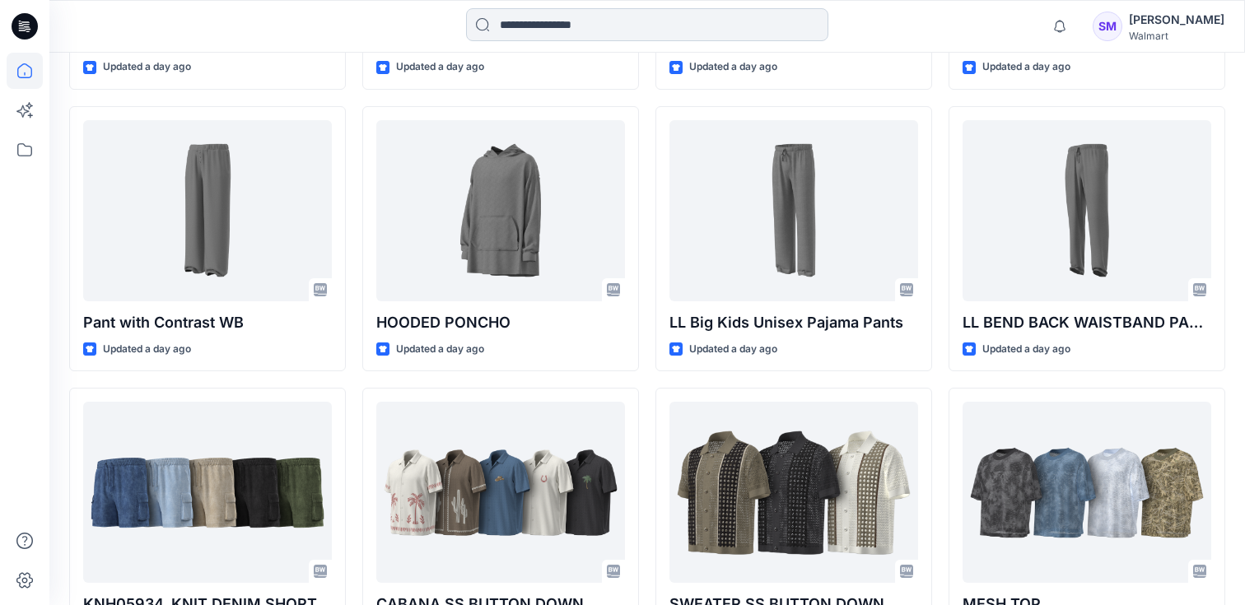
click at [560, 27] on input at bounding box center [647, 24] width 362 height 33
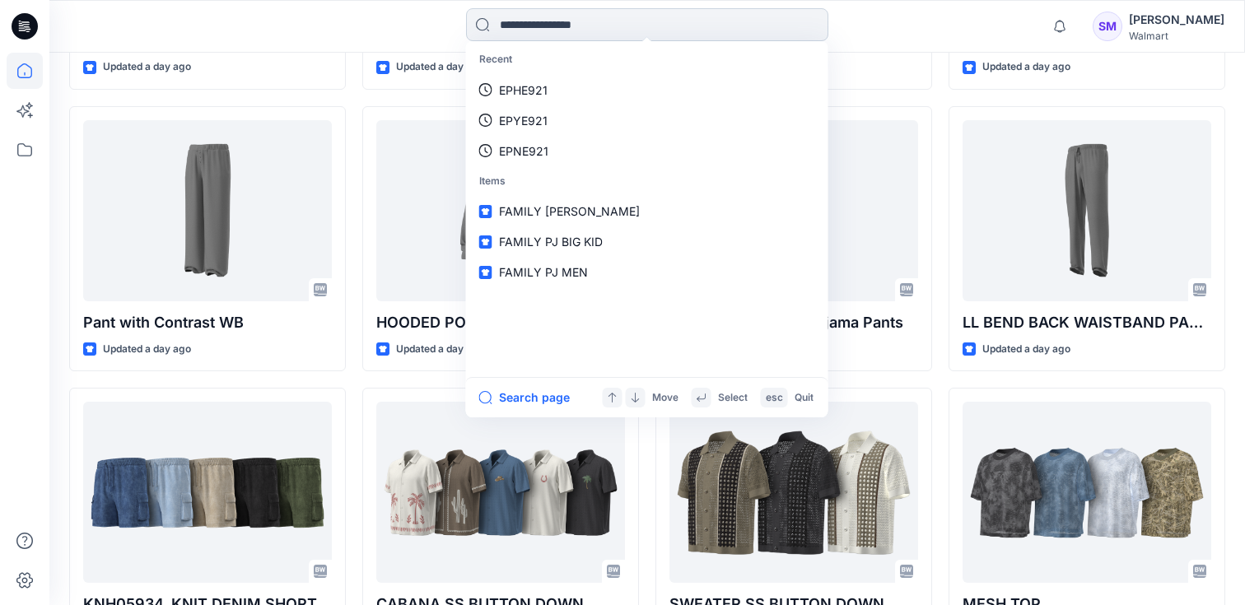
paste input "*******"
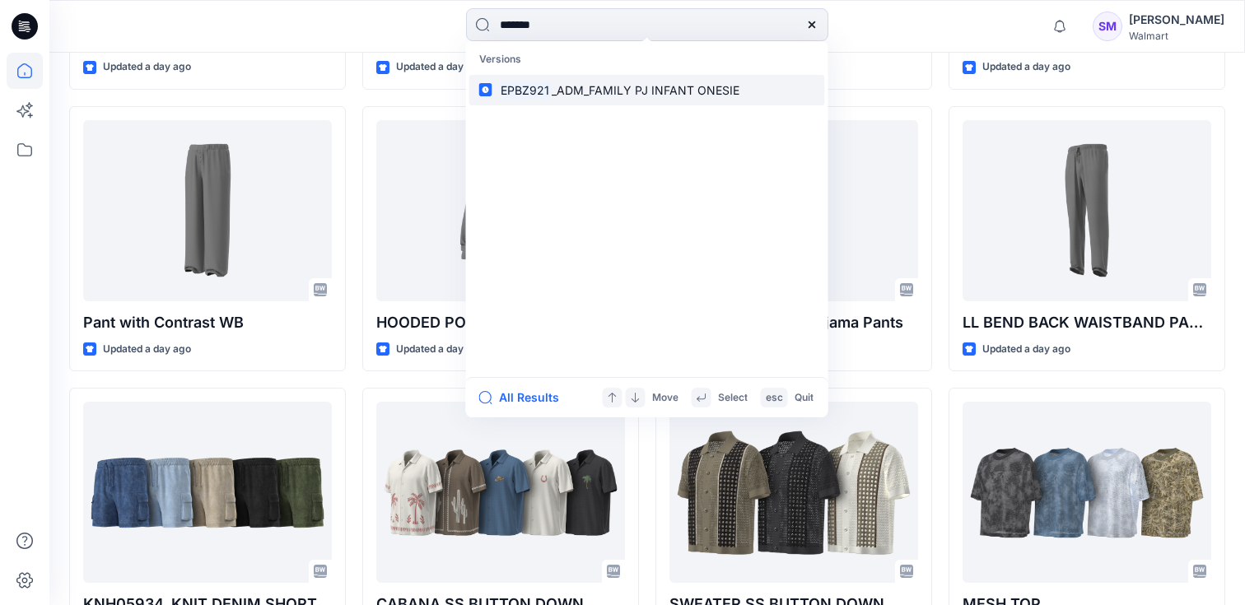
type input "*******"
click at [553, 83] on span "_ADM_FAMILY PJ INFANT ONESIE" at bounding box center [646, 90] width 188 height 14
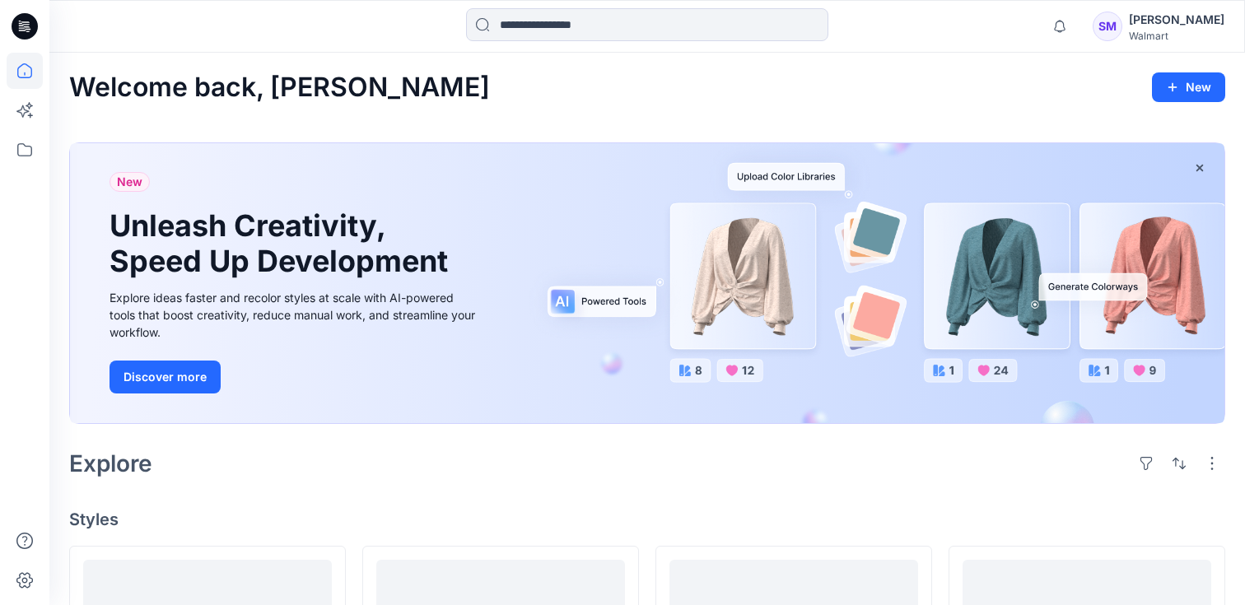
scroll to position [2132, 0]
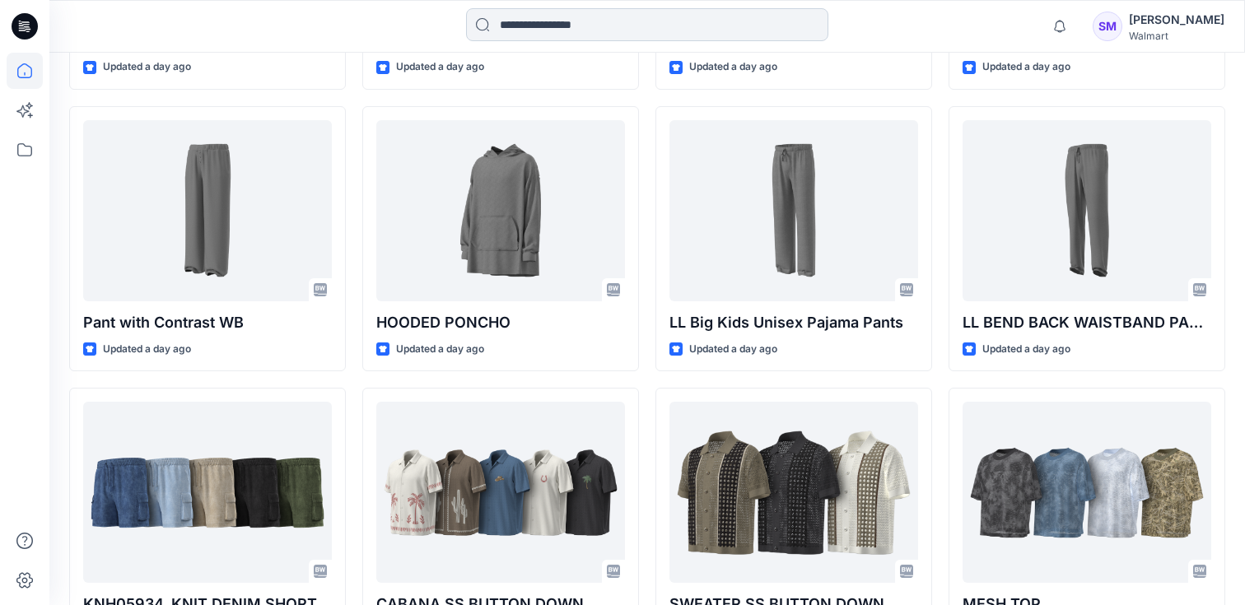
click at [529, 29] on input at bounding box center [647, 24] width 362 height 33
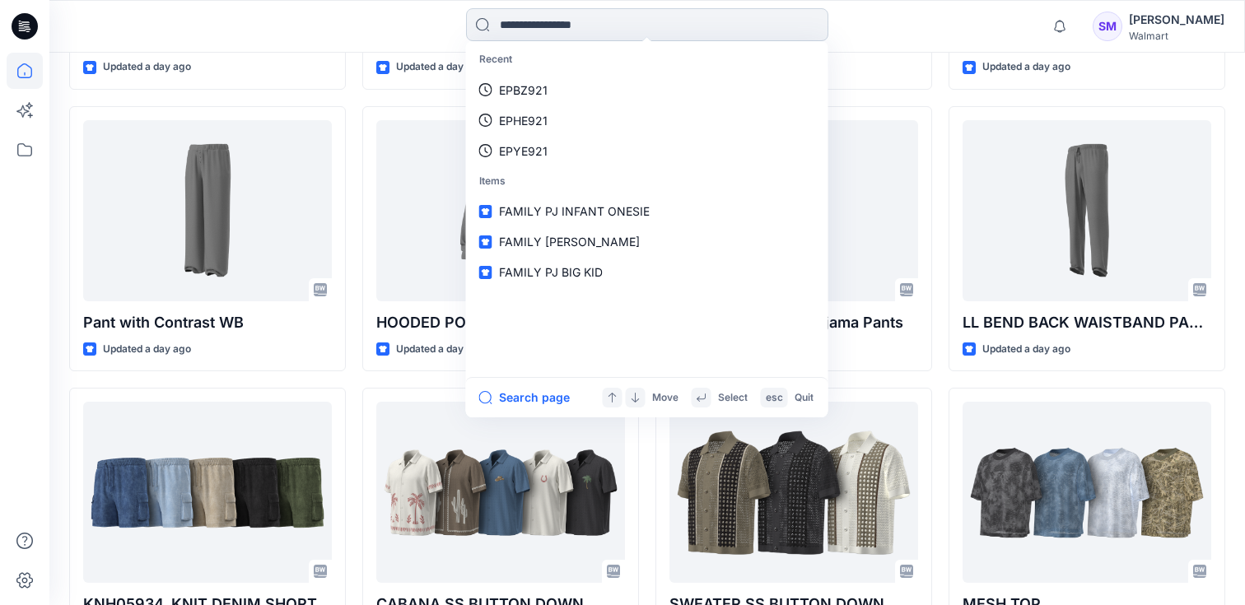
paste input "*******"
type input "*******"
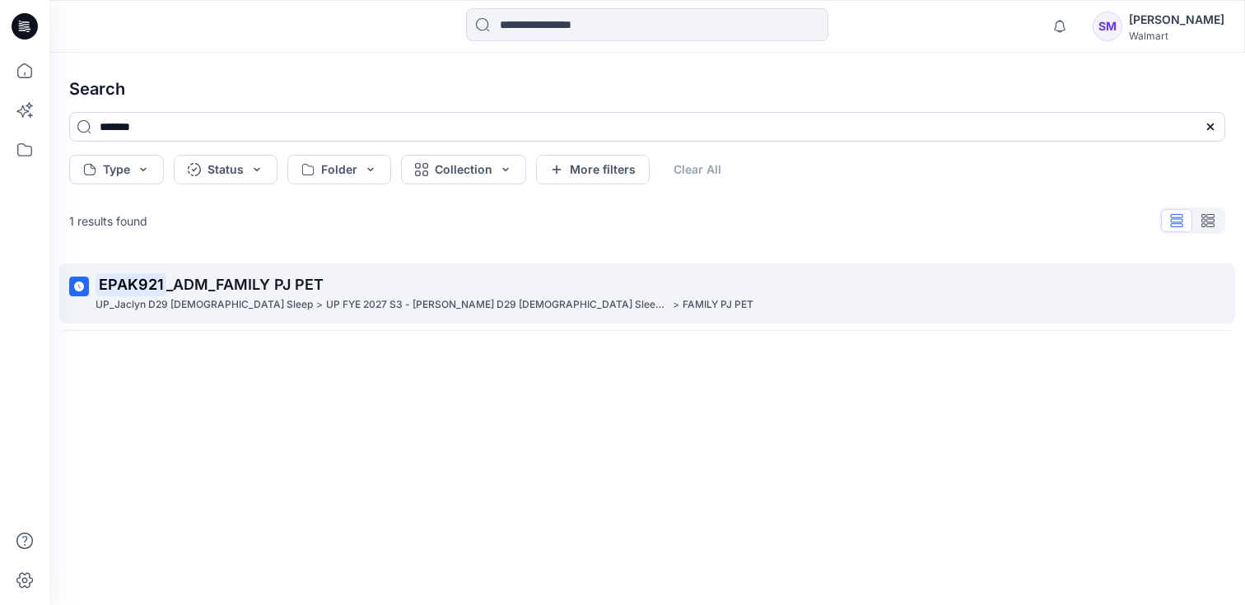
click at [238, 293] on p "EPAK921 _ADM_FAMILY PJ PET" at bounding box center [646, 284] width 1100 height 23
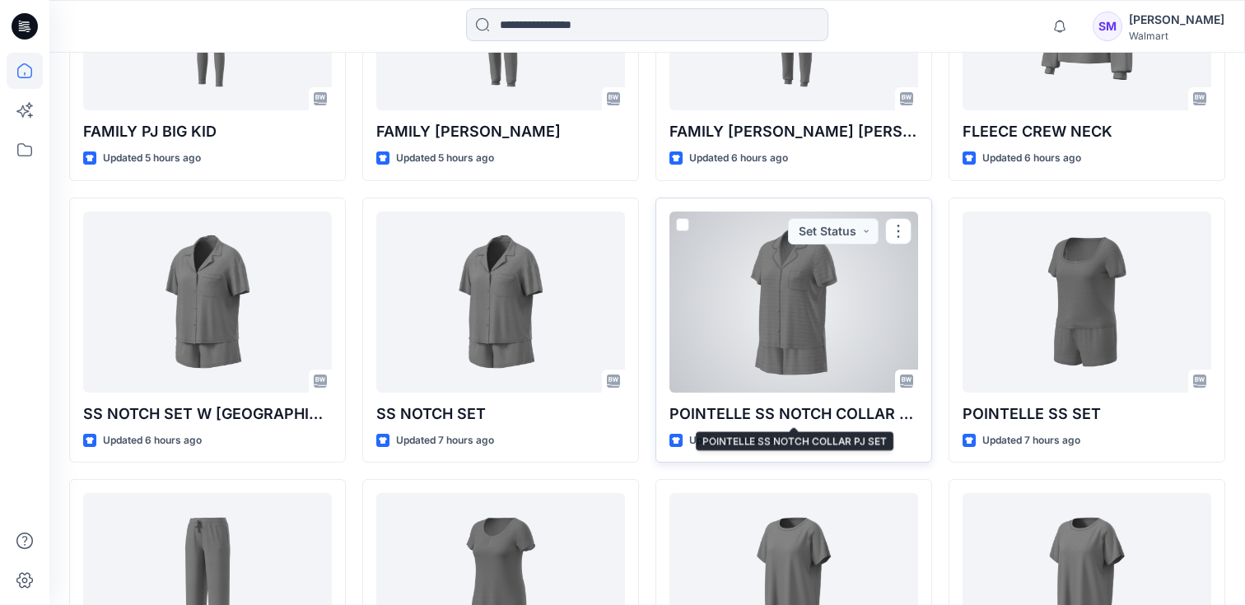
scroll to position [916, 0]
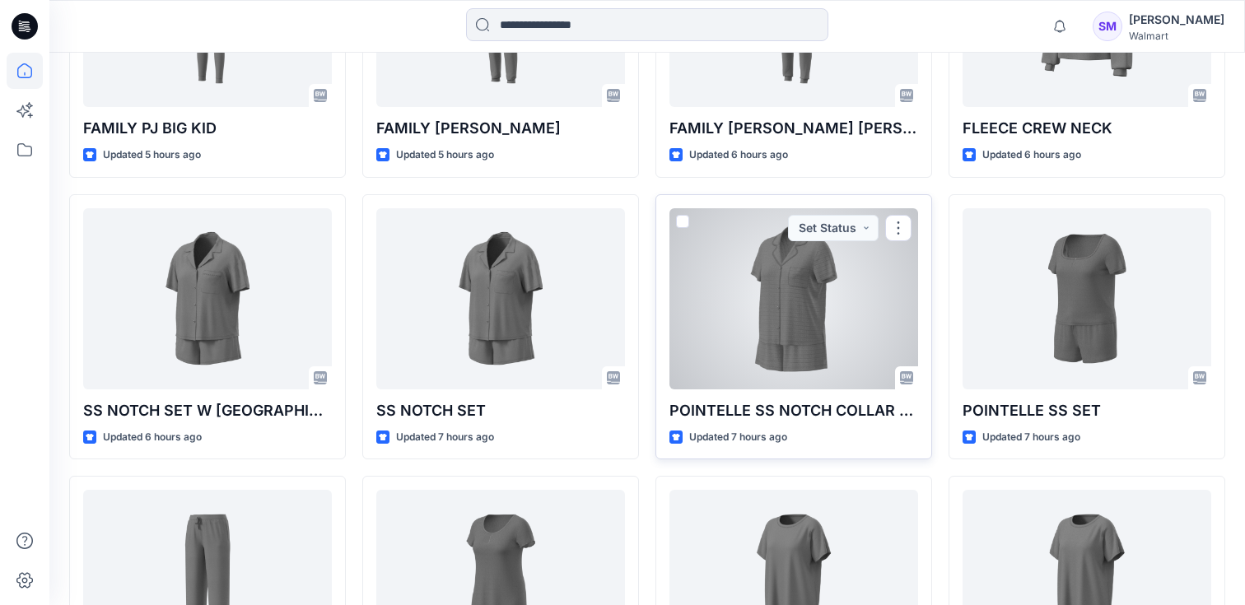
click at [829, 306] on div at bounding box center [793, 298] width 249 height 181
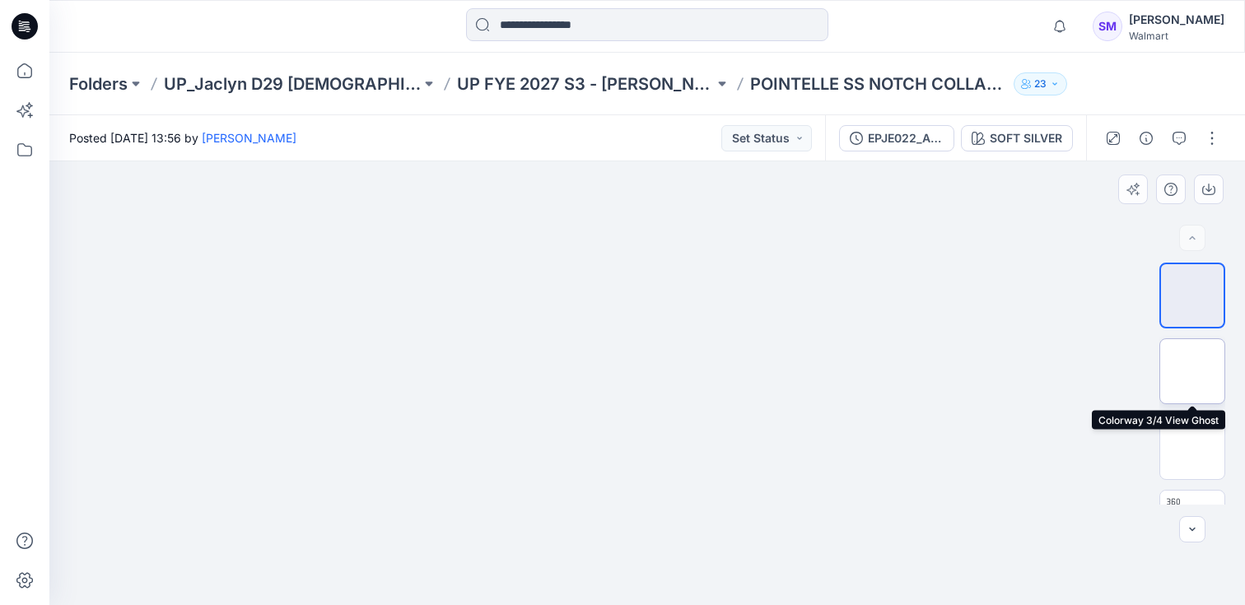
click at [1192, 371] on img at bounding box center [1192, 371] width 0 height 0
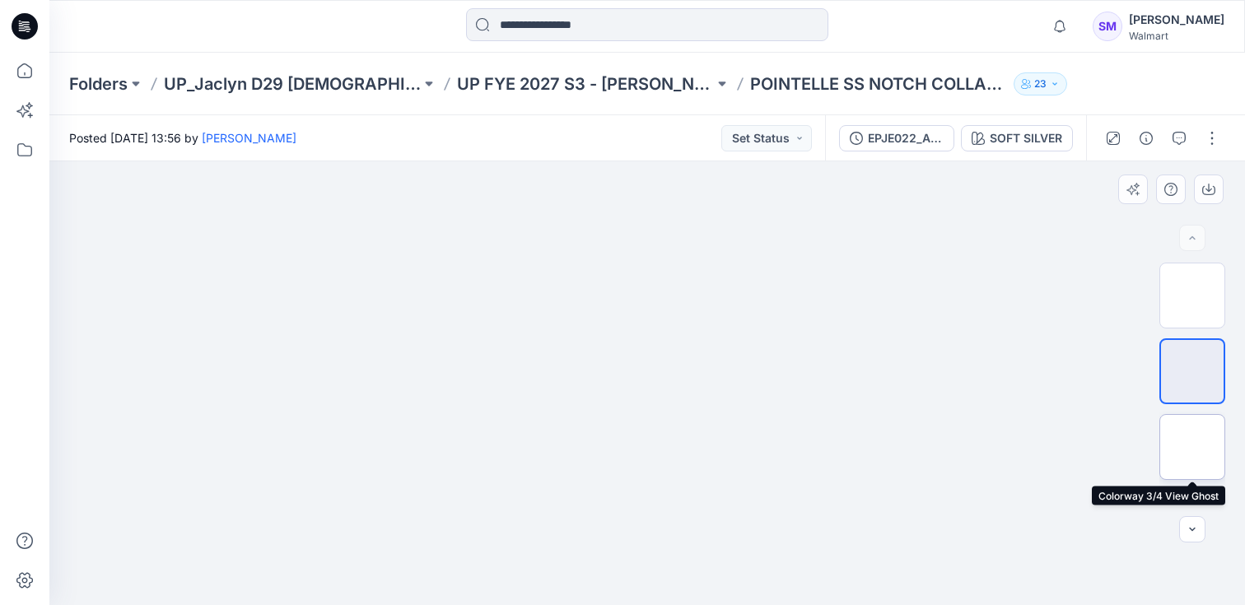
click at [1192, 447] on img at bounding box center [1192, 447] width 0 height 0
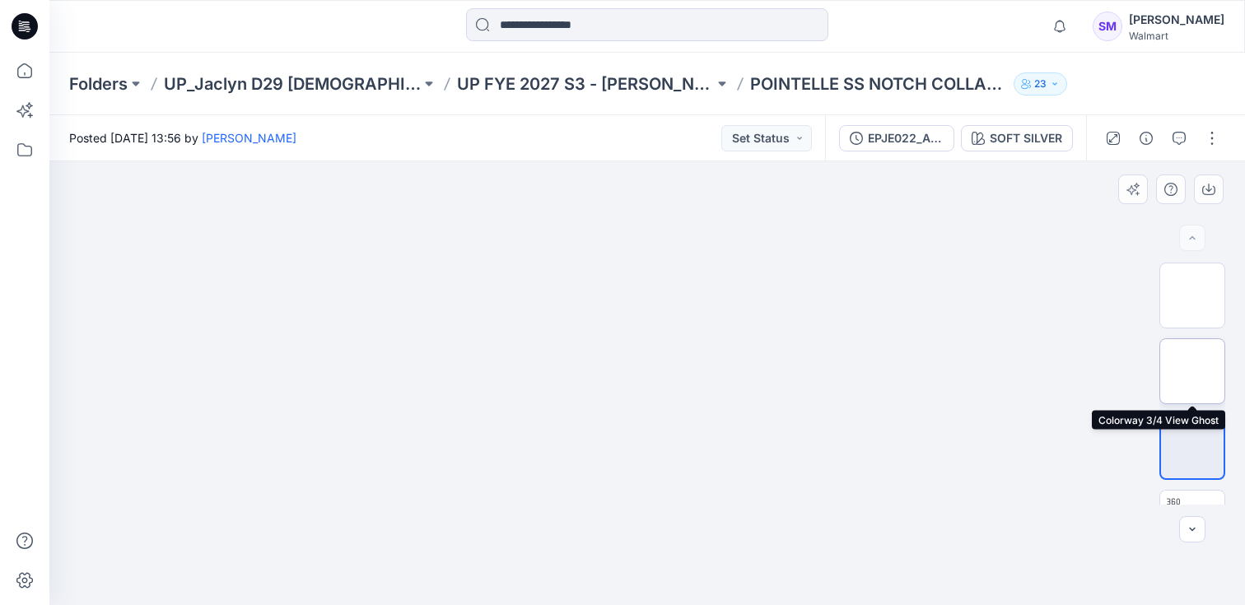
click at [1192, 371] on img at bounding box center [1192, 371] width 0 height 0
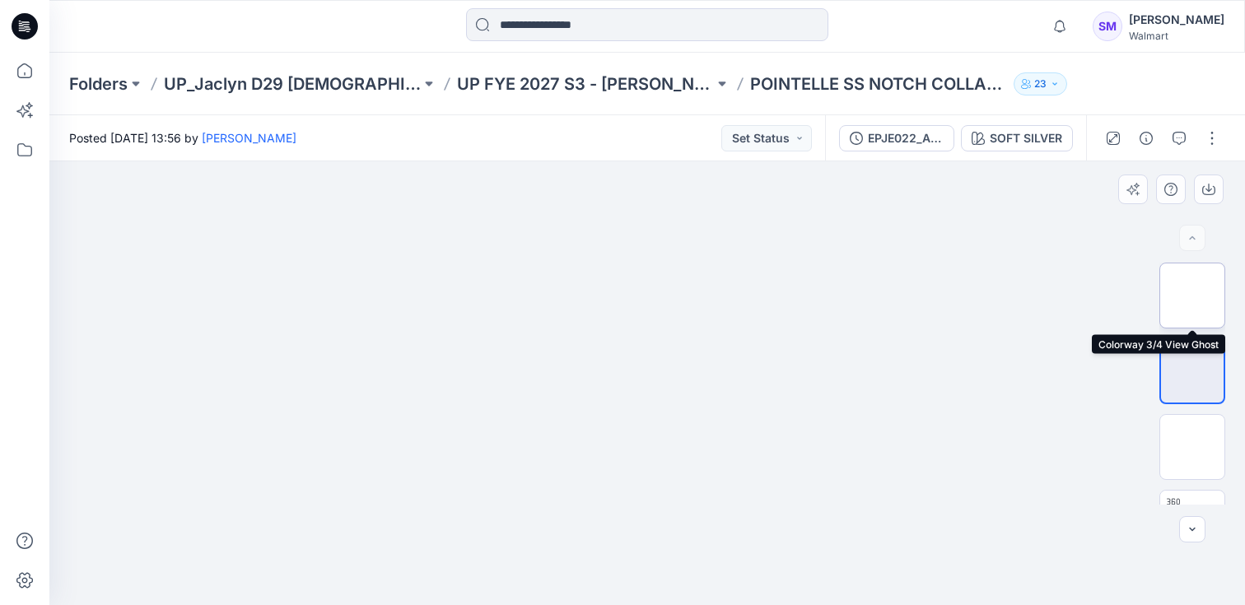
click at [1192, 296] on img at bounding box center [1192, 296] width 0 height 0
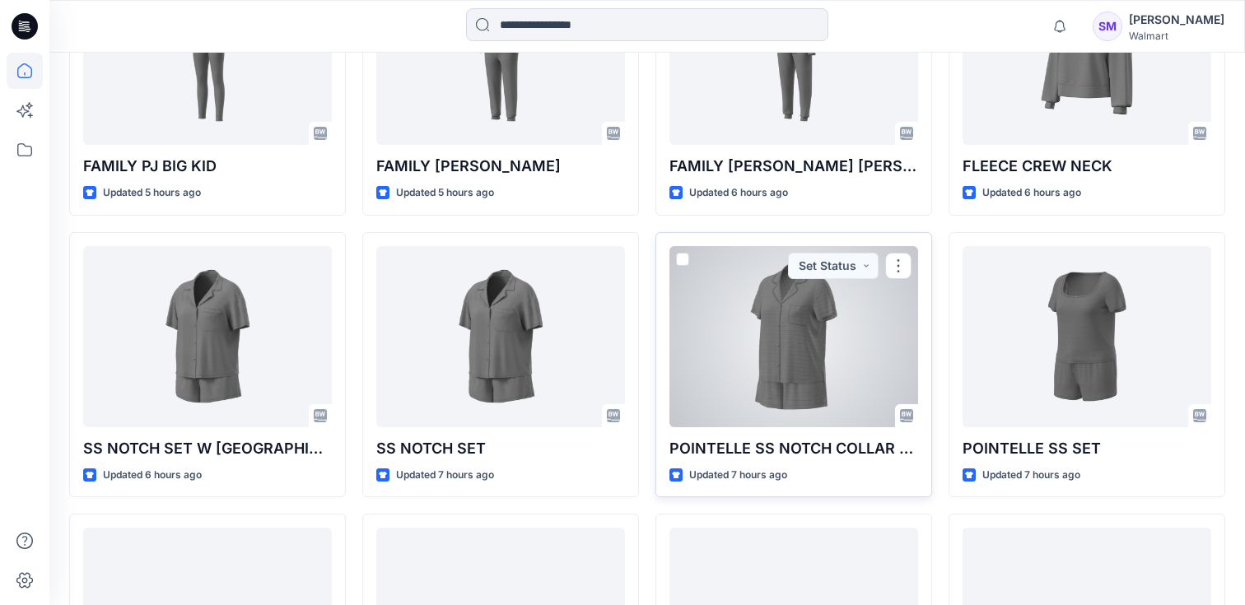
scroll to position [916, 0]
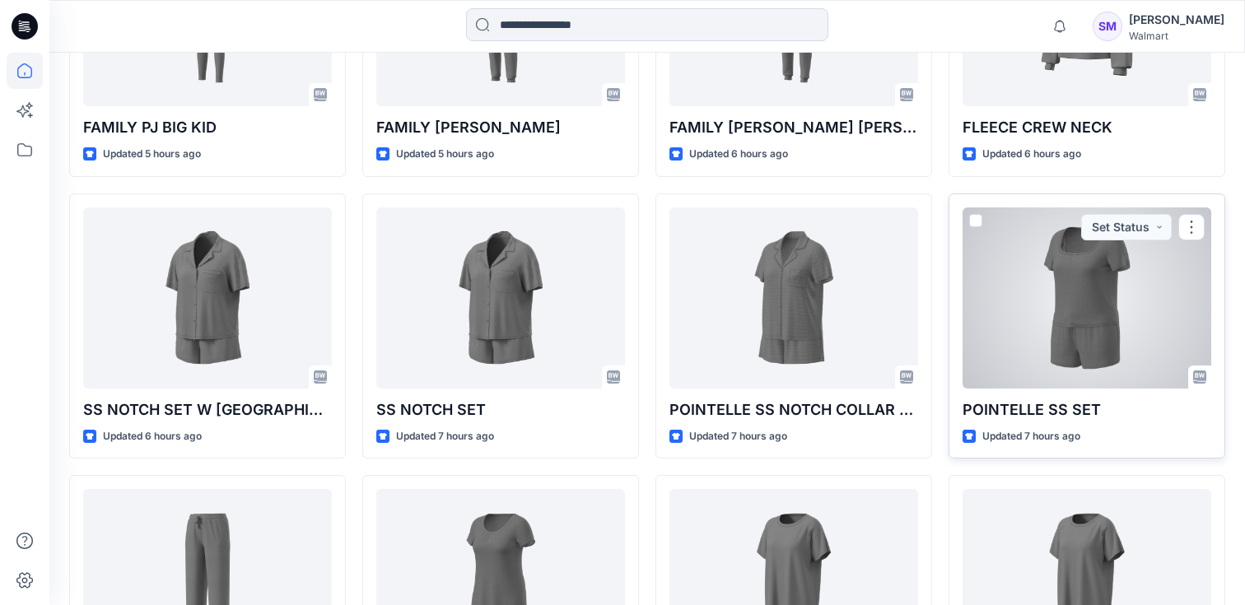
click at [1069, 312] on div at bounding box center [1086, 297] width 249 height 181
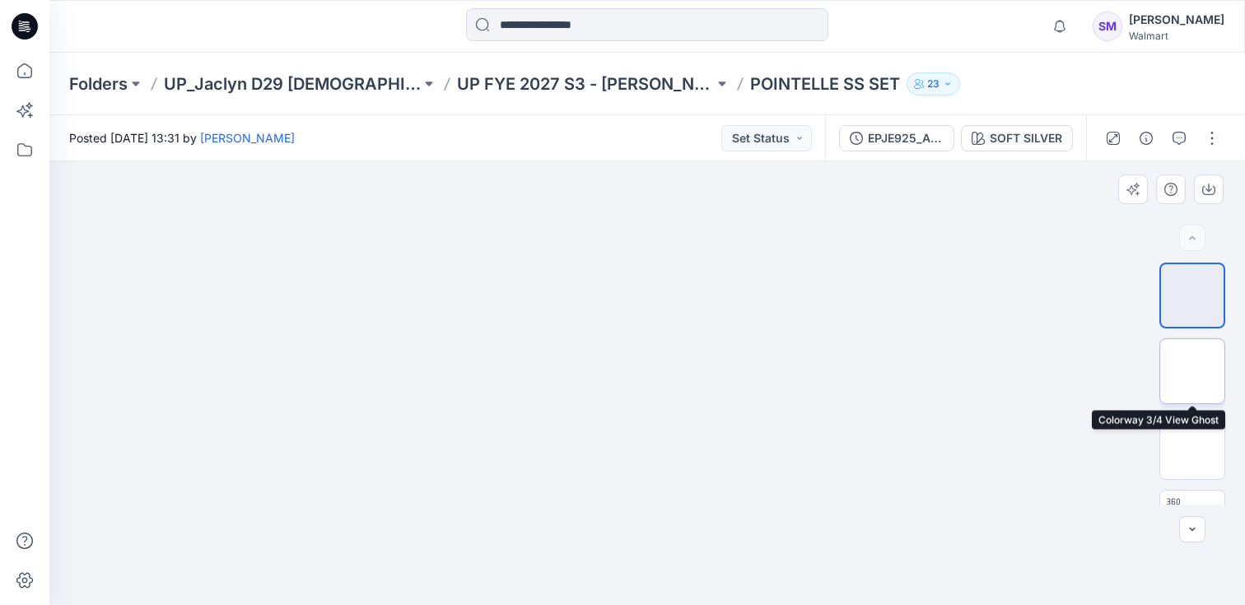
click at [1192, 371] on img at bounding box center [1192, 371] width 0 height 0
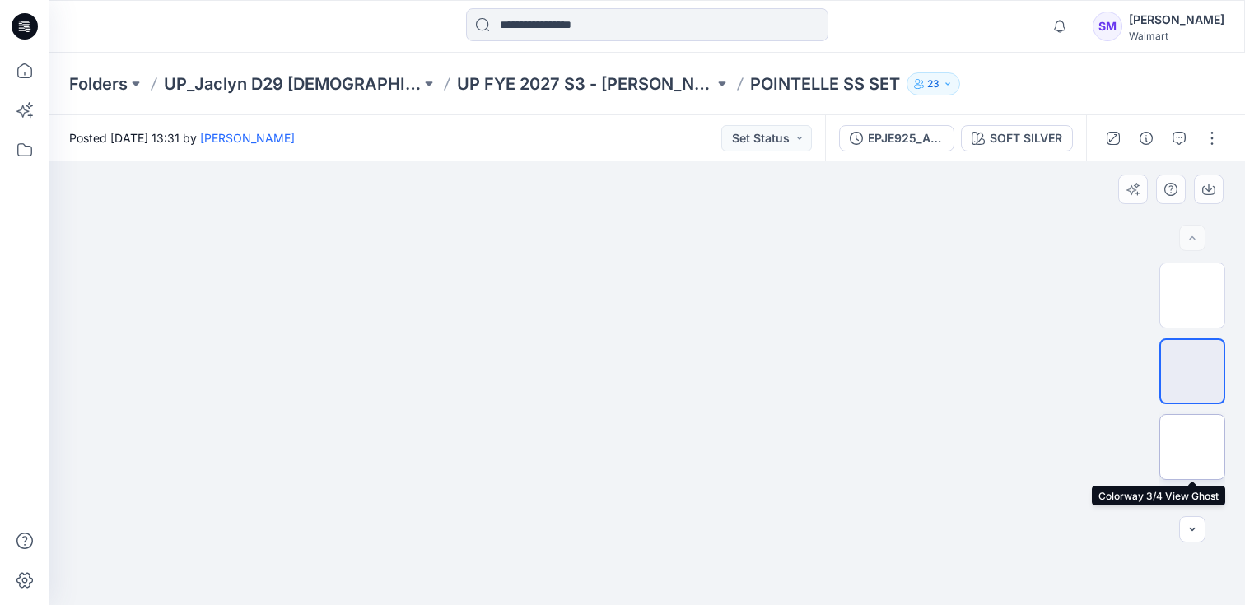
click at [1192, 447] on img at bounding box center [1192, 447] width 0 height 0
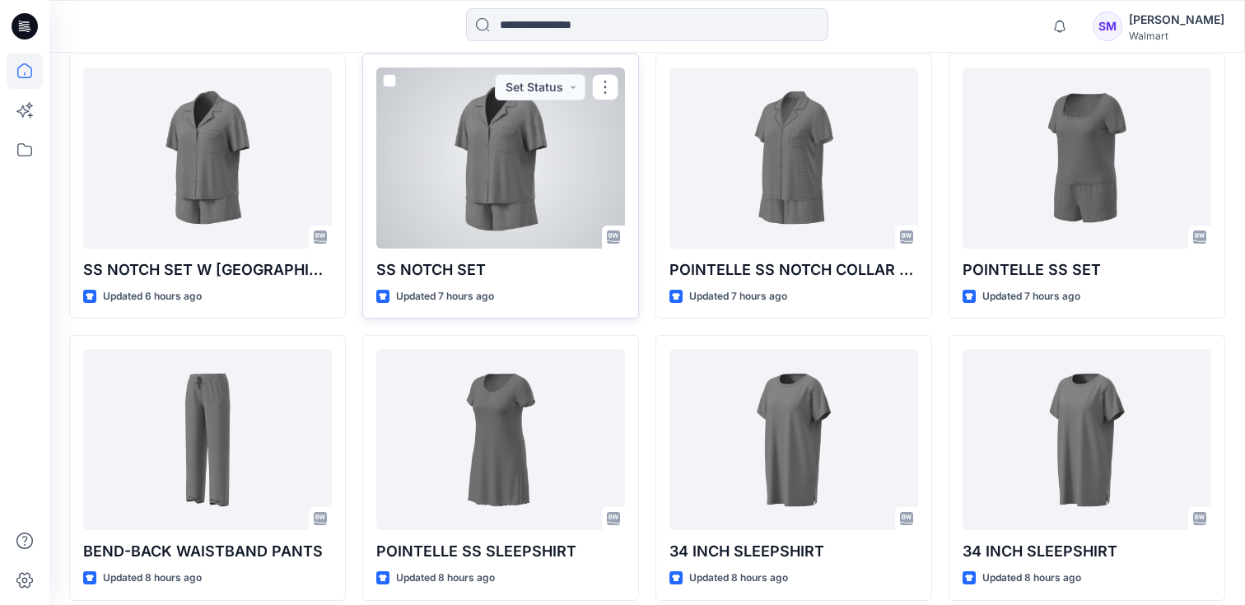
scroll to position [1068, 0]
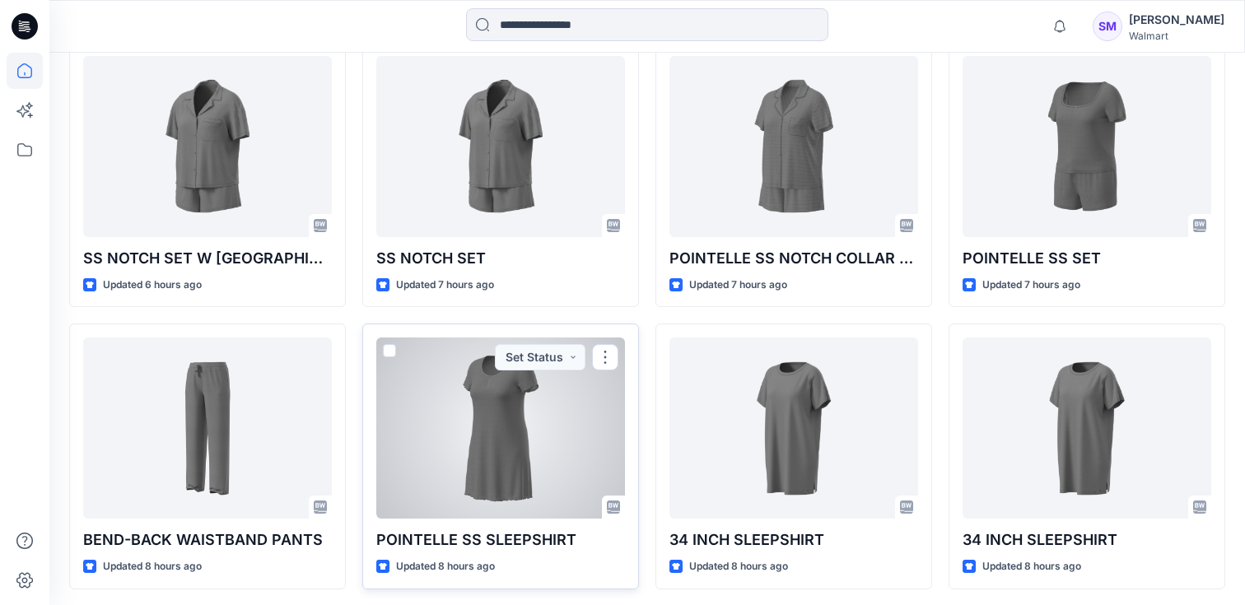
click at [510, 412] on div at bounding box center [500, 428] width 249 height 181
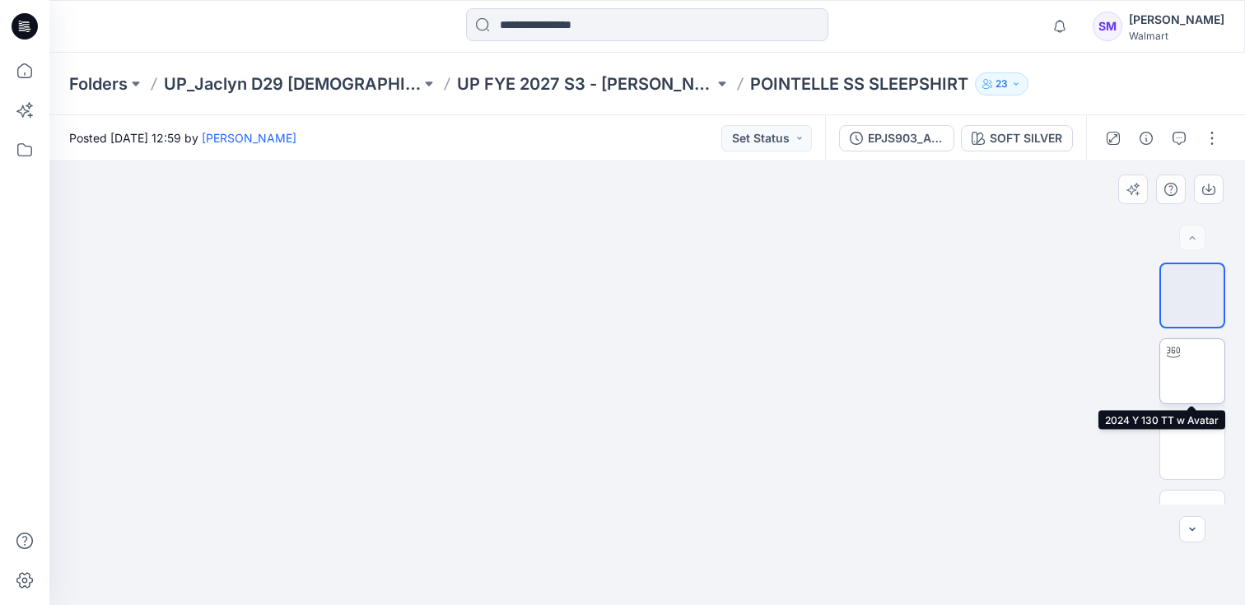
click at [1192, 371] on img at bounding box center [1192, 371] width 0 height 0
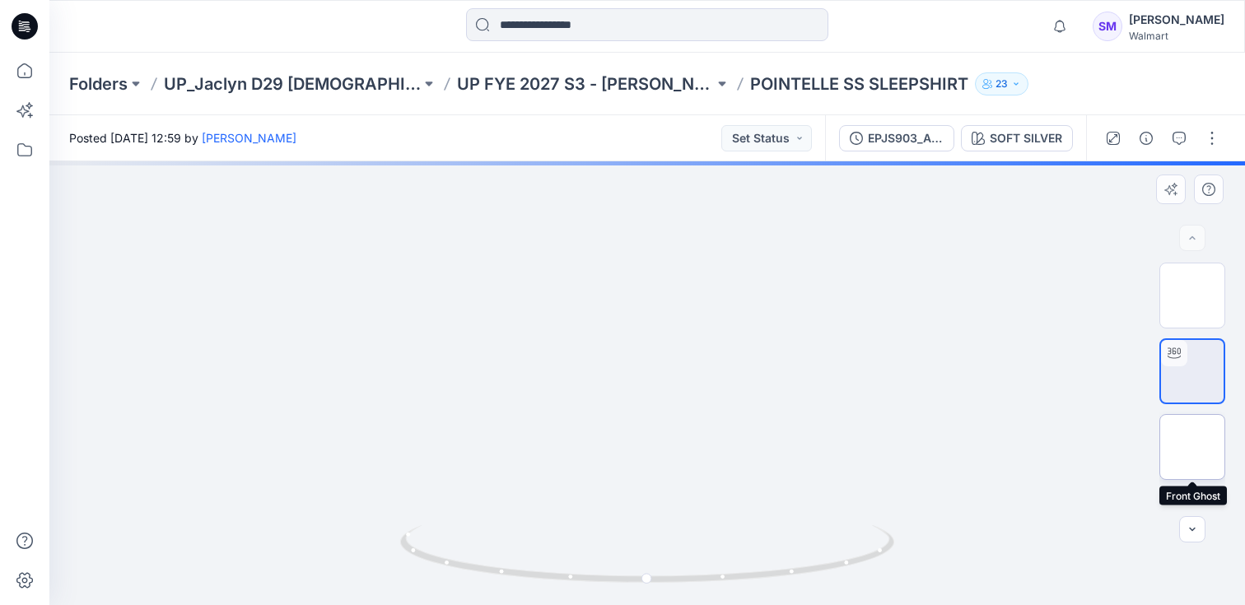
click at [1192, 447] on img at bounding box center [1192, 447] width 0 height 0
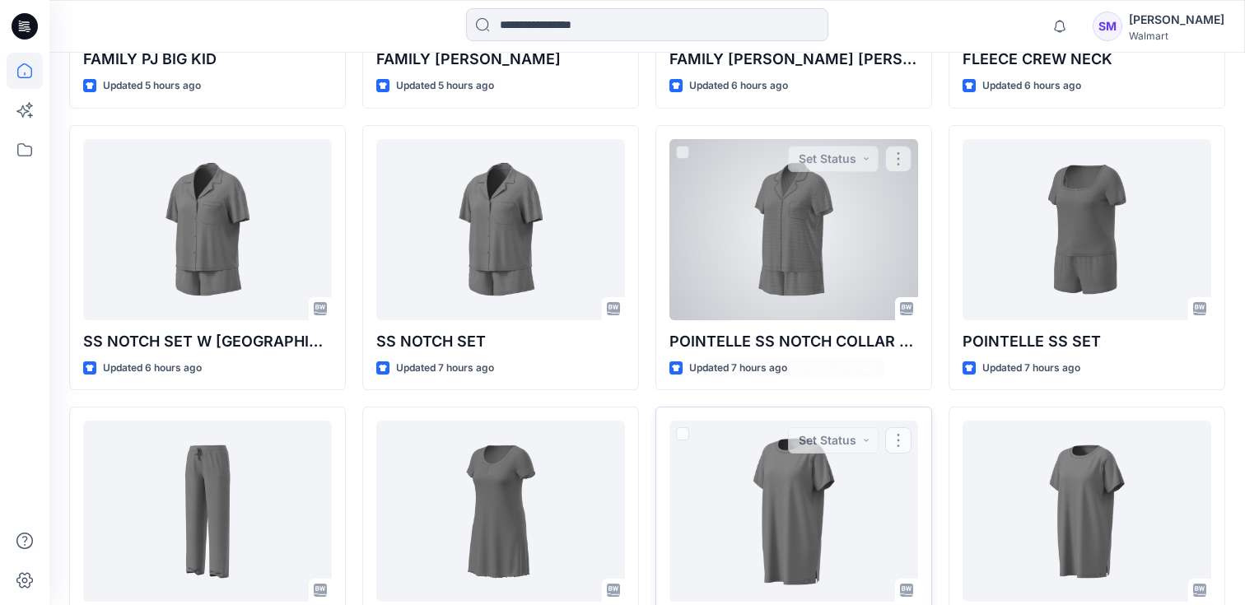
scroll to position [976, 0]
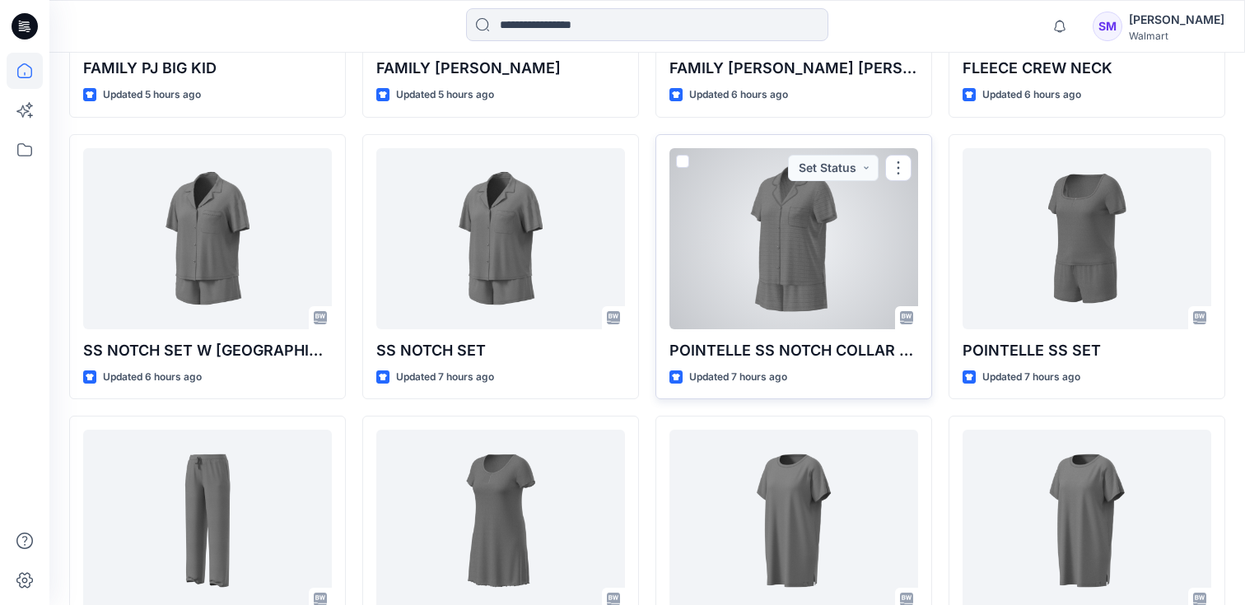
click at [753, 319] on div at bounding box center [793, 238] width 249 height 181
